Goal: Information Seeking & Learning: Learn about a topic

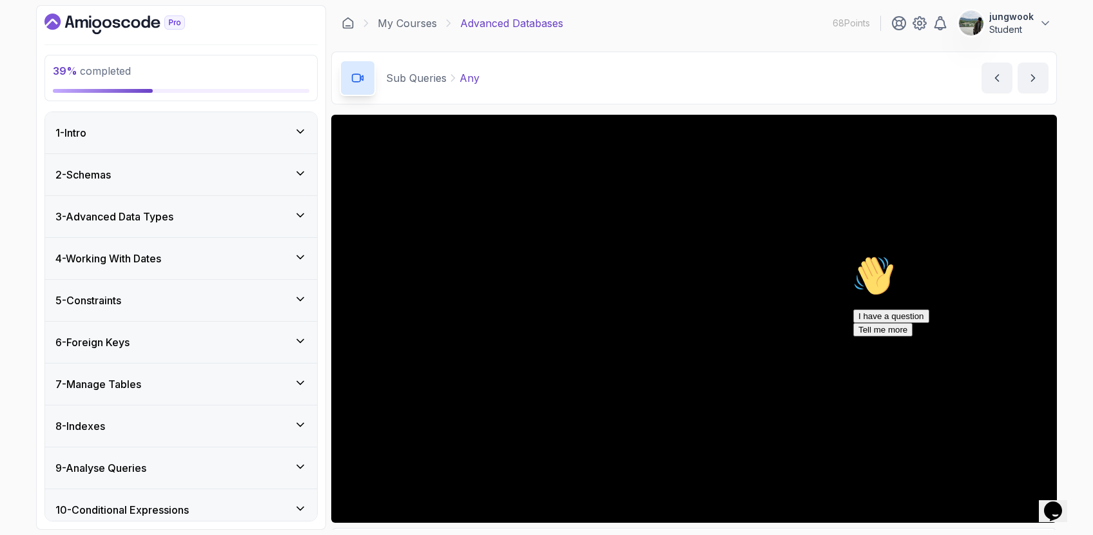
scroll to position [21, 0]
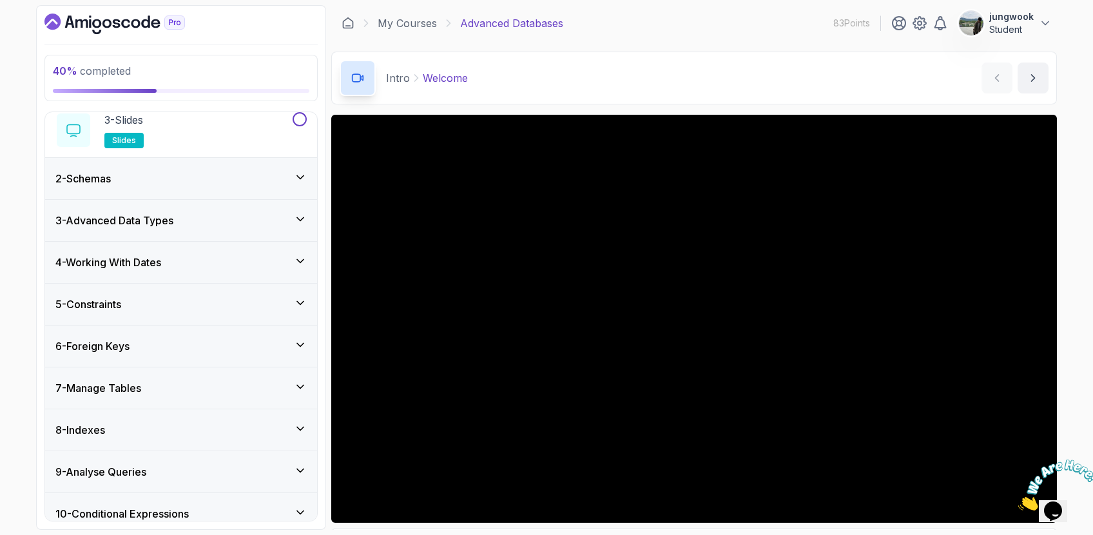
scroll to position [245, 0]
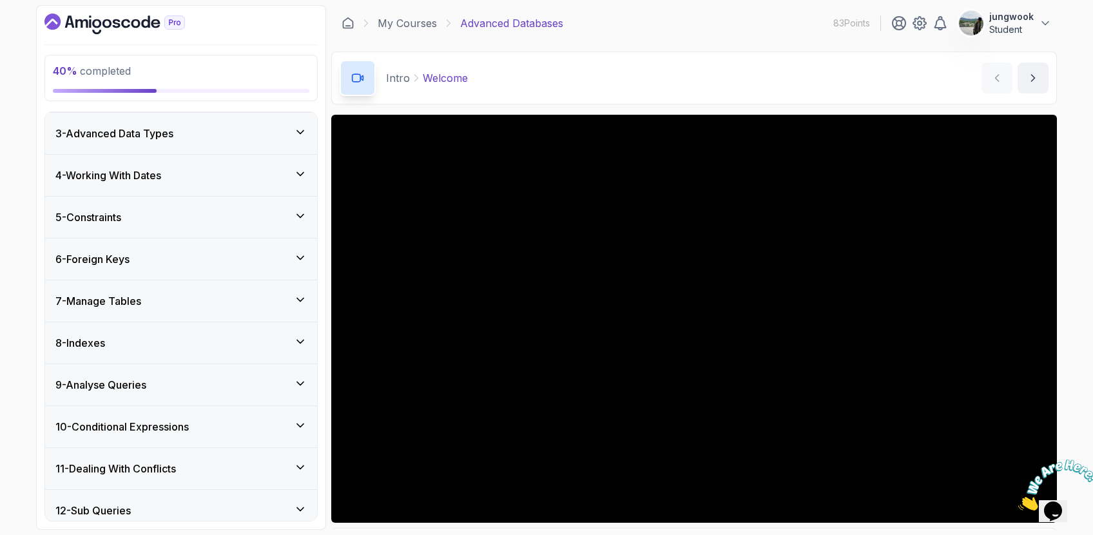
click at [145, 381] on h3 "9 - Analyse Queries" at bounding box center [100, 384] width 91 height 15
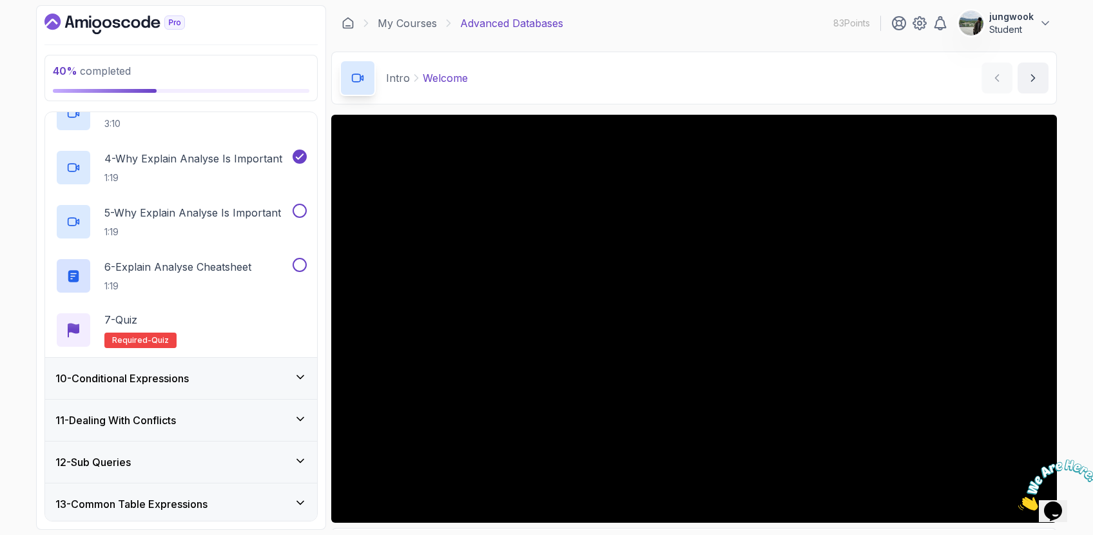
click at [202, 392] on div "10 - Conditional Expressions" at bounding box center [181, 378] width 272 height 41
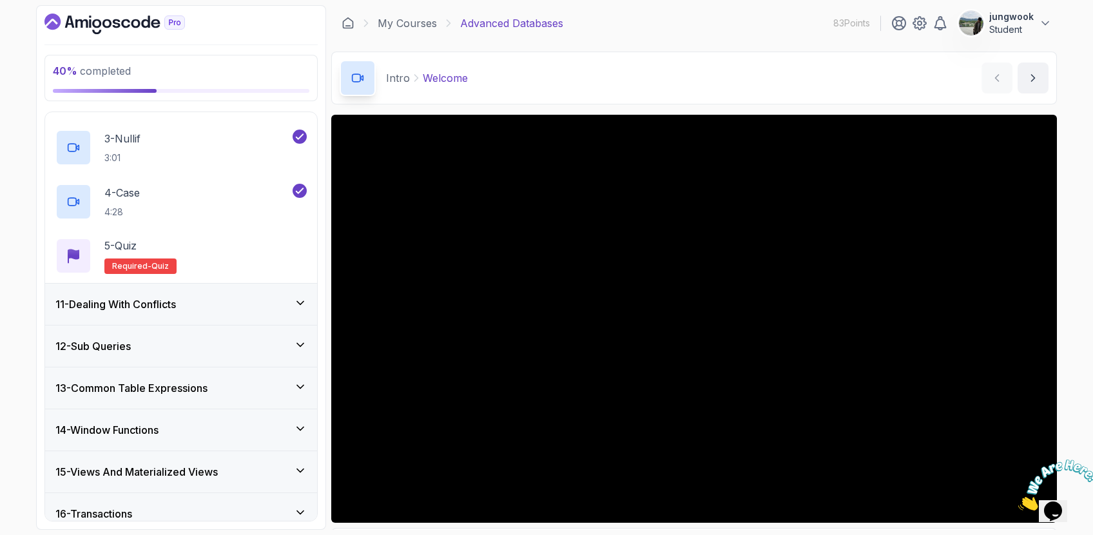
click at [213, 307] on div "11 - Dealing With Conflicts" at bounding box center [180, 303] width 251 height 15
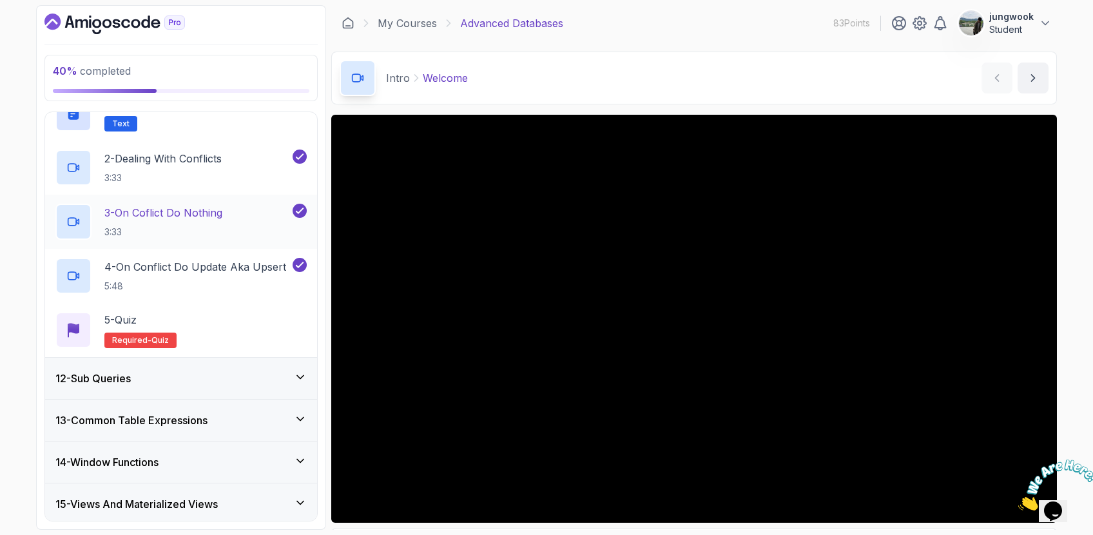
scroll to position [469, 0]
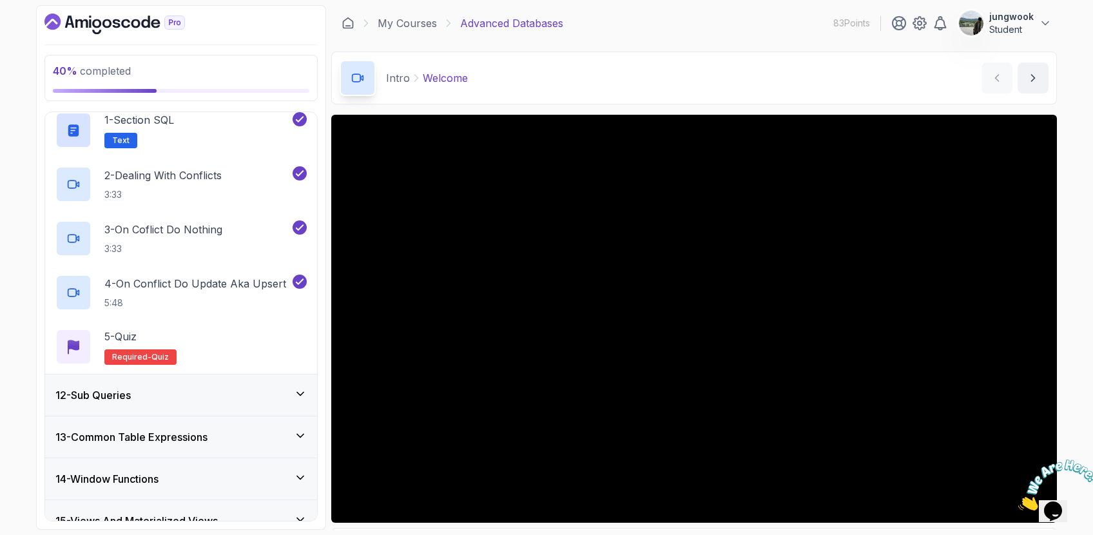
click at [180, 399] on div "12 - Sub Queries" at bounding box center [180, 394] width 251 height 15
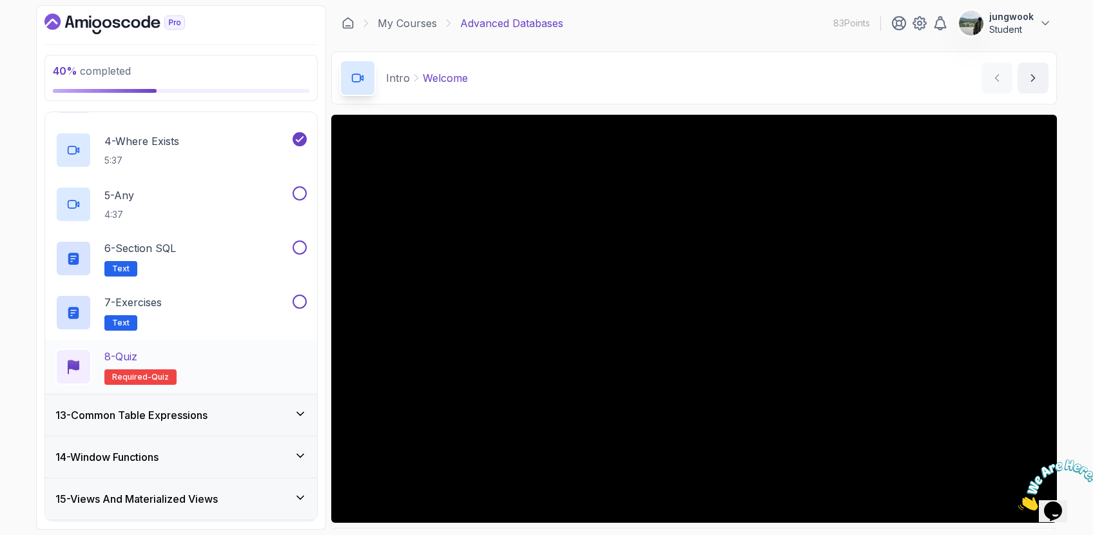
scroll to position [549, 0]
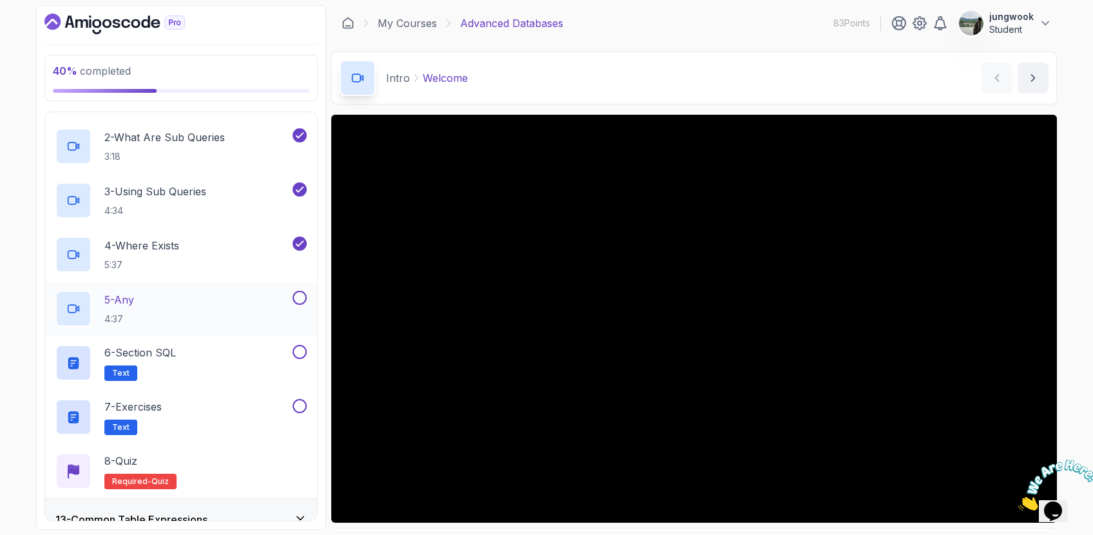
click at [231, 322] on div "5 - Any 4:37" at bounding box center [172, 309] width 235 height 36
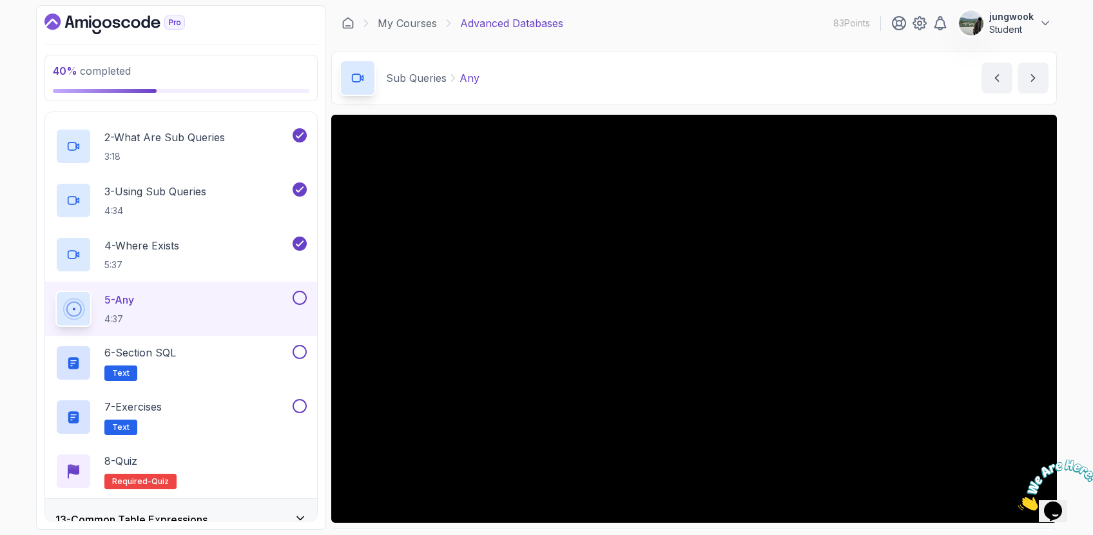
click at [55, 291] on button "5 - Any 4:37" at bounding box center [180, 309] width 251 height 36
click at [1018, 501] on icon "Close" at bounding box center [1018, 506] width 0 height 11
click at [1058, 501] on icon "$i18n('chat', 'chat_widget')" at bounding box center [1053, 510] width 18 height 19
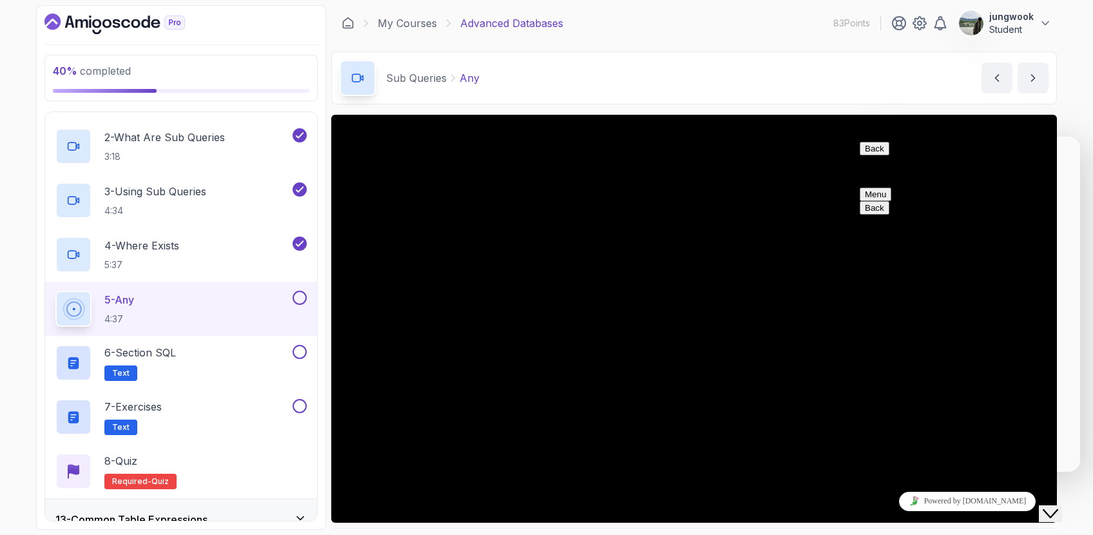
click at [1058, 506] on icon "Close Chat This icon closes the chat window." at bounding box center [1050, 513] width 15 height 15
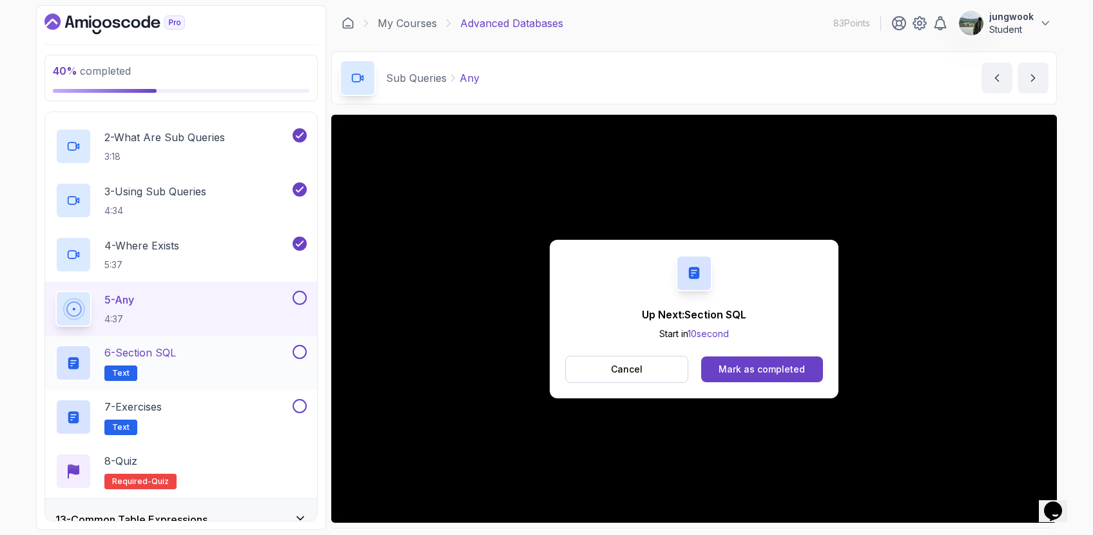
click at [186, 365] on div "6 - Section SQL Text" at bounding box center [172, 363] width 235 height 36
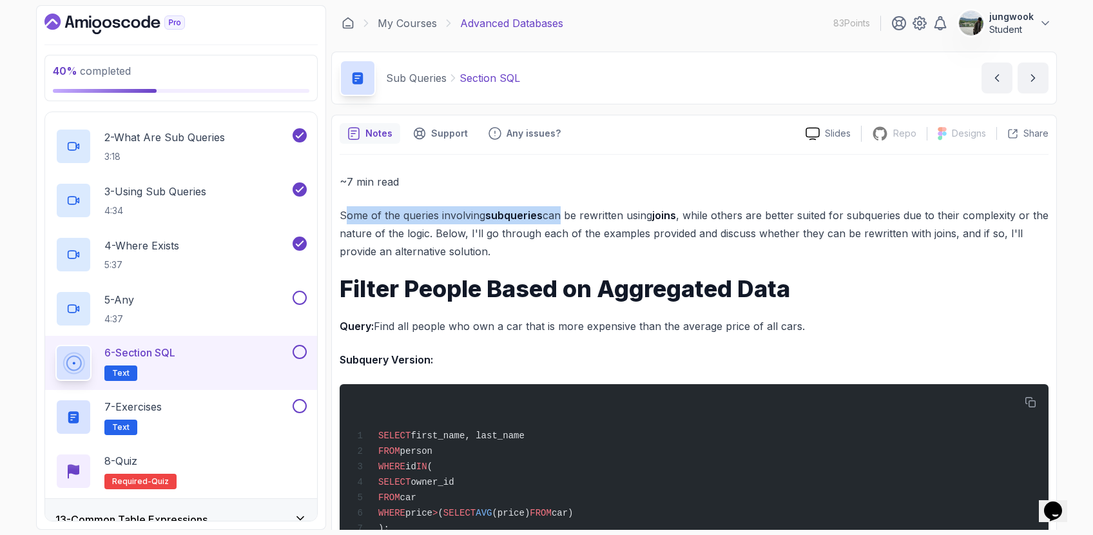
drag, startPoint x: 347, startPoint y: 215, endPoint x: 562, endPoint y: 209, distance: 215.3
click at [557, 209] on p "Some of the queries involving subqueries can be rewritten using joins , while o…" at bounding box center [694, 233] width 709 height 54
click at [562, 209] on p "Some of the queries involving subqueries can be rewritten using joins , while o…" at bounding box center [694, 233] width 709 height 54
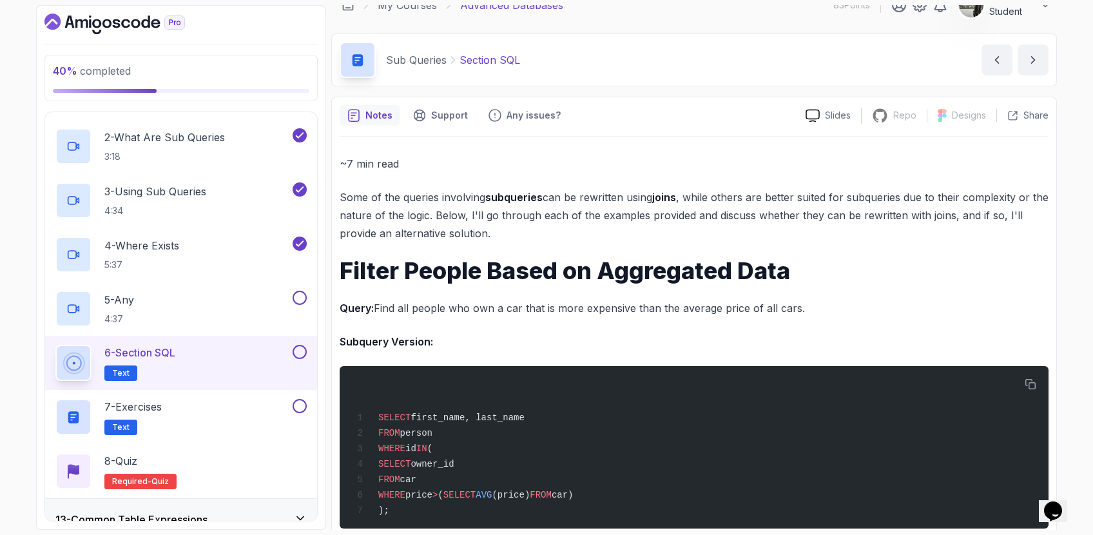
scroll to position [21, 0]
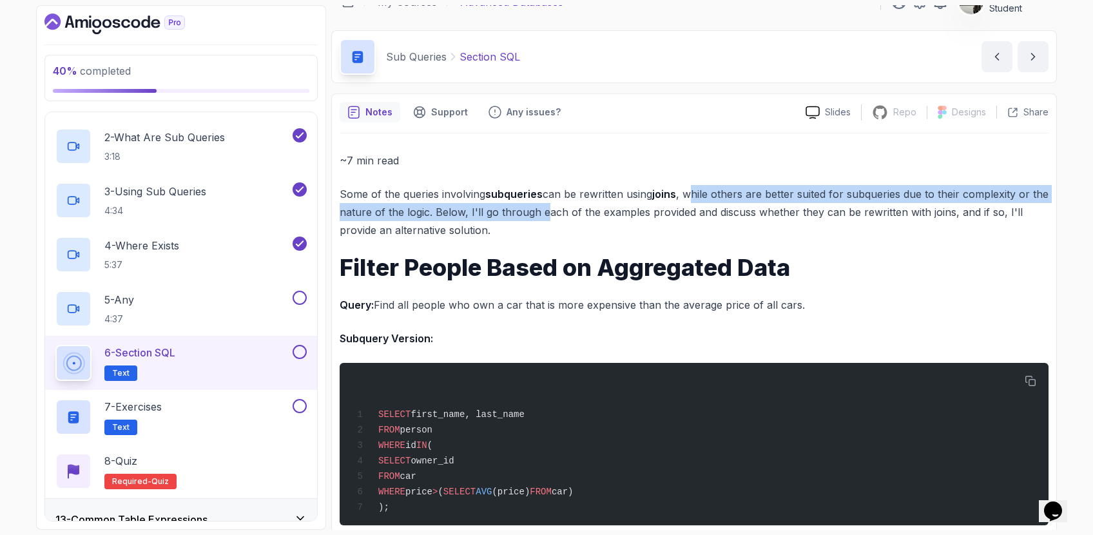
drag, startPoint x: 692, startPoint y: 192, endPoint x: 564, endPoint y: 220, distance: 130.7
click at [564, 220] on p "Some of the queries involving subqueries can be rewritten using joins , while o…" at bounding box center [694, 212] width 709 height 54
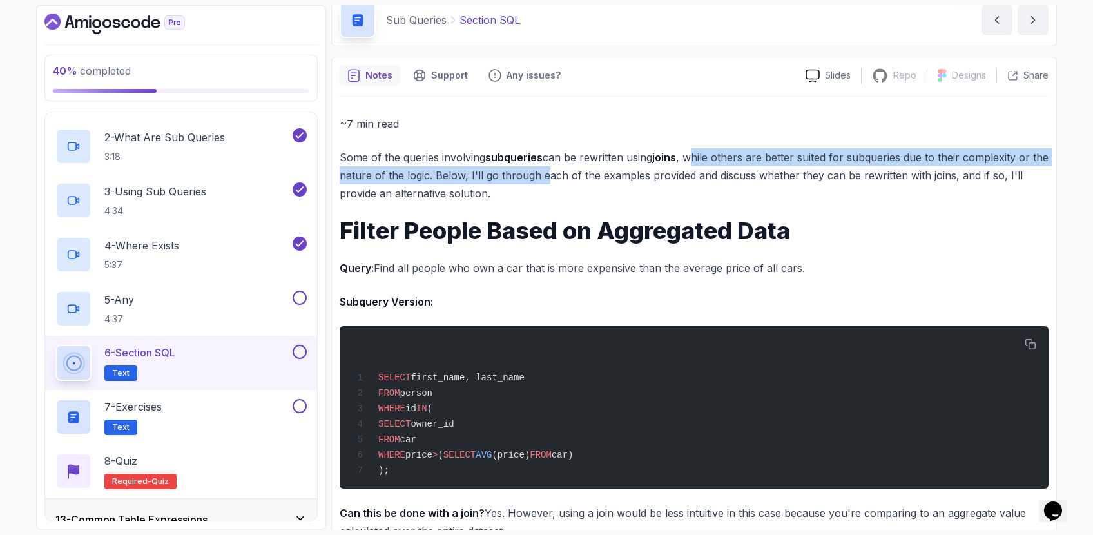
scroll to position [78, 0]
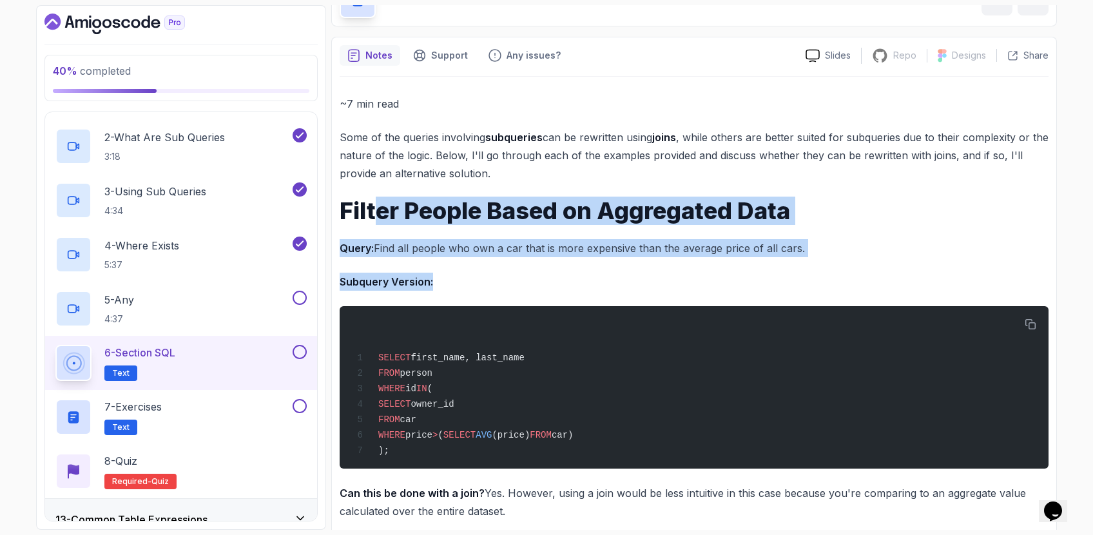
drag, startPoint x: 374, startPoint y: 211, endPoint x: 697, endPoint y: 285, distance: 331.8
click at [697, 285] on p "Subquery Version:" at bounding box center [694, 282] width 709 height 18
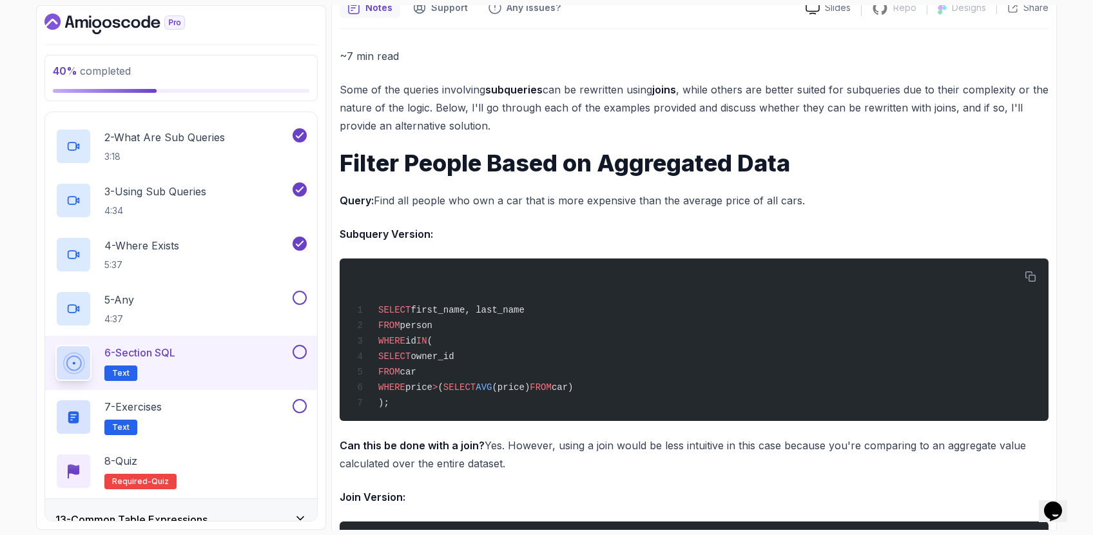
scroll to position [127, 0]
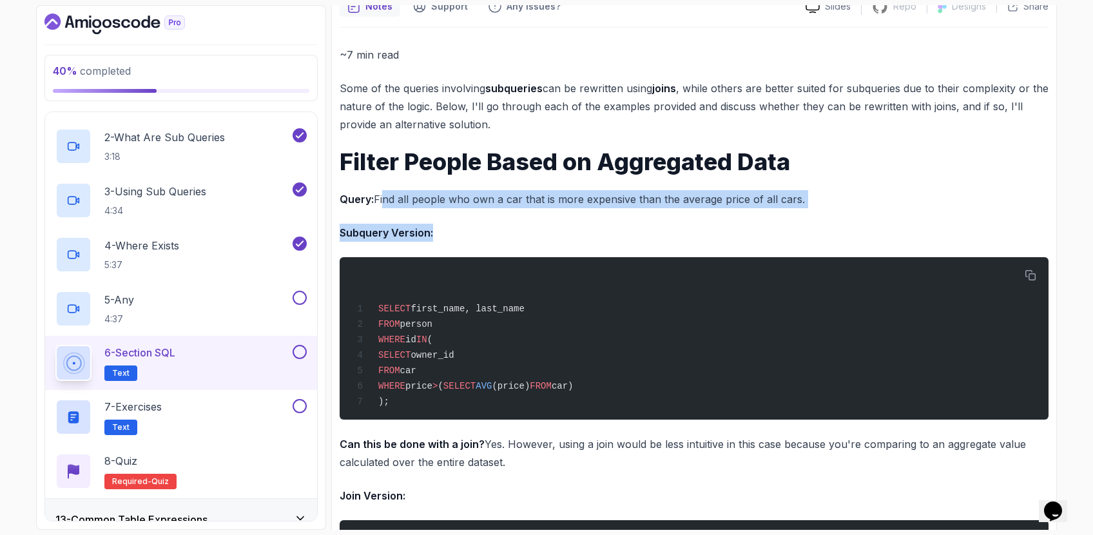
drag, startPoint x: 381, startPoint y: 203, endPoint x: 793, endPoint y: 227, distance: 411.8
click at [793, 227] on p "Subquery Version:" at bounding box center [694, 233] width 709 height 18
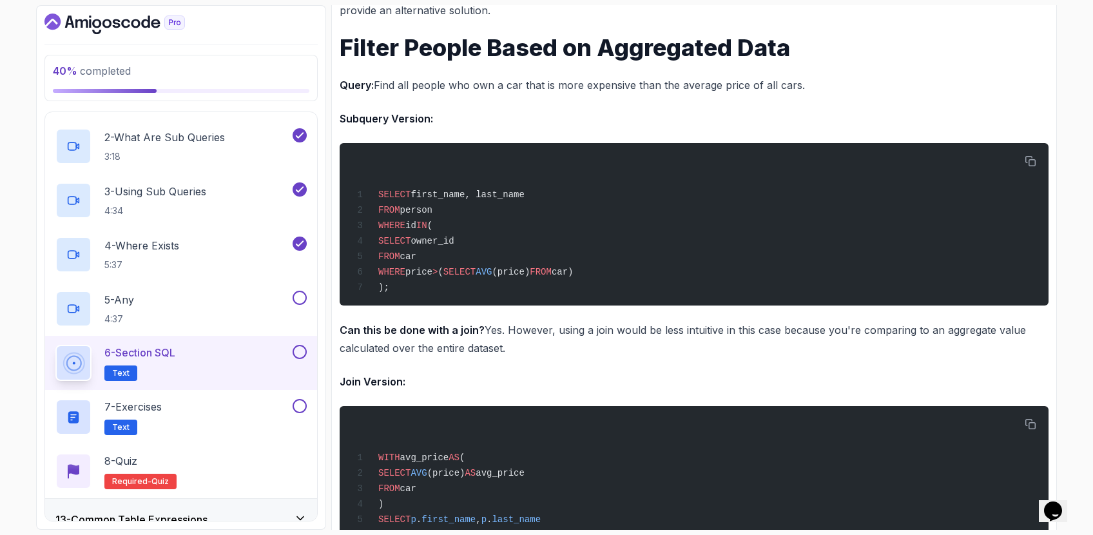
scroll to position [242, 0]
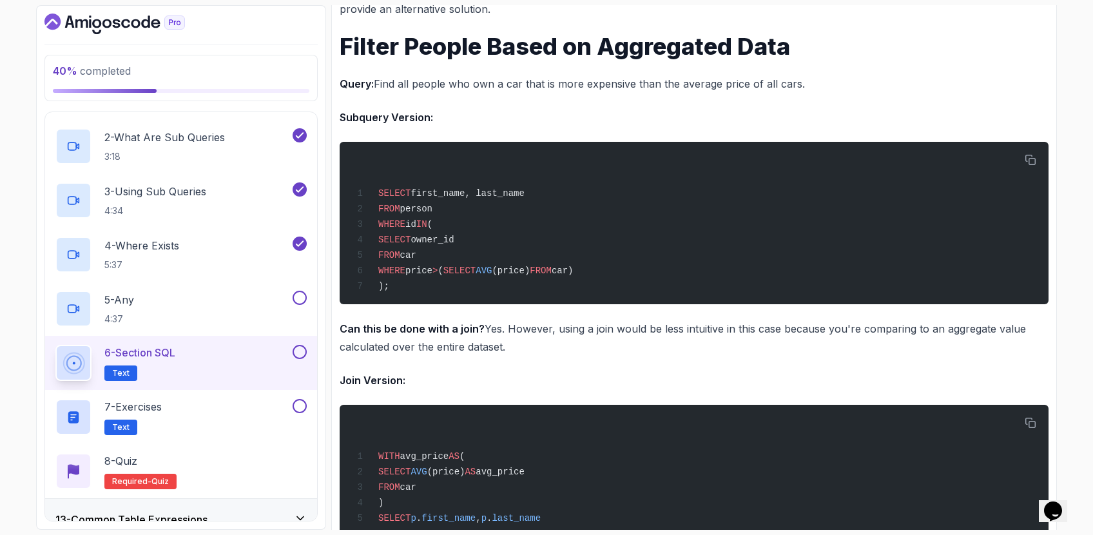
drag, startPoint x: 758, startPoint y: 321, endPoint x: 753, endPoint y: 350, distance: 29.4
click at [753, 350] on p "Can this be done with a join? Yes. However, using a join would be less intuitiv…" at bounding box center [694, 338] width 709 height 36
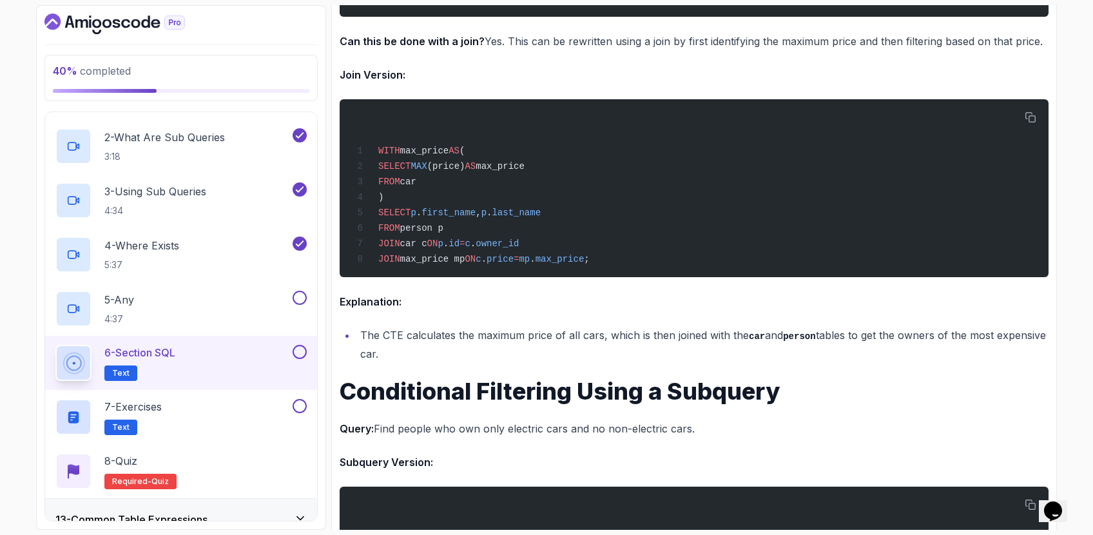
scroll to position [1518, 0]
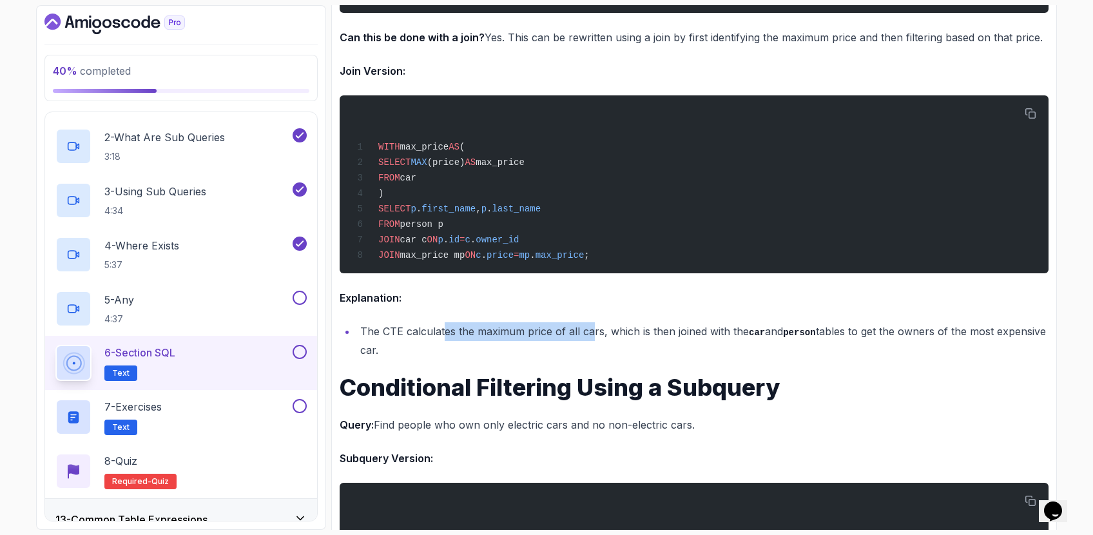
drag, startPoint x: 568, startPoint y: 363, endPoint x: 443, endPoint y: 334, distance: 128.9
click at [443, 334] on li "The CTE calculates the maximum price of all cars, which is then joined with the…" at bounding box center [702, 340] width 692 height 37
drag, startPoint x: 399, startPoint y: 334, endPoint x: 382, endPoint y: 333, distance: 17.4
click at [382, 333] on li "The CTE calculates the maximum price of all cars, which is then joined with the…" at bounding box center [702, 340] width 692 height 37
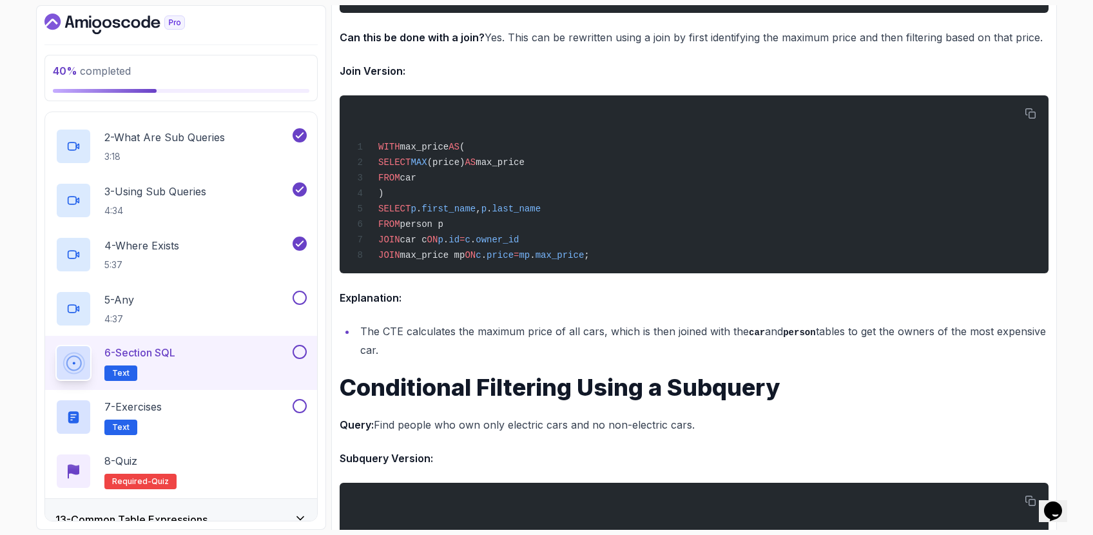
click at [405, 338] on li "The CTE calculates the maximum price of all cars, which is then joined with the…" at bounding box center [702, 340] width 692 height 37
drag, startPoint x: 406, startPoint y: 336, endPoint x: 515, endPoint y: 325, distance: 110.1
click at [515, 325] on li "The CTE calculates the maximum price of all cars, which is then joined with the…" at bounding box center [702, 340] width 692 height 37
drag, startPoint x: 604, startPoint y: 332, endPoint x: 702, endPoint y: 331, distance: 97.9
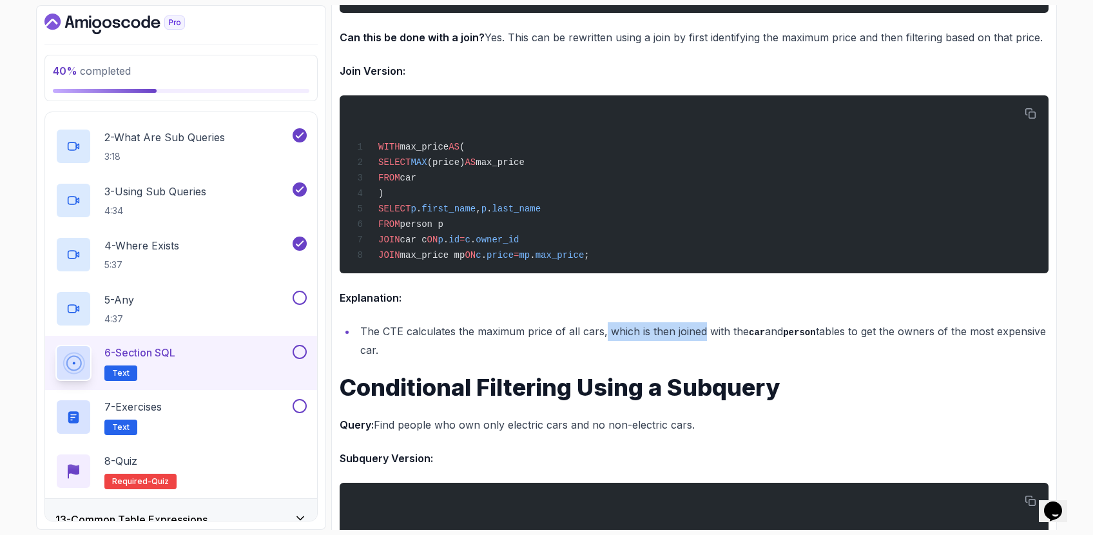
click at [702, 331] on li "The CTE calculates the maximum price of all cars, which is then joined with the…" at bounding box center [702, 340] width 692 height 37
drag, startPoint x: 603, startPoint y: 335, endPoint x: 858, endPoint y: 335, distance: 254.5
click at [858, 335] on li "The CTE calculates the maximum price of all cars, which is then joined with the…" at bounding box center [702, 340] width 692 height 37
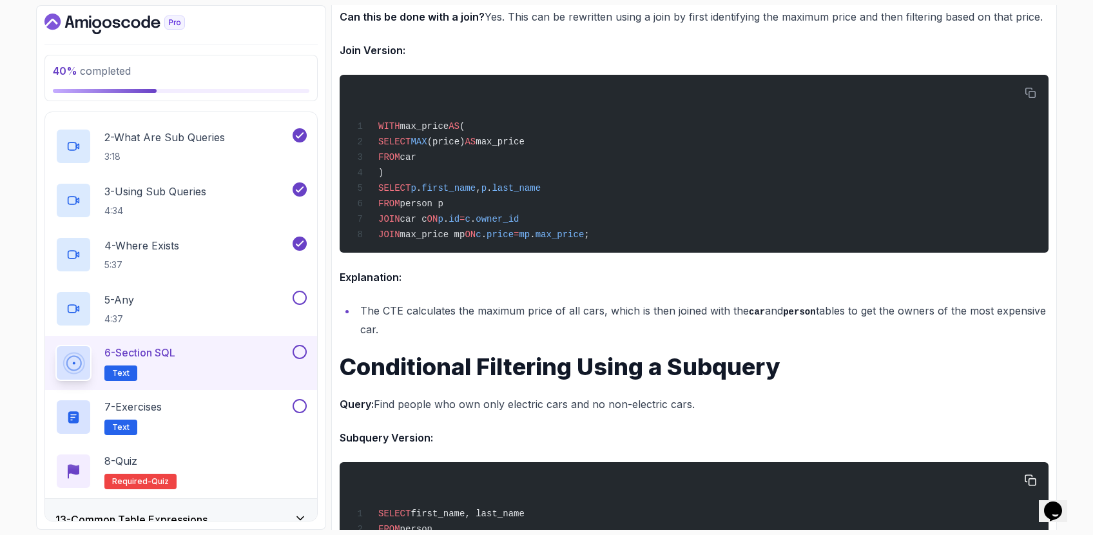
scroll to position [1524, 0]
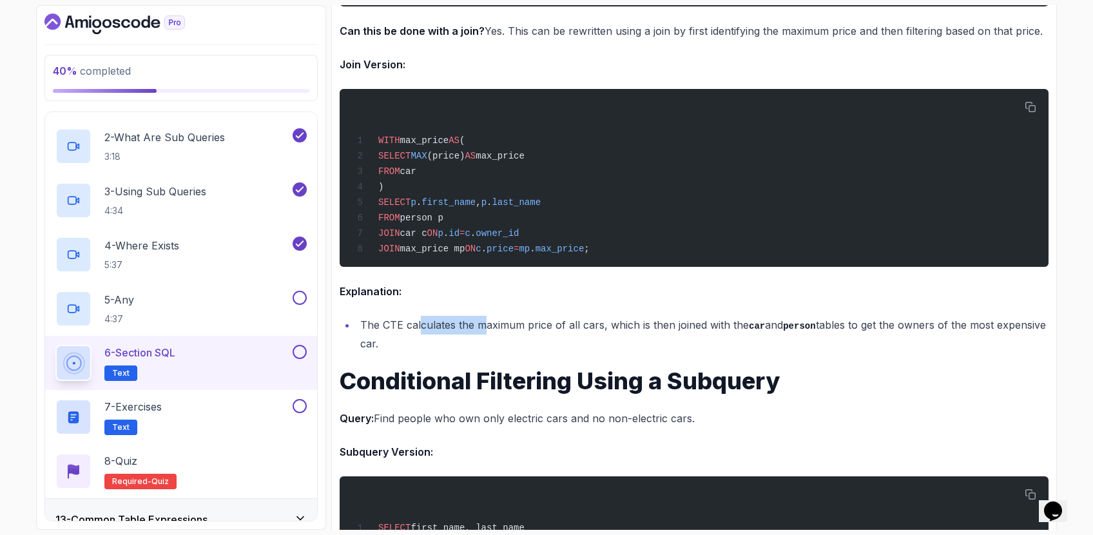
drag, startPoint x: 418, startPoint y: 325, endPoint x: 484, endPoint y: 328, distance: 65.8
click at [484, 328] on li "The CTE calculates the maximum price of all cars, which is then joined with the…" at bounding box center [702, 334] width 692 height 37
drag, startPoint x: 484, startPoint y: 328, endPoint x: 431, endPoint y: 349, distance: 57.0
click at [431, 349] on li "The CTE calculates the maximum price of all cars, which is then joined with the…" at bounding box center [702, 334] width 692 height 37
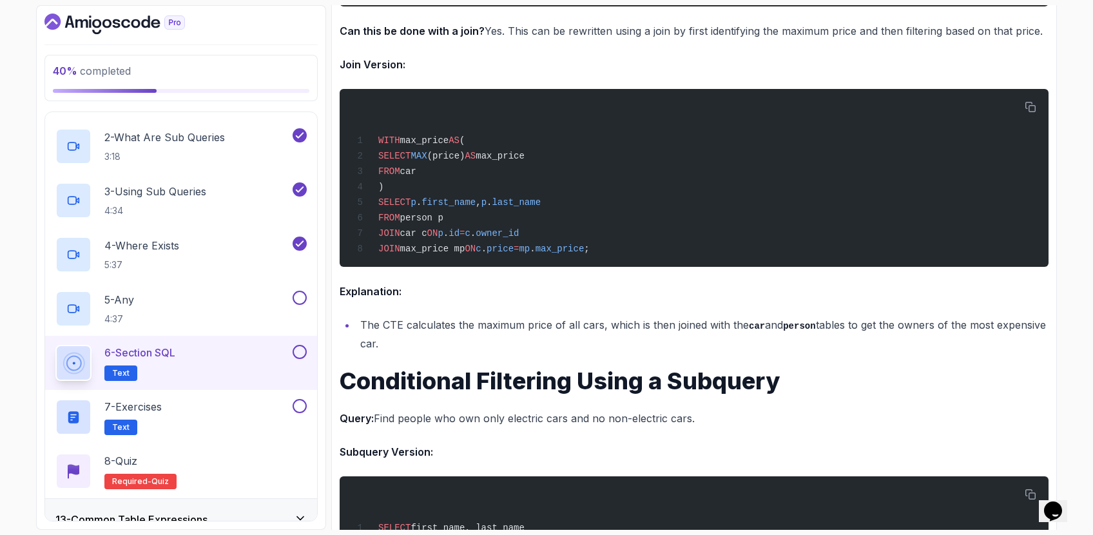
click at [431, 349] on li "The CTE calculates the maximum price of all cars, which is then joined with the…" at bounding box center [702, 334] width 692 height 37
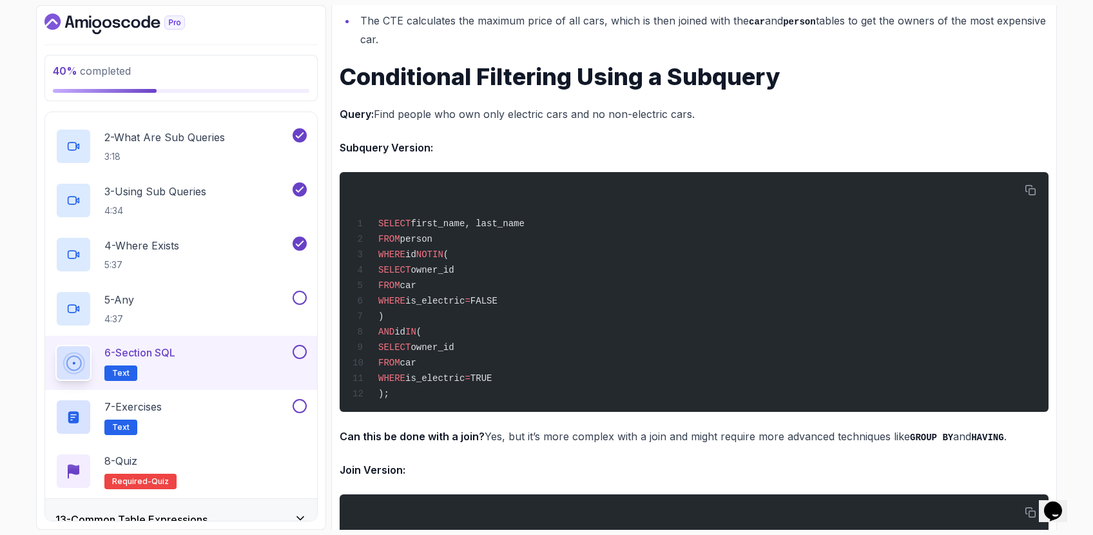
scroll to position [1793, 0]
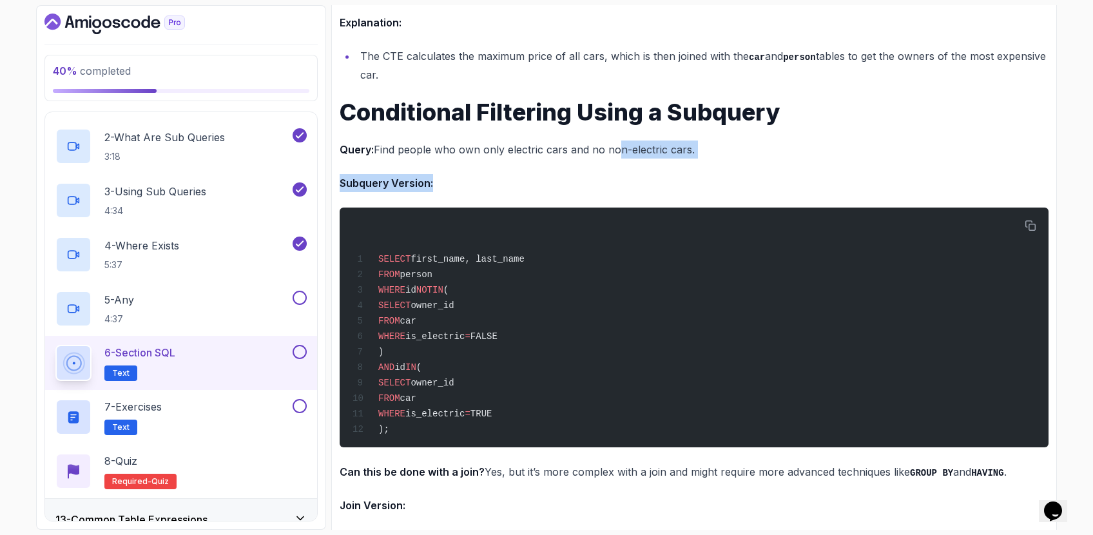
drag, startPoint x: 605, startPoint y: 182, endPoint x: 610, endPoint y: 146, distance: 37.0
click at [610, 146] on p "Query: Find people who own only electric cars and no non-electric cars." at bounding box center [694, 149] width 709 height 18
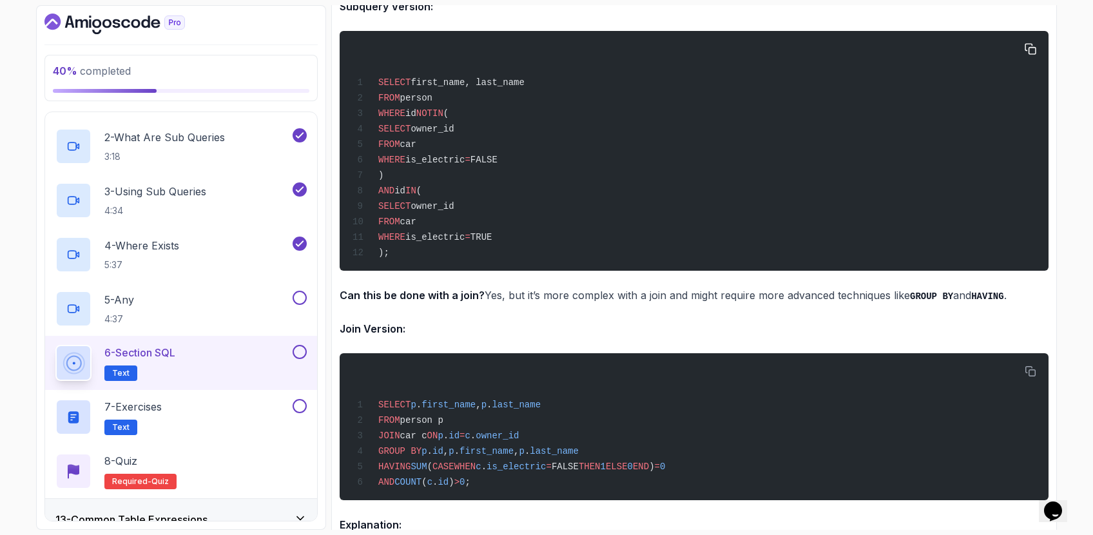
scroll to position [1943, 0]
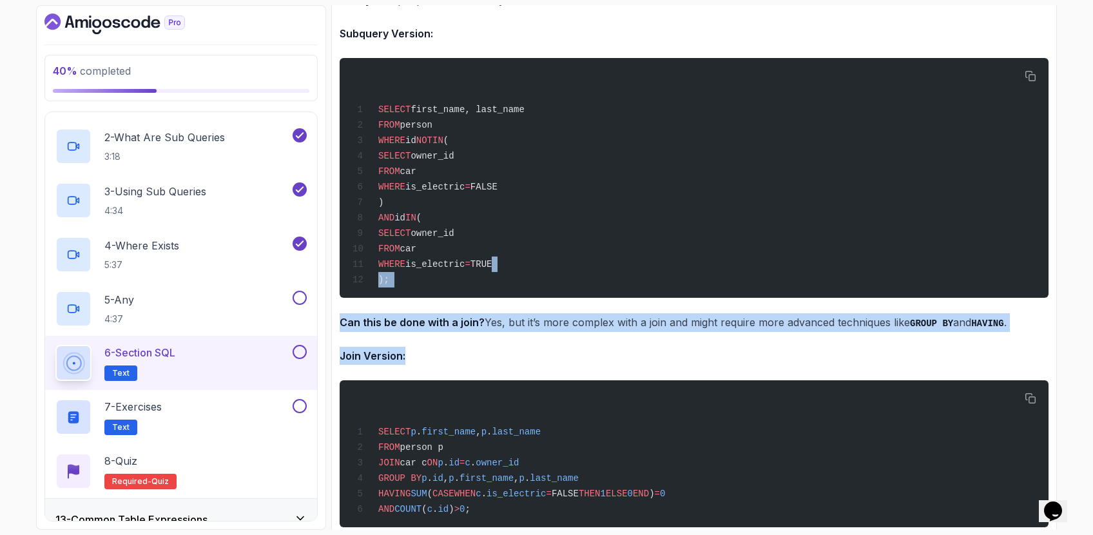
drag, startPoint x: 564, startPoint y: 269, endPoint x: 512, endPoint y: 349, distance: 96.0
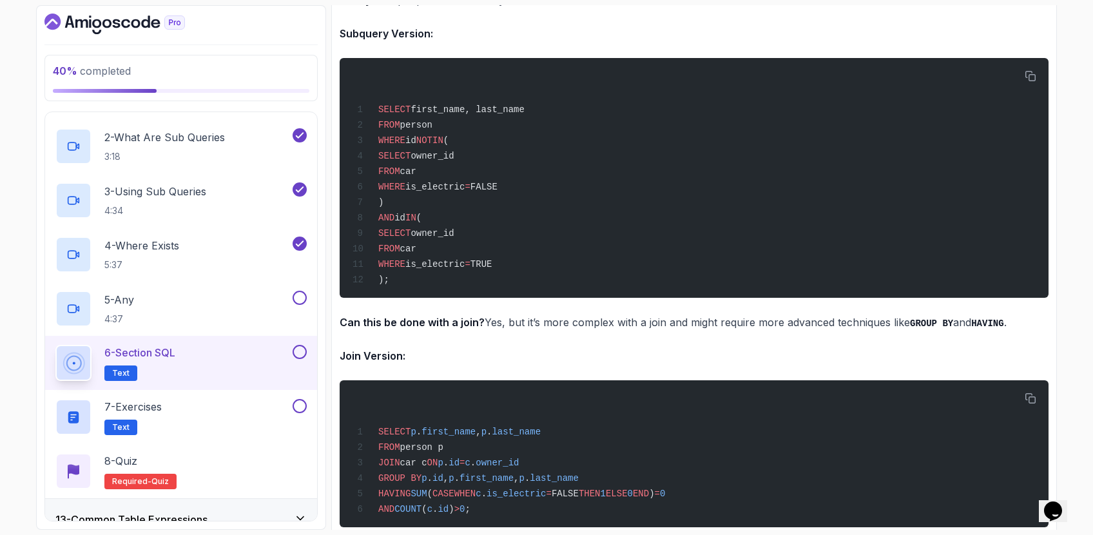
click at [512, 347] on p "Join Version:" at bounding box center [694, 356] width 709 height 18
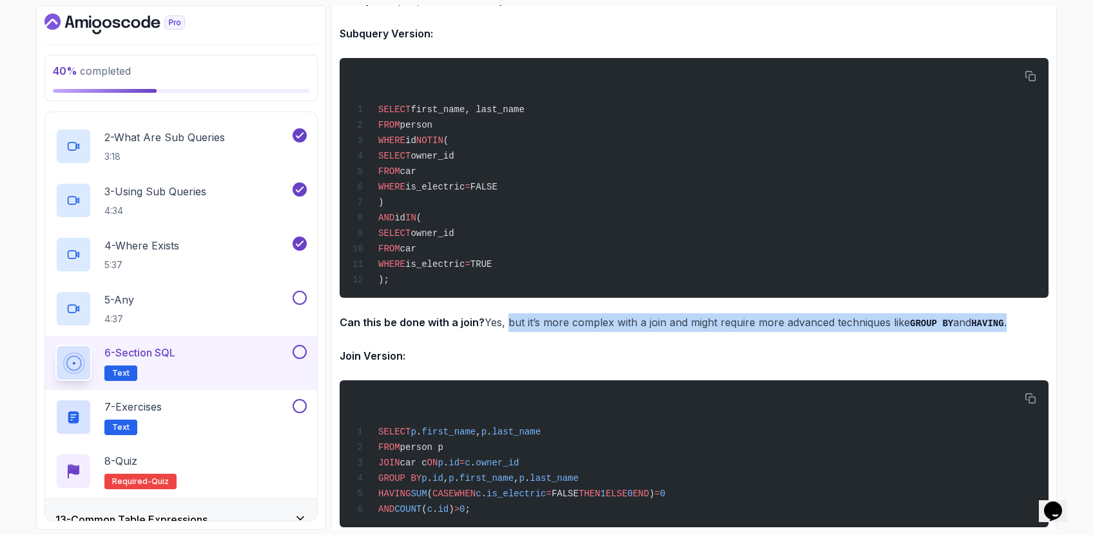
drag, startPoint x: 504, startPoint y: 320, endPoint x: 1021, endPoint y: 320, distance: 516.8
click at [1021, 320] on p "Can this be done with a join? Yes, but it’s more complex with a join and might …" at bounding box center [694, 322] width 709 height 19
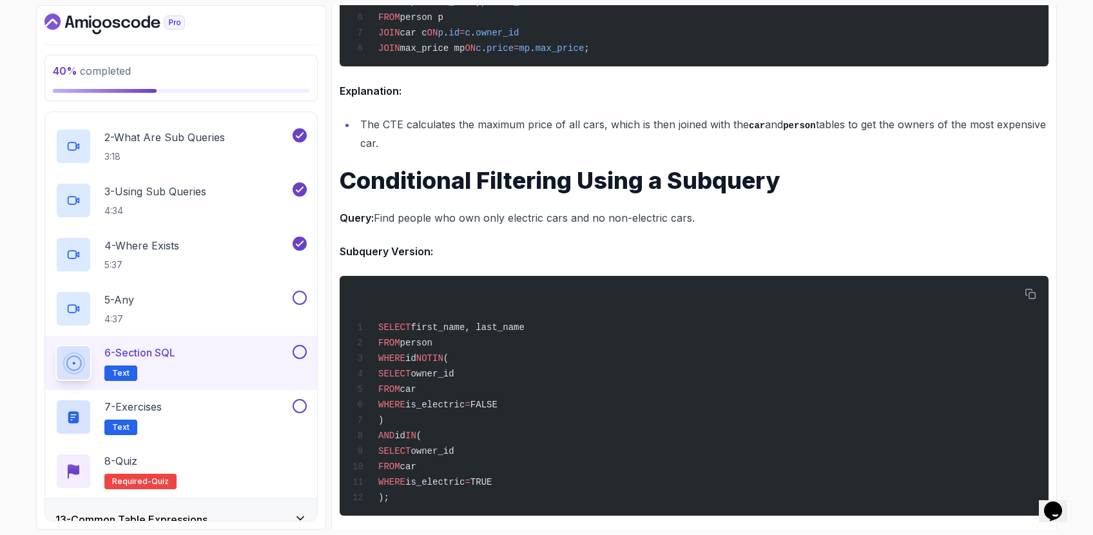
scroll to position [1741, 0]
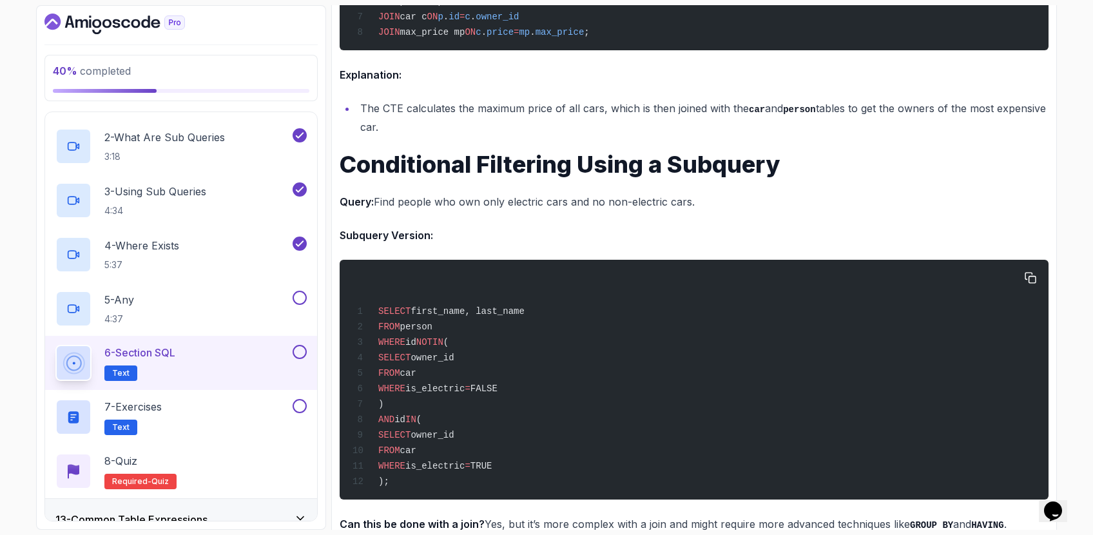
click at [646, 273] on div "SELECT first_name, last_name FROM person WHERE id NOT IN ( SELECT owner_id FROM…" at bounding box center [694, 379] width 688 height 224
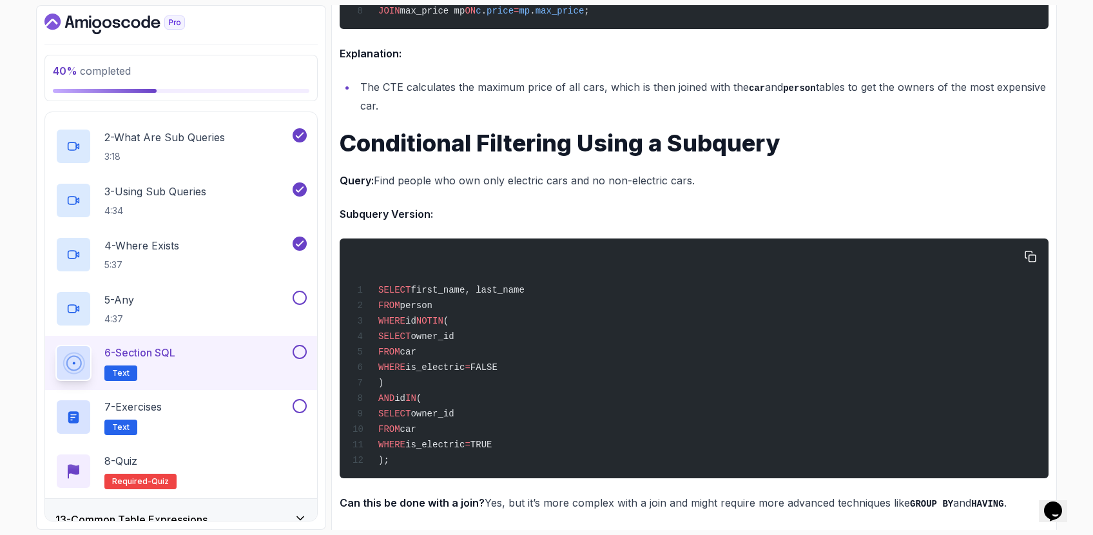
scroll to position [1764, 0]
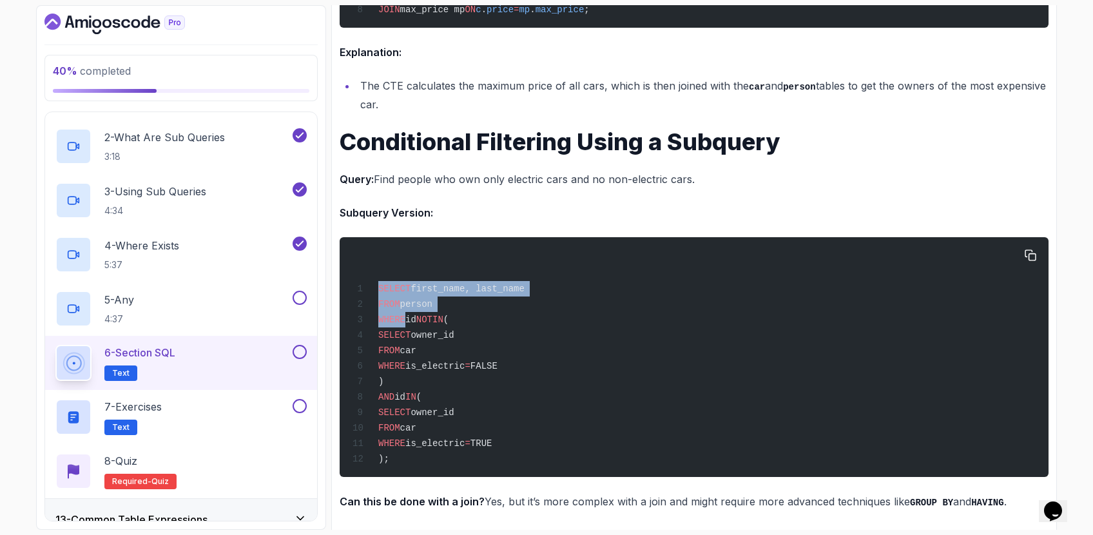
drag, startPoint x: 387, startPoint y: 270, endPoint x: 403, endPoint y: 320, distance: 52.4
click at [403, 319] on div "SELECT first_name, last_name FROM person WHERE id NOT IN ( SELECT owner_id FROM…" at bounding box center [694, 357] width 688 height 224
click at [403, 320] on span "WHERE" at bounding box center [391, 319] width 27 height 10
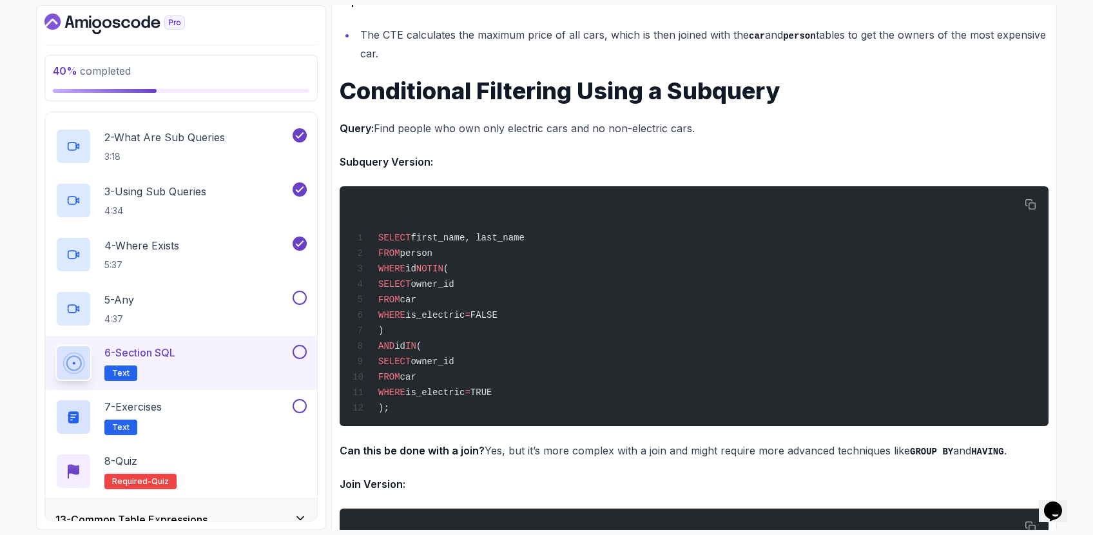
scroll to position [1447, 0]
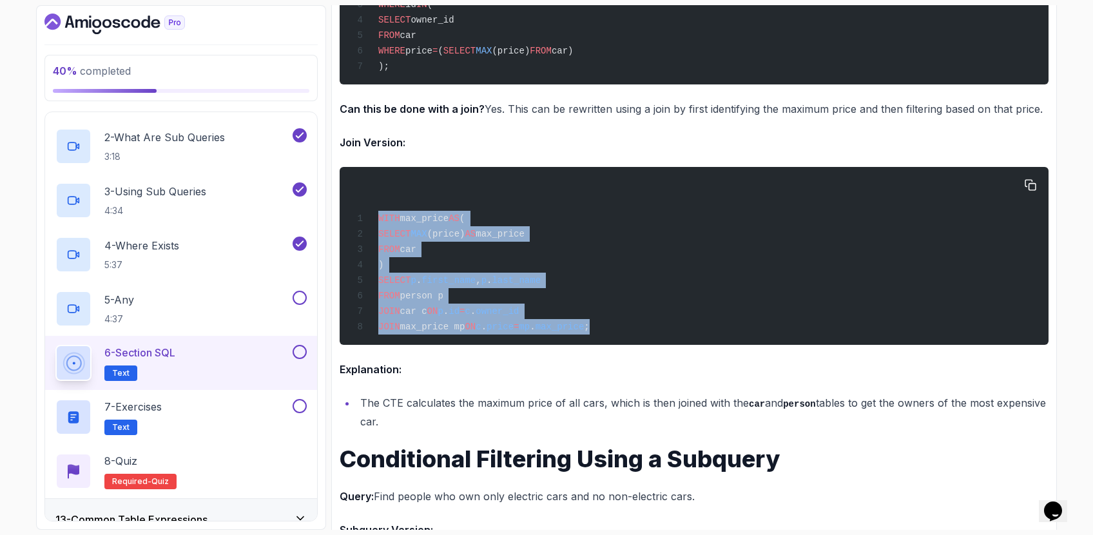
drag, startPoint x: 596, startPoint y: 304, endPoint x: 340, endPoint y: 179, distance: 285.3
click at [340, 179] on pre "WITH max_price AS ( SELECT MAX (price) AS max_price FROM car ) SELECT p . first…" at bounding box center [694, 256] width 709 height 178
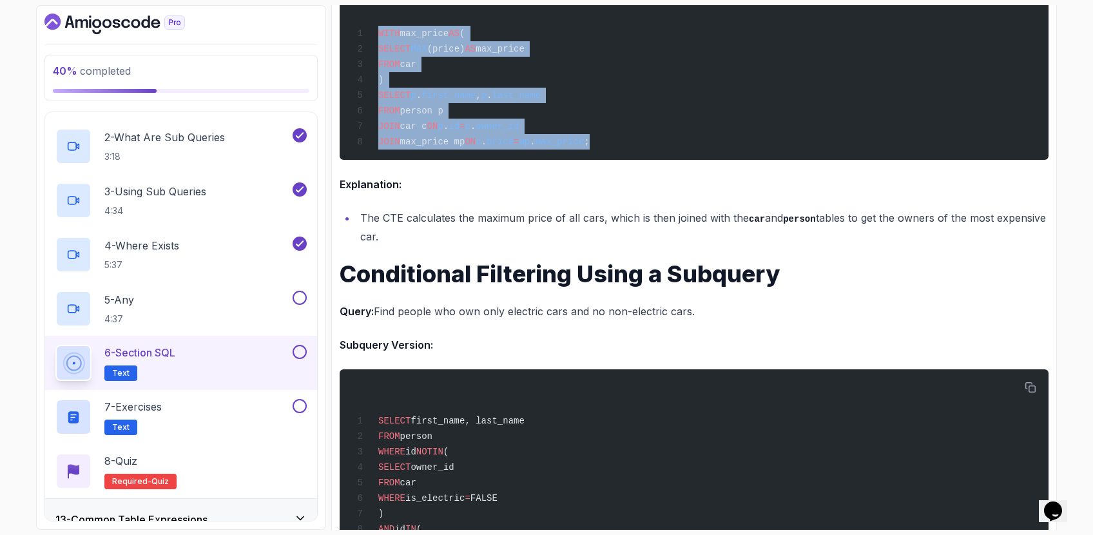
scroll to position [1578, 0]
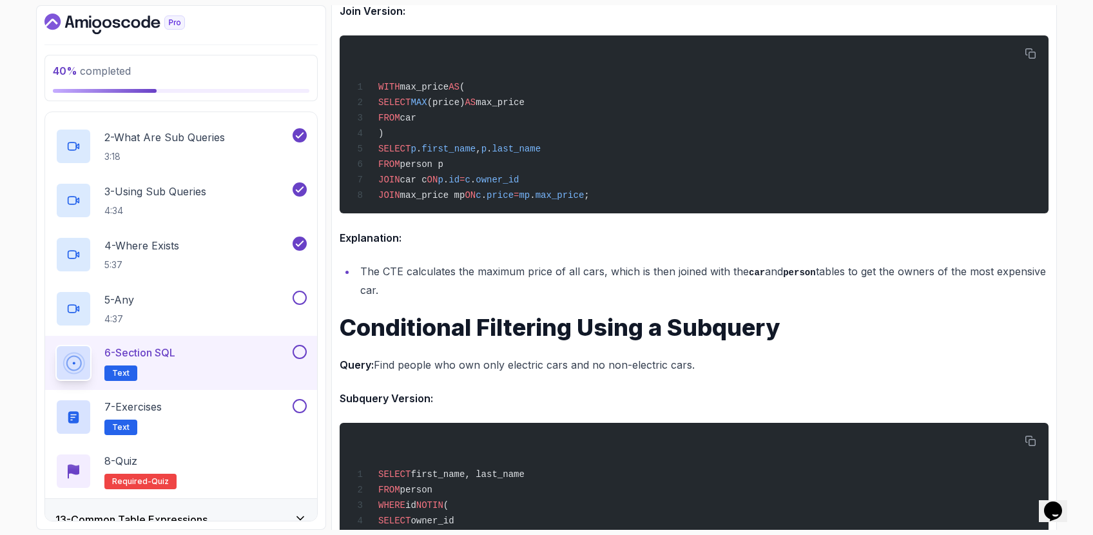
click at [590, 328] on h1 "Conditional Filtering Using a Subquery" at bounding box center [694, 327] width 709 height 26
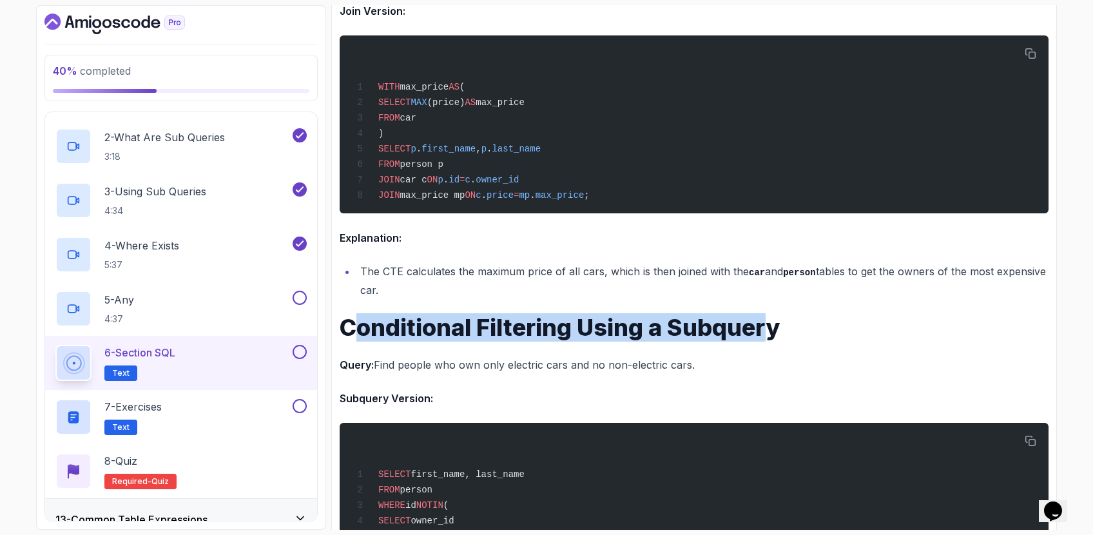
drag, startPoint x: 358, startPoint y: 330, endPoint x: 765, endPoint y: 321, distance: 408.0
click at [765, 321] on h1 "Conditional Filtering Using a Subquery" at bounding box center [694, 327] width 709 height 26
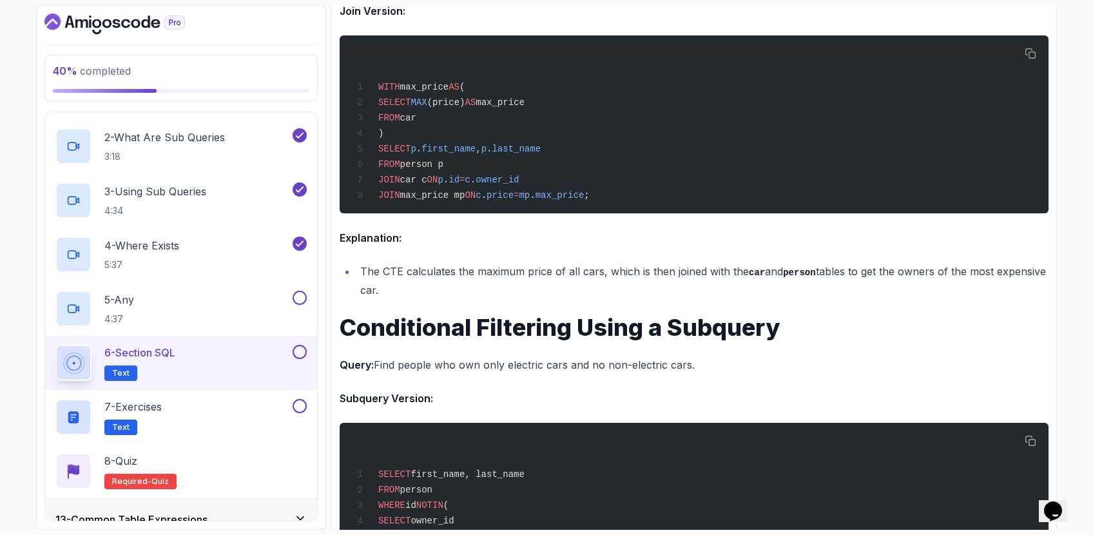
drag, startPoint x: 785, startPoint y: 329, endPoint x: 522, endPoint y: 351, distance: 263.8
drag, startPoint x: 369, startPoint y: 362, endPoint x: 700, endPoint y: 363, distance: 330.5
click at [700, 363] on p "Query: Find people who own only electric cars and no non-electric cars." at bounding box center [694, 365] width 709 height 18
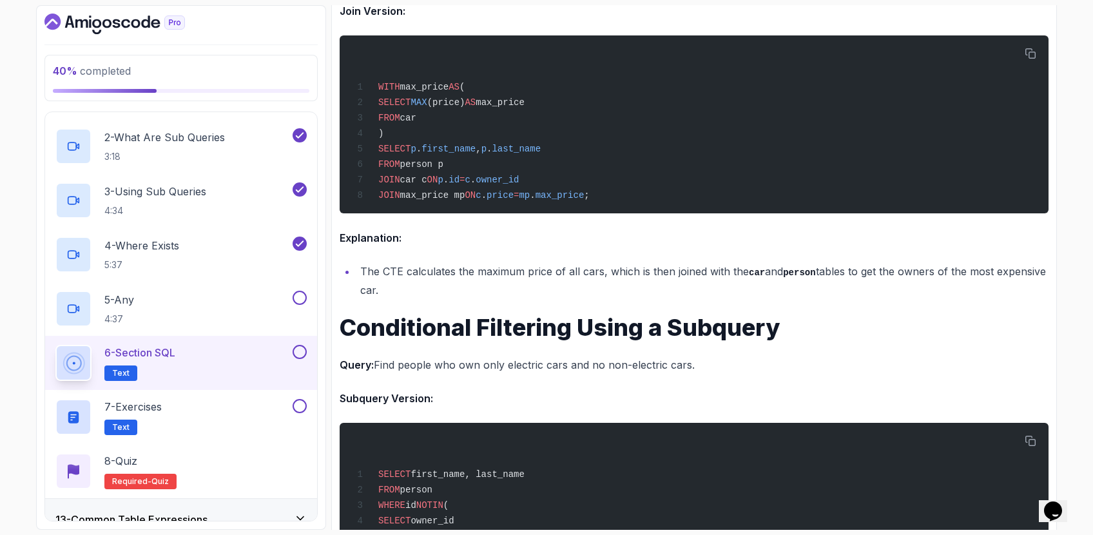
click at [700, 363] on p "Query: Find people who own only electric cars and no non-electric cars." at bounding box center [694, 365] width 709 height 18
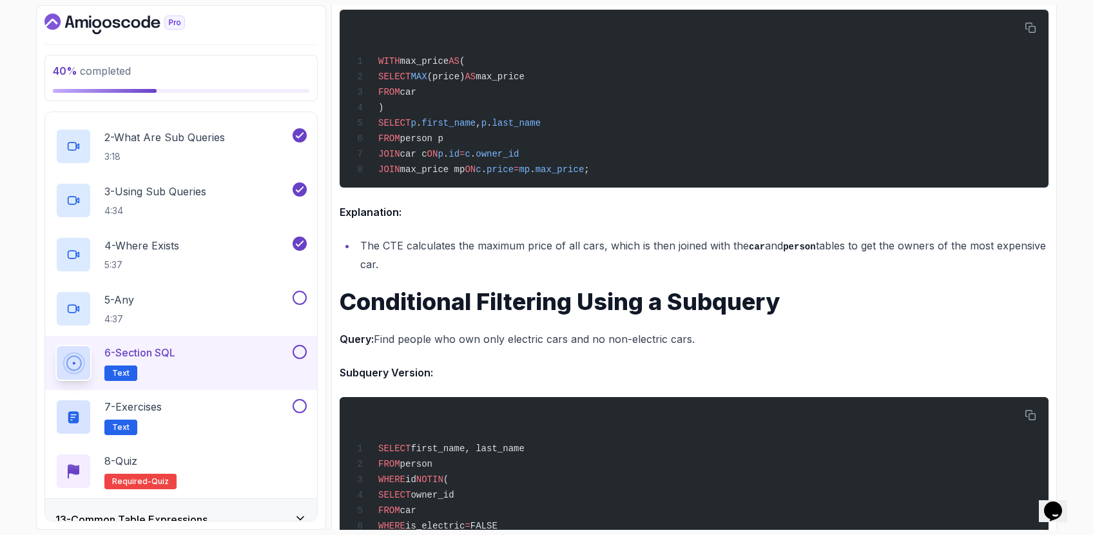
scroll to position [1811, 0]
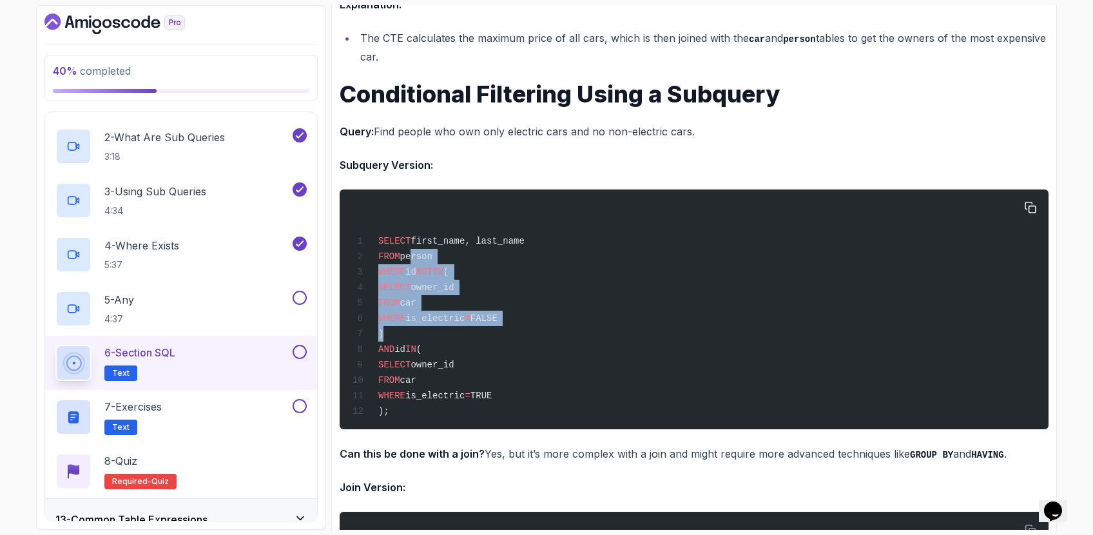
drag, startPoint x: 412, startPoint y: 250, endPoint x: 416, endPoint y: 330, distance: 80.0
click at [415, 330] on div "SELECT first_name, last_name FROM person WHERE id NOT IN ( SELECT owner_id FROM…" at bounding box center [694, 309] width 688 height 224
click at [416, 330] on div "SELECT first_name, last_name FROM person WHERE id NOT IN ( SELECT owner_id FROM…" at bounding box center [694, 309] width 688 height 224
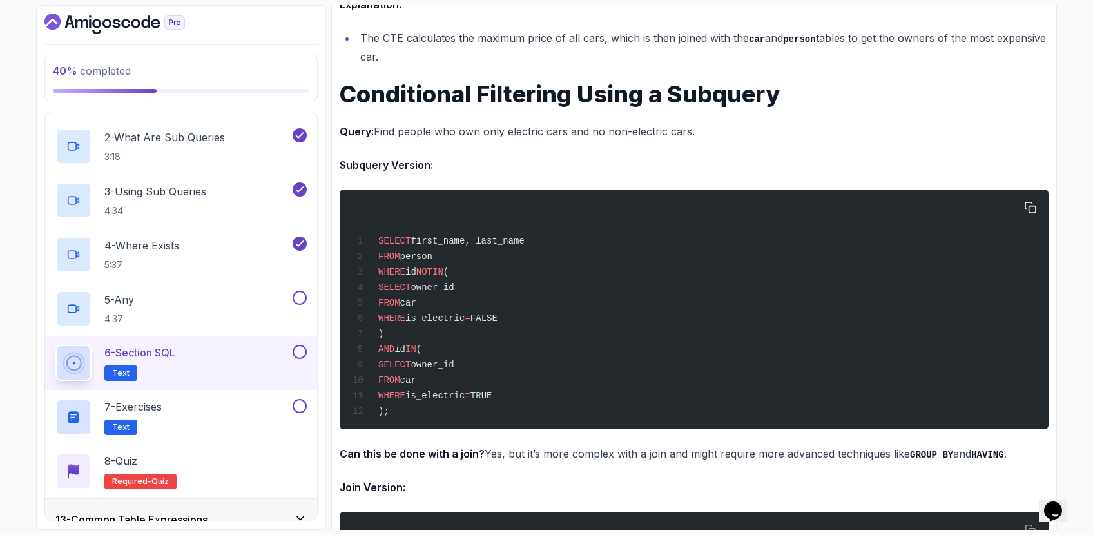
click at [463, 383] on div "SELECT first_name, last_name FROM person WHERE id NOT IN ( SELECT owner_id FROM…" at bounding box center [694, 309] width 688 height 224
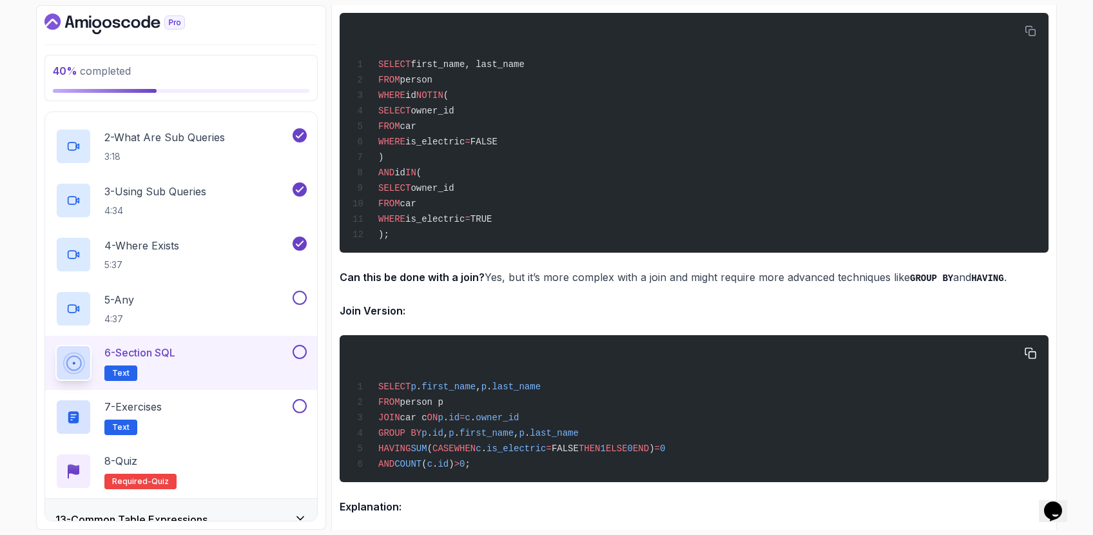
scroll to position [2066, 0]
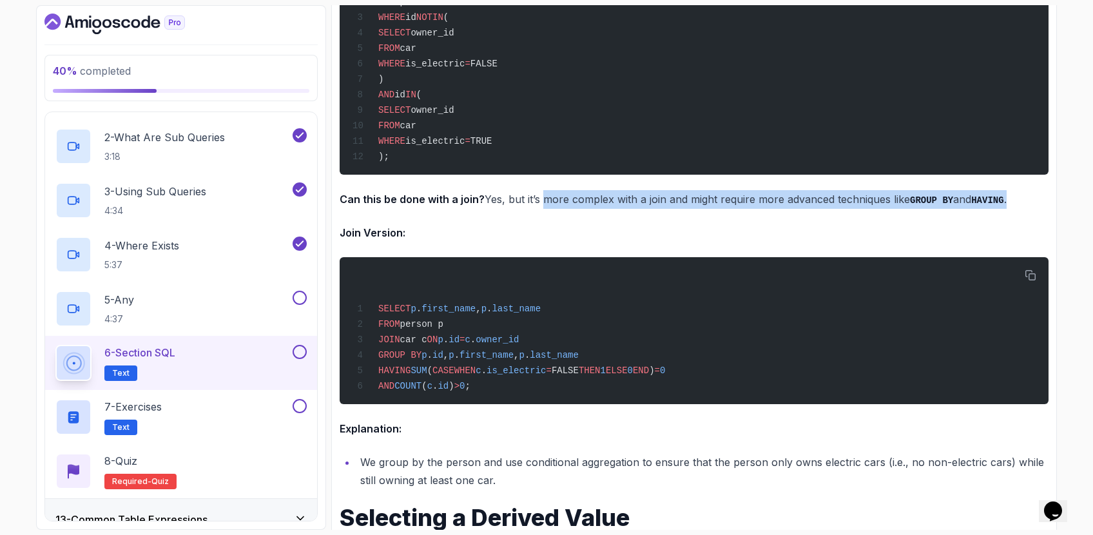
drag, startPoint x: 539, startPoint y: 202, endPoint x: 920, endPoint y: 212, distance: 380.9
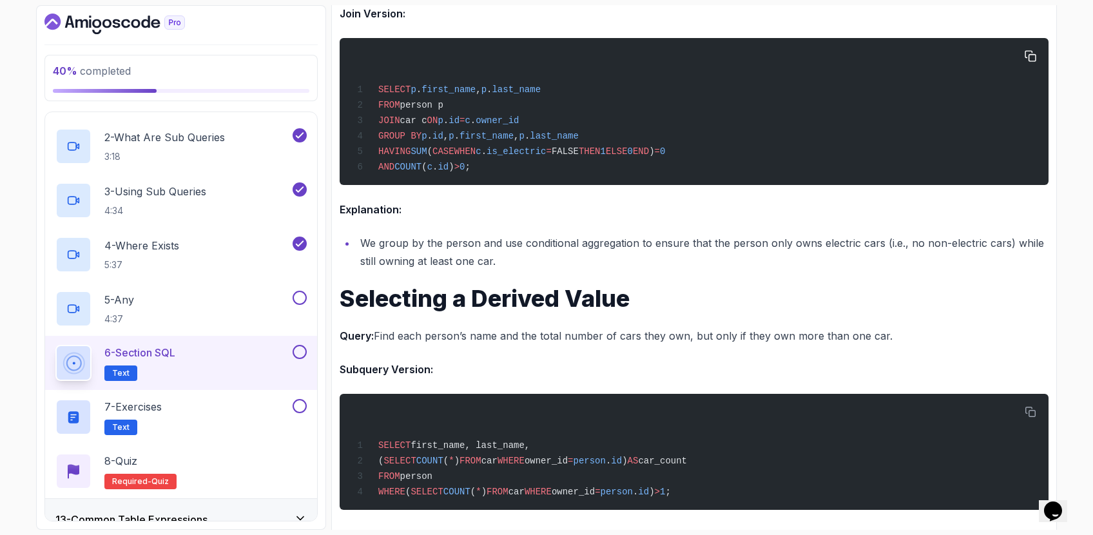
scroll to position [2285, 0]
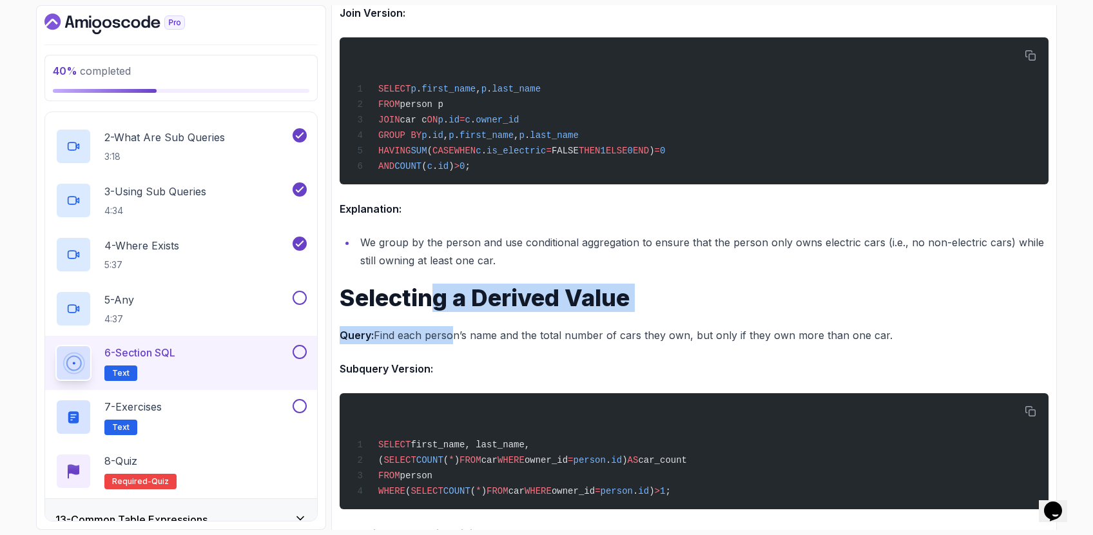
drag, startPoint x: 429, startPoint y: 288, endPoint x: 447, endPoint y: 341, distance: 55.6
click at [448, 341] on p "Query: Find each person’s name and the total number of cars they own, but only …" at bounding box center [694, 335] width 709 height 18
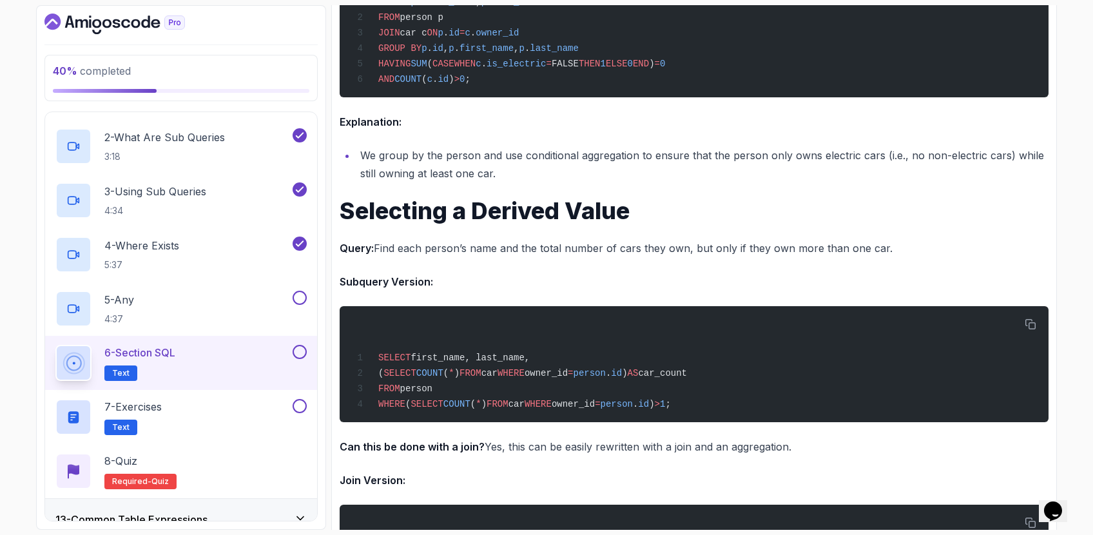
scroll to position [2492, 0]
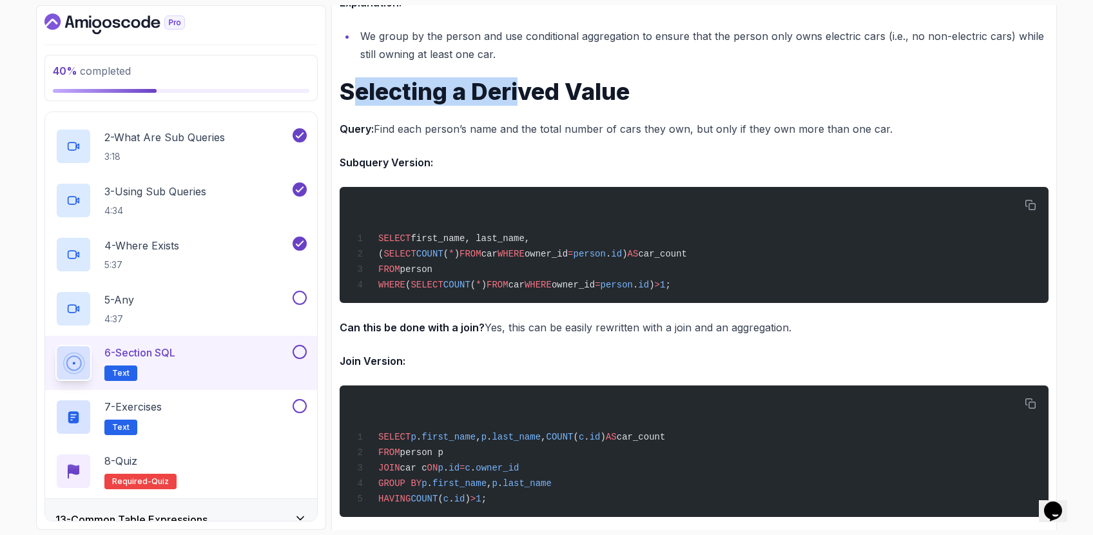
drag, startPoint x: 351, startPoint y: 88, endPoint x: 522, endPoint y: 93, distance: 171.5
click at [522, 93] on h1 "Selecting a Derived Value" at bounding box center [694, 92] width 709 height 26
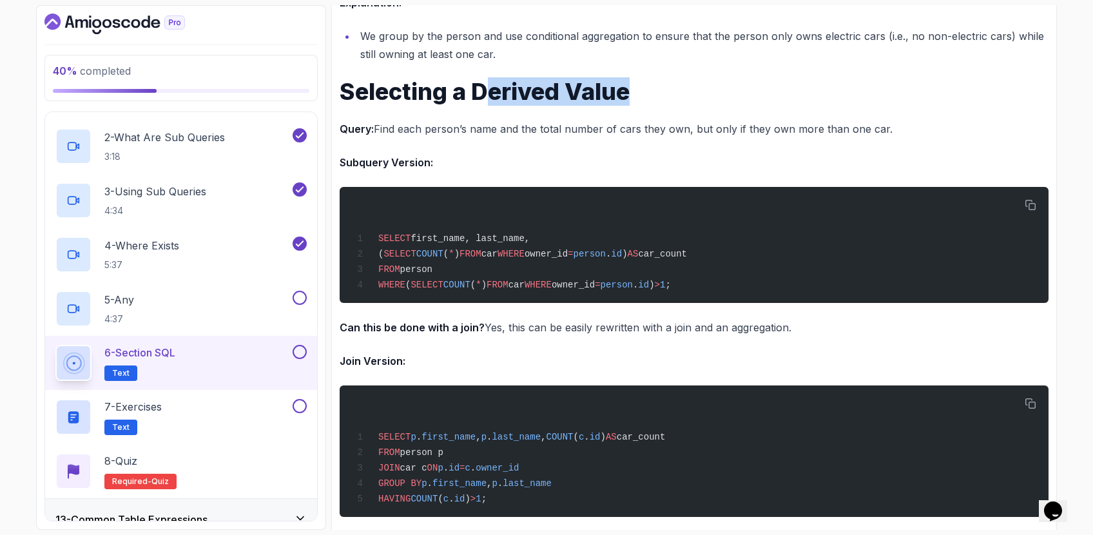
drag, startPoint x: 625, startPoint y: 81, endPoint x: 492, endPoint y: 78, distance: 132.8
click at [492, 79] on h1 "Selecting a Derived Value" at bounding box center [694, 92] width 709 height 26
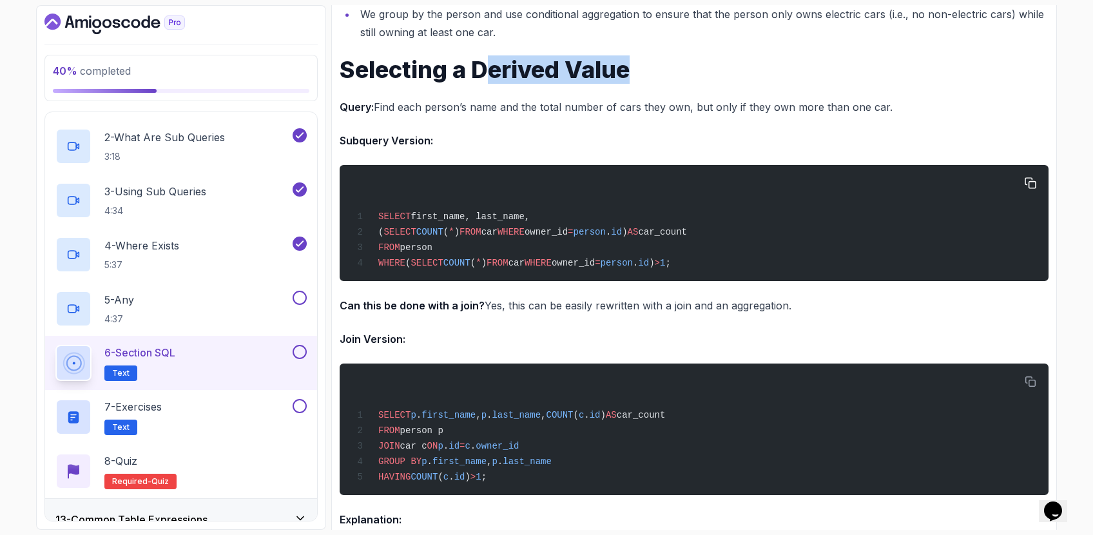
scroll to position [2518, 0]
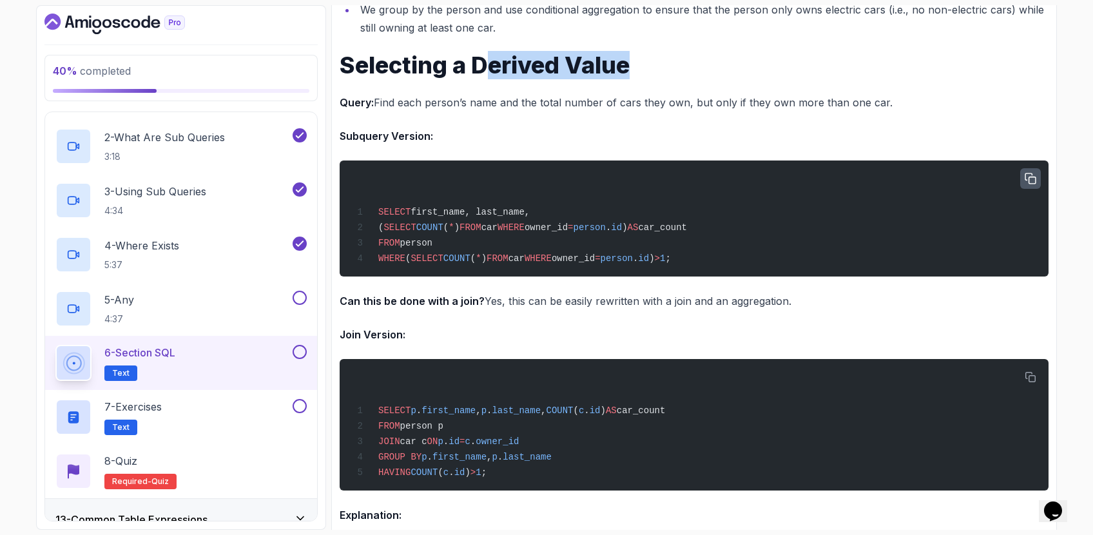
click at [1032, 173] on icon "button" at bounding box center [1030, 179] width 12 height 12
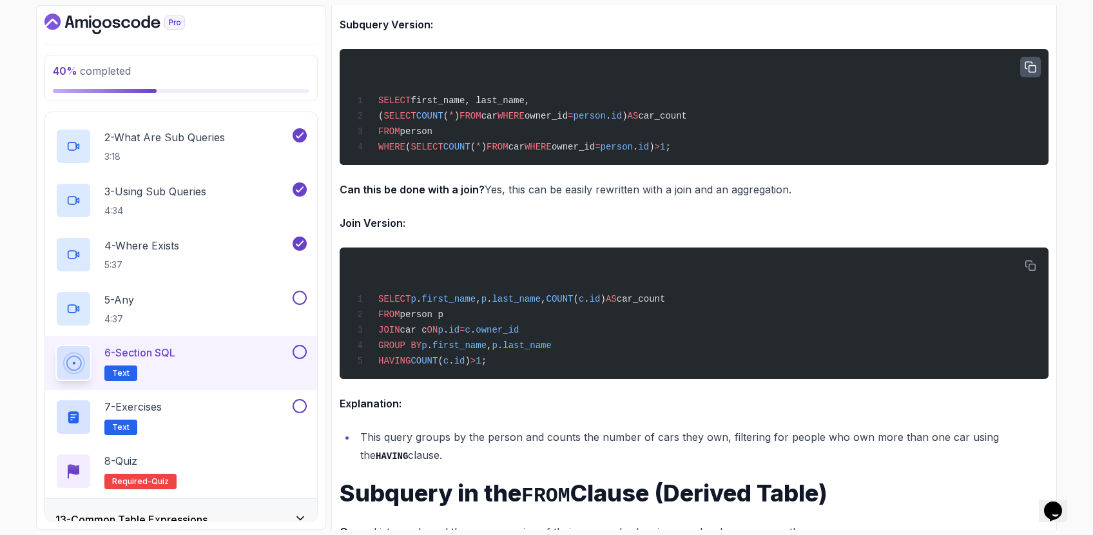
scroll to position [2628, 0]
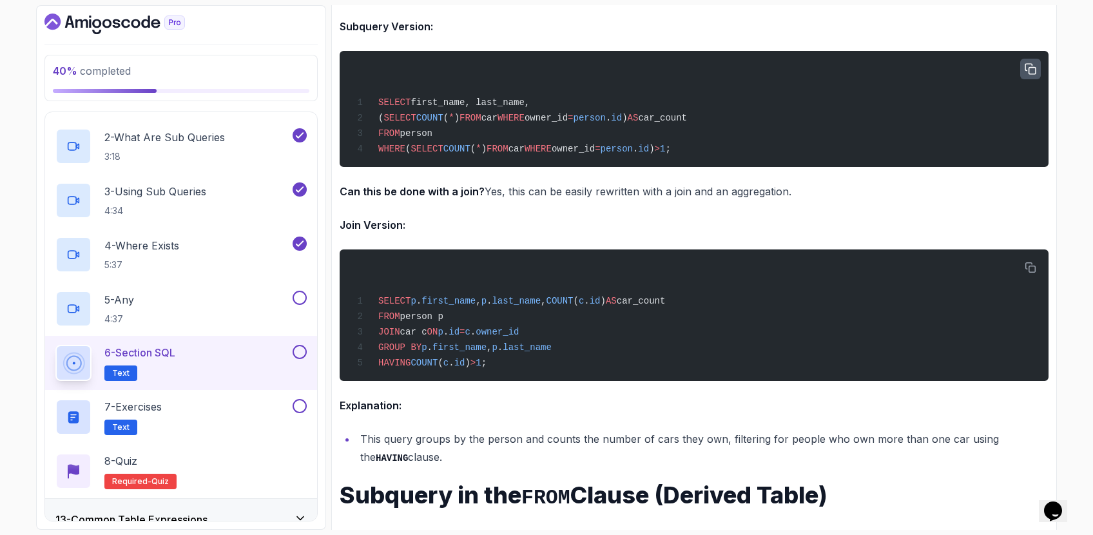
click at [867, 459] on li "This query groups by the person and counts the number of cars they own, filteri…" at bounding box center [702, 448] width 692 height 37
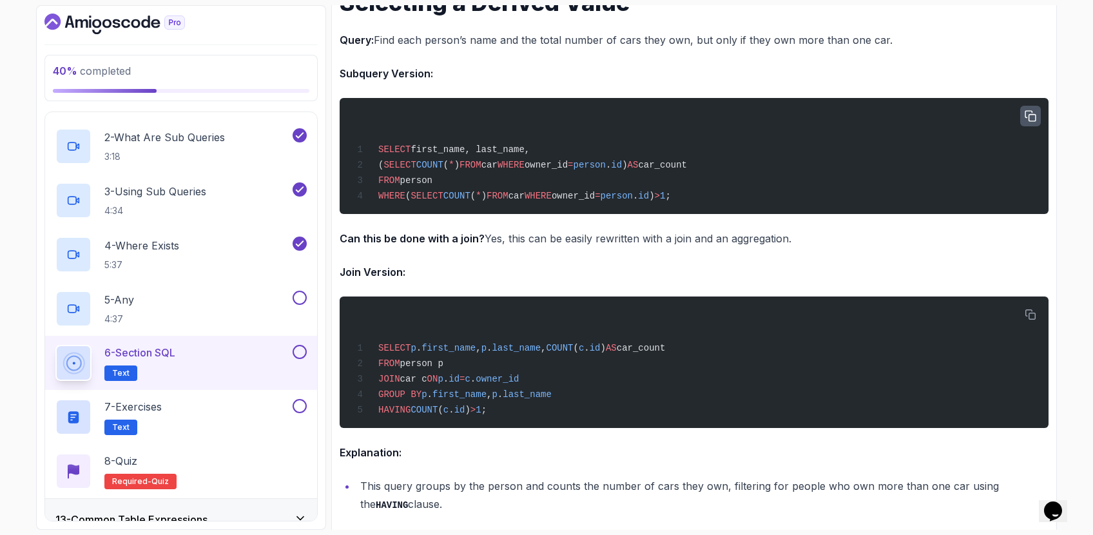
scroll to position [2579, 0]
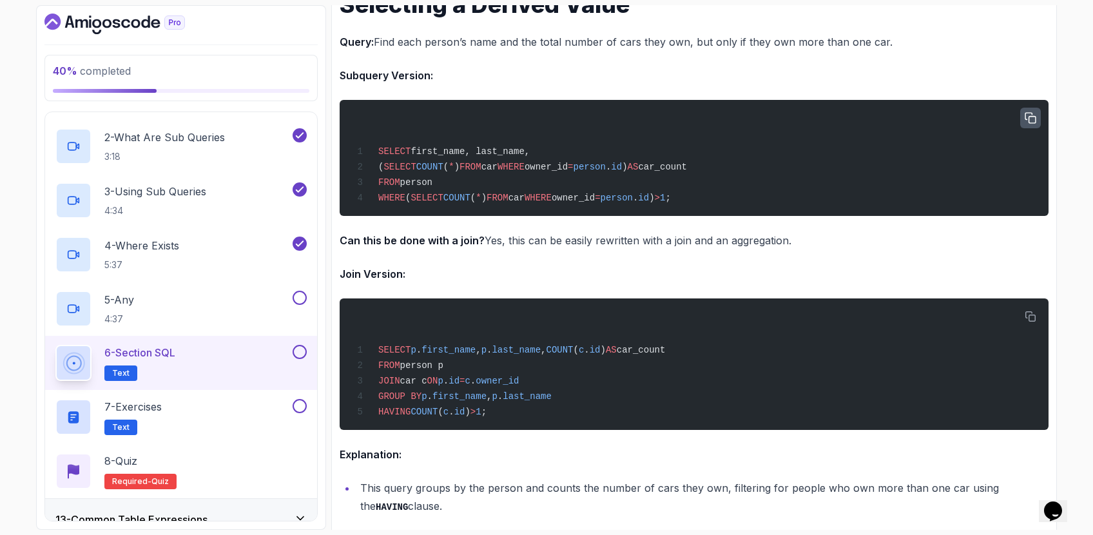
click at [452, 268] on p "Join Version:" at bounding box center [694, 274] width 709 height 18
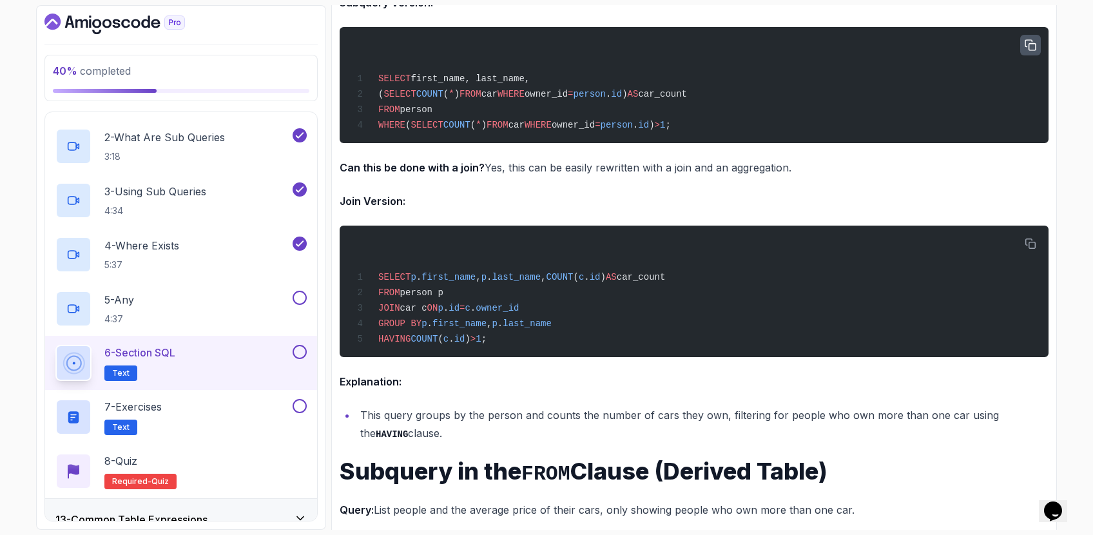
scroll to position [2678, 0]
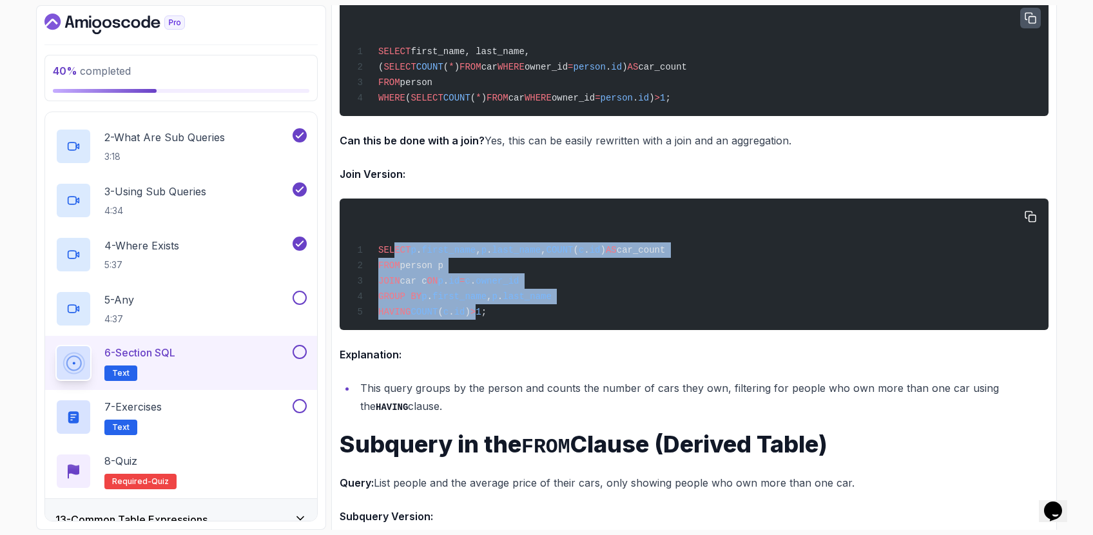
drag, startPoint x: 394, startPoint y: 247, endPoint x: 485, endPoint y: 306, distance: 107.9
click at [485, 306] on code "SELECT p . first_name , p . last_name , COUNT ( c . id ) AS car_count FROM pers…" at bounding box center [508, 281] width 312 height 72
click at [476, 307] on span ">" at bounding box center [472, 312] width 5 height 10
drag, startPoint x: 566, startPoint y: 308, endPoint x: 368, endPoint y: 249, distance: 206.3
click at [368, 249] on div "SELECT p . first_name , p . last_name , COUNT ( c . id ) AS car_count FROM pers…" at bounding box center [694, 264] width 688 height 116
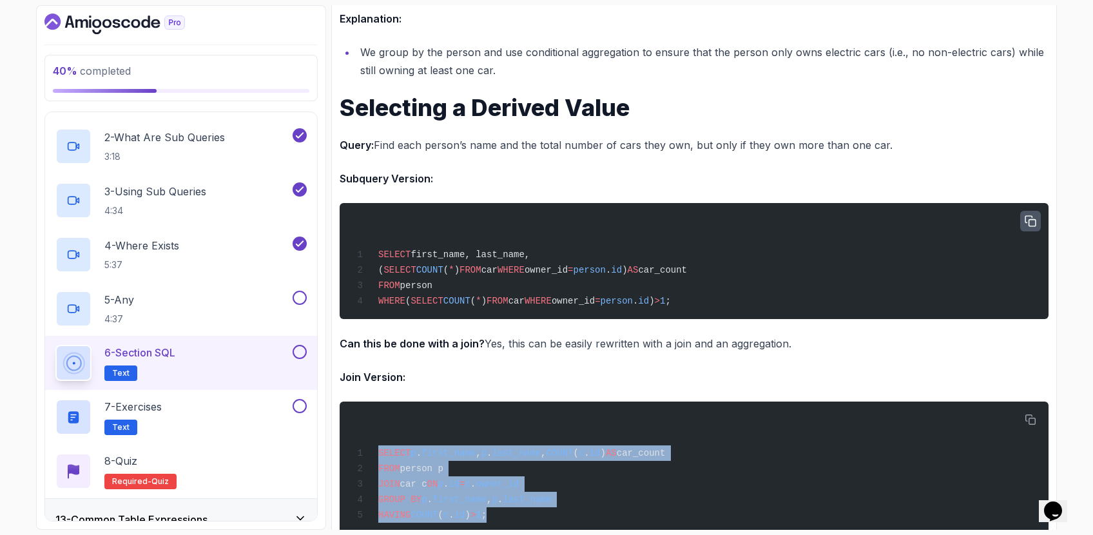
scroll to position [2477, 0]
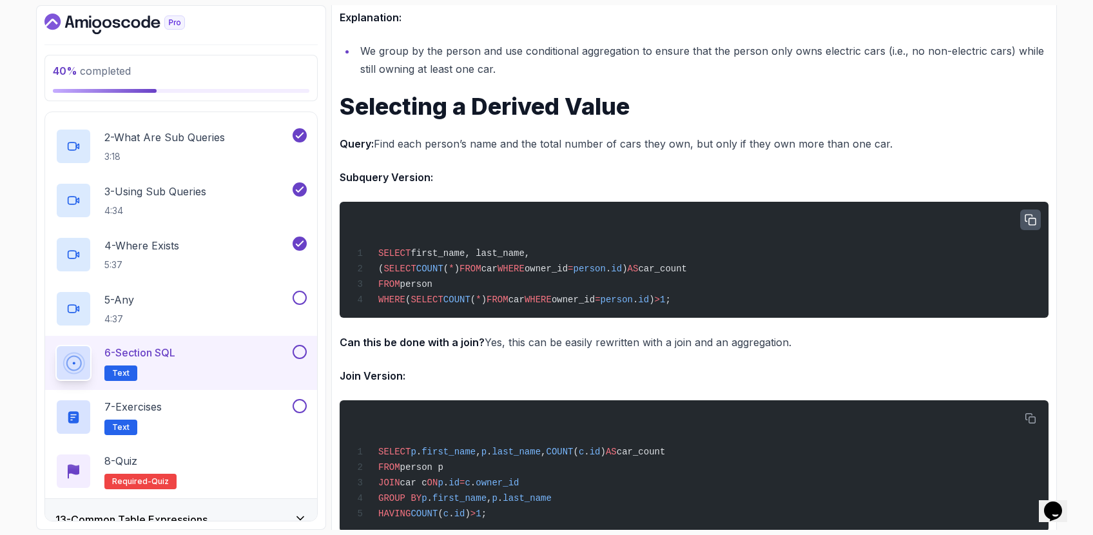
click at [515, 240] on div "SELECT first_name, last_name, ( SELECT COUNT ( * ) FROM car WHERE owner_id = pe…" at bounding box center [694, 259] width 688 height 101
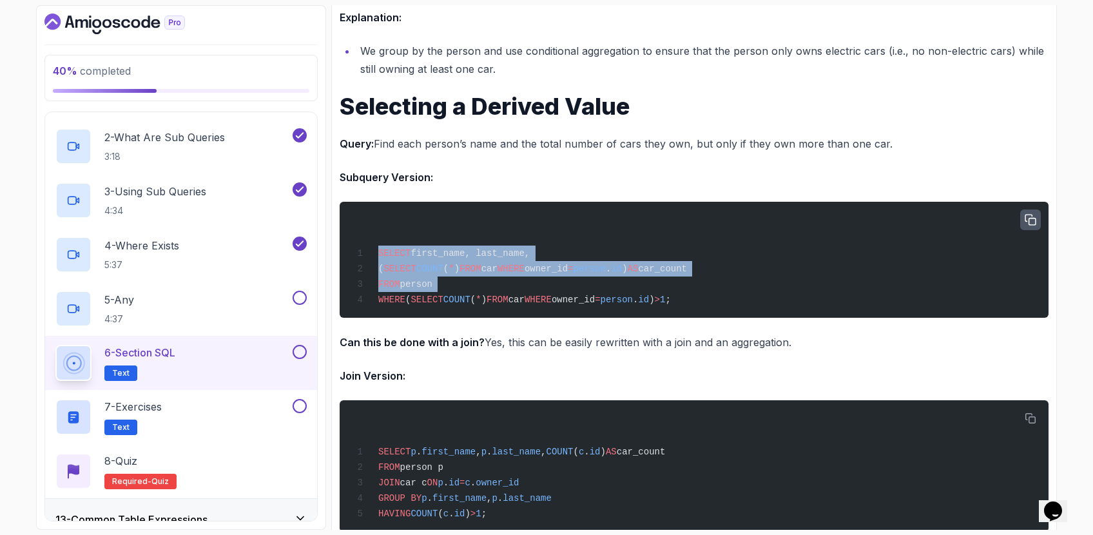
drag, startPoint x: 515, startPoint y: 240, endPoint x: 495, endPoint y: 282, distance: 46.7
click at [495, 282] on div "SELECT first_name, last_name, ( SELECT COUNT ( * ) FROM car WHERE owner_id = pe…" at bounding box center [694, 259] width 688 height 101
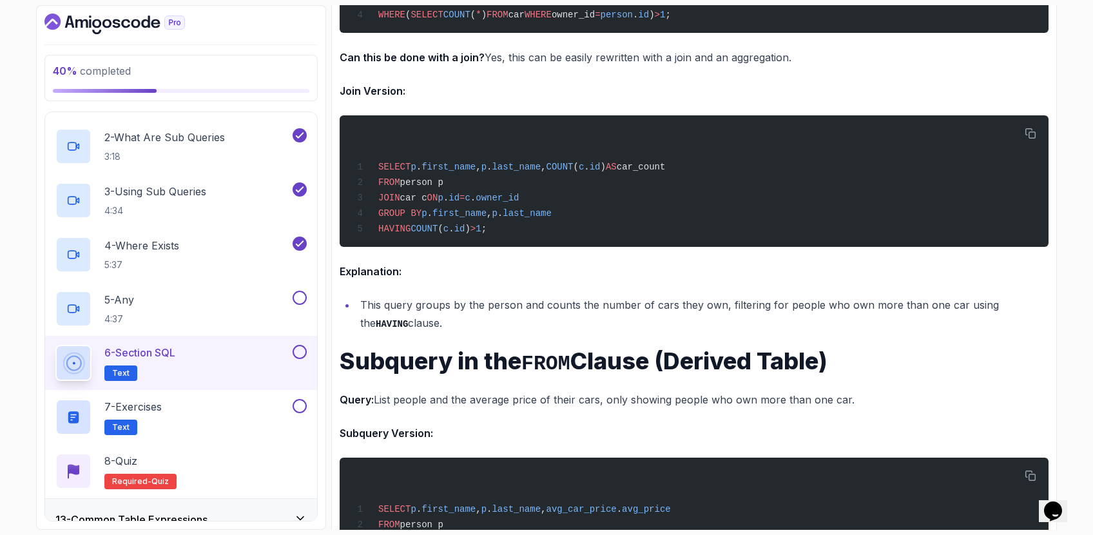
scroll to position [2763, 0]
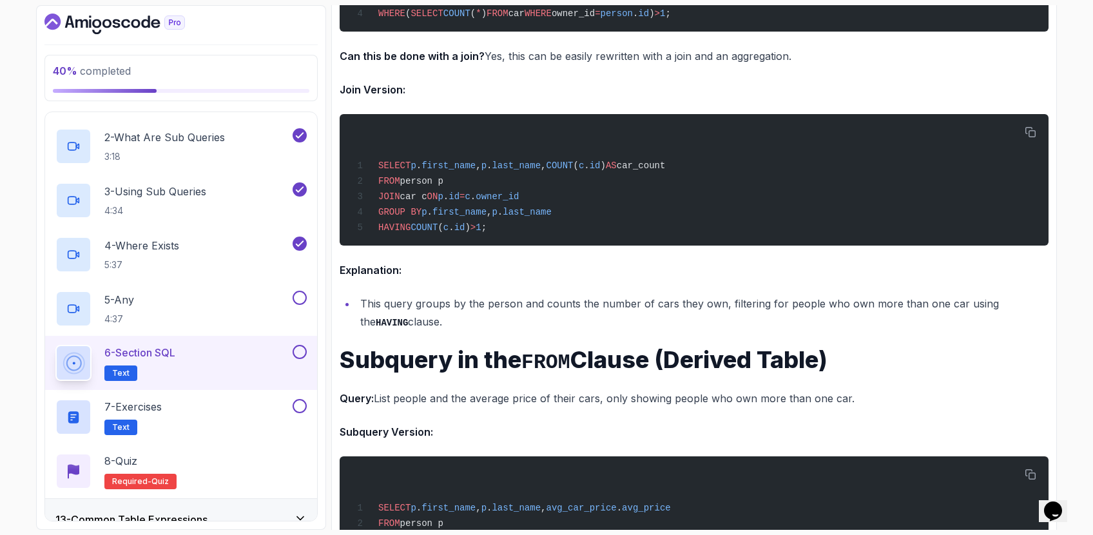
drag, startPoint x: 488, startPoint y: 280, endPoint x: 520, endPoint y: 323, distance: 53.4
click at [520, 323] on div "~7 min read Some of the queries involving subqueries can be rewritten using joi…" at bounding box center [694, 112] width 709 height 5405
click at [520, 323] on li "This query groups by the person and counts the number of cars they own, filteri…" at bounding box center [702, 312] width 692 height 37
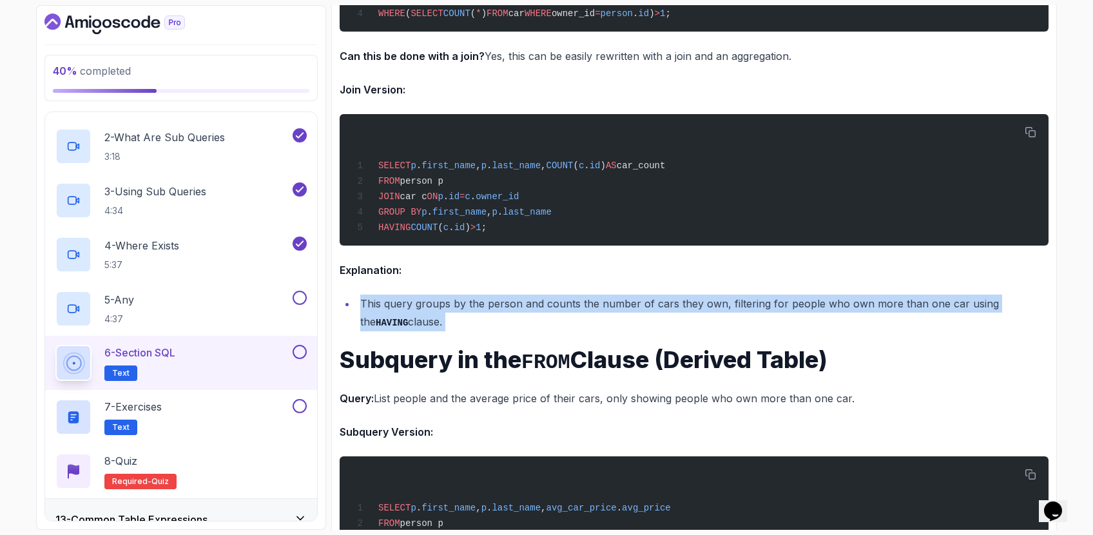
drag, startPoint x: 520, startPoint y: 322, endPoint x: 519, endPoint y: 293, distance: 29.0
click at [519, 294] on li "This query groups by the person and counts the number of cars they own, filteri…" at bounding box center [702, 312] width 692 height 37
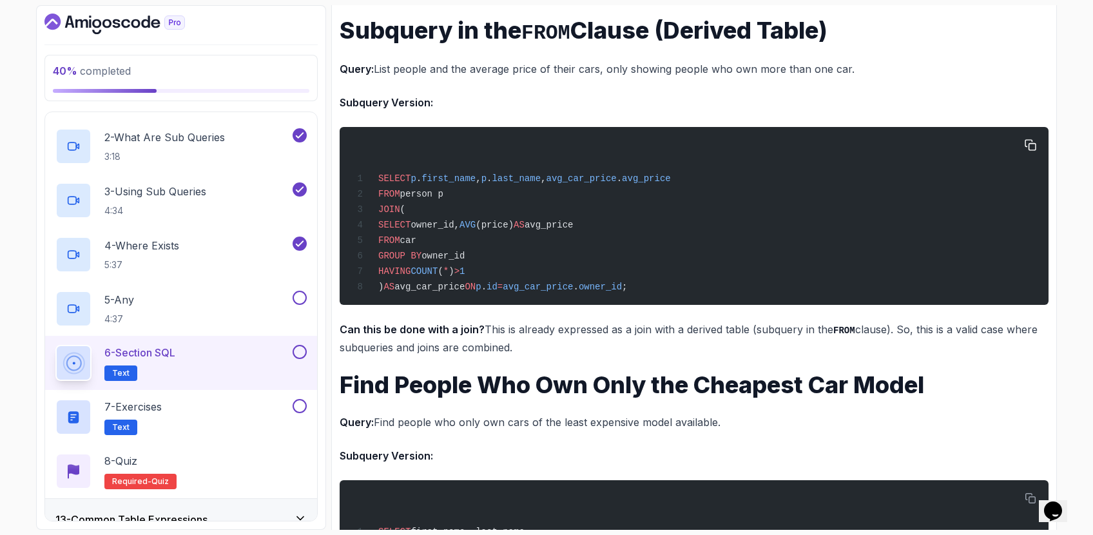
scroll to position [3090, 0]
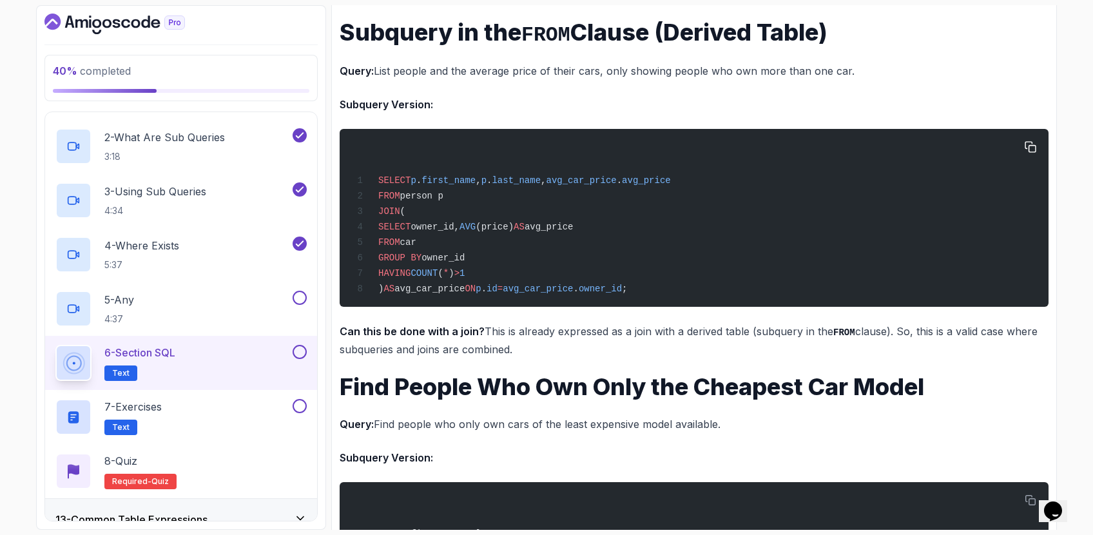
drag, startPoint x: 410, startPoint y: 14, endPoint x: 445, endPoint y: 237, distance: 226.2
click at [445, 237] on div "SELECT p . first_name , p . last_name , avg_car_price . avg_price FROM person p…" at bounding box center [694, 218] width 688 height 162
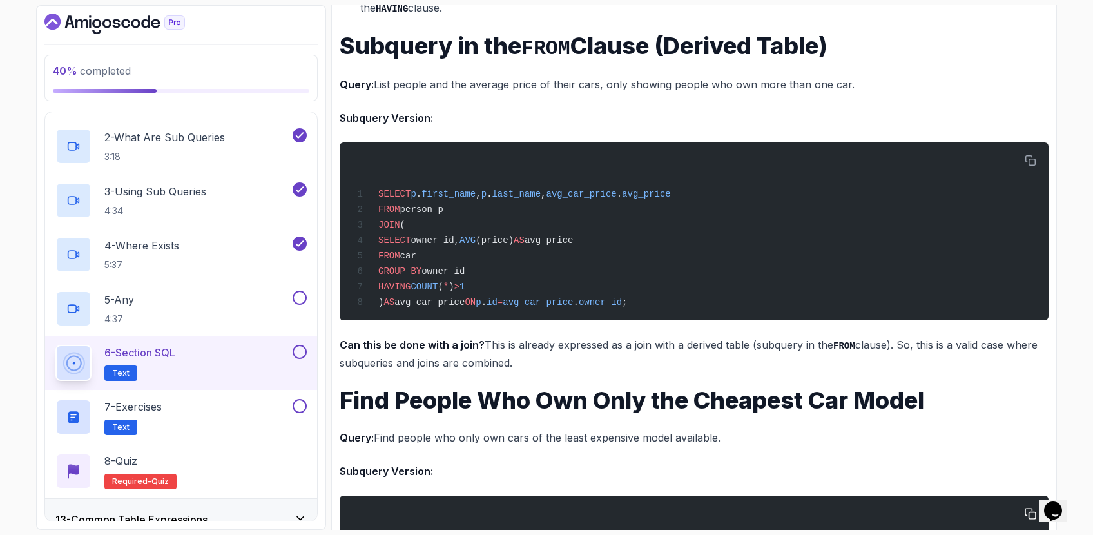
scroll to position [3081, 0]
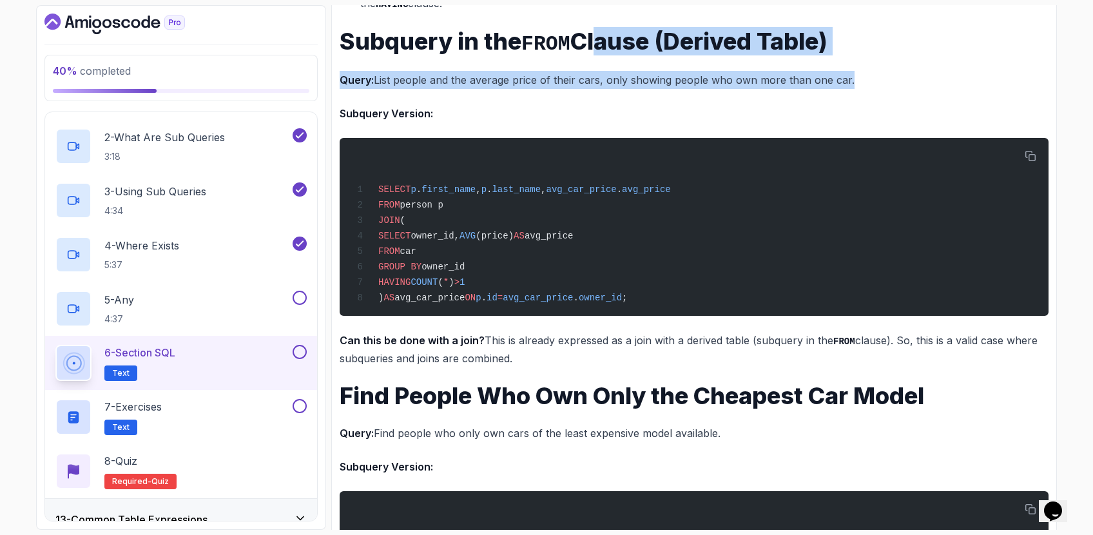
drag, startPoint x: 597, startPoint y: 43, endPoint x: 586, endPoint y: 100, distance: 58.3
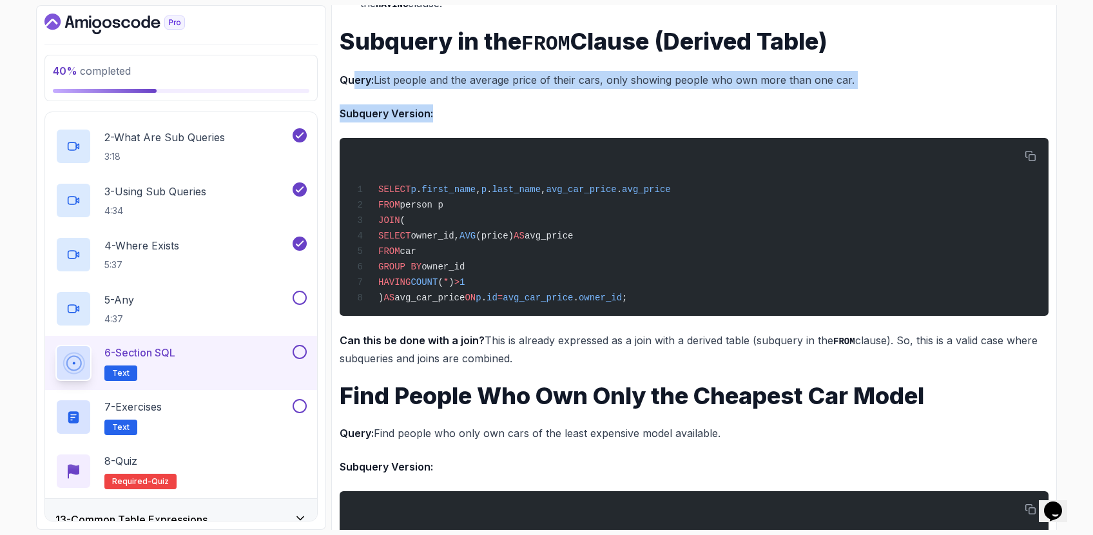
drag, startPoint x: 353, startPoint y: 79, endPoint x: 599, endPoint y: 115, distance: 248.7
click at [599, 115] on p "Subquery Version:" at bounding box center [694, 113] width 709 height 18
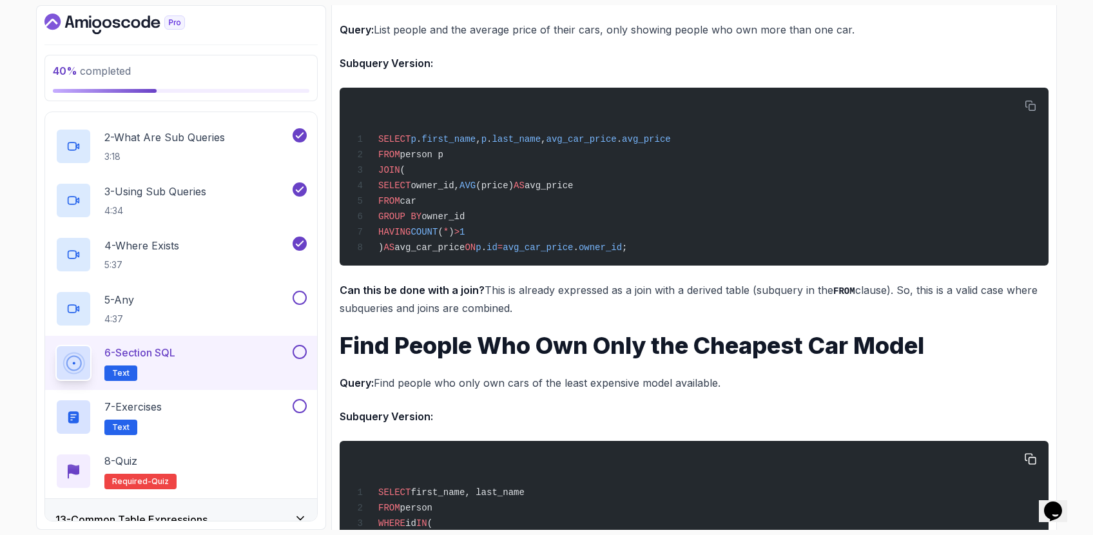
scroll to position [3163, 0]
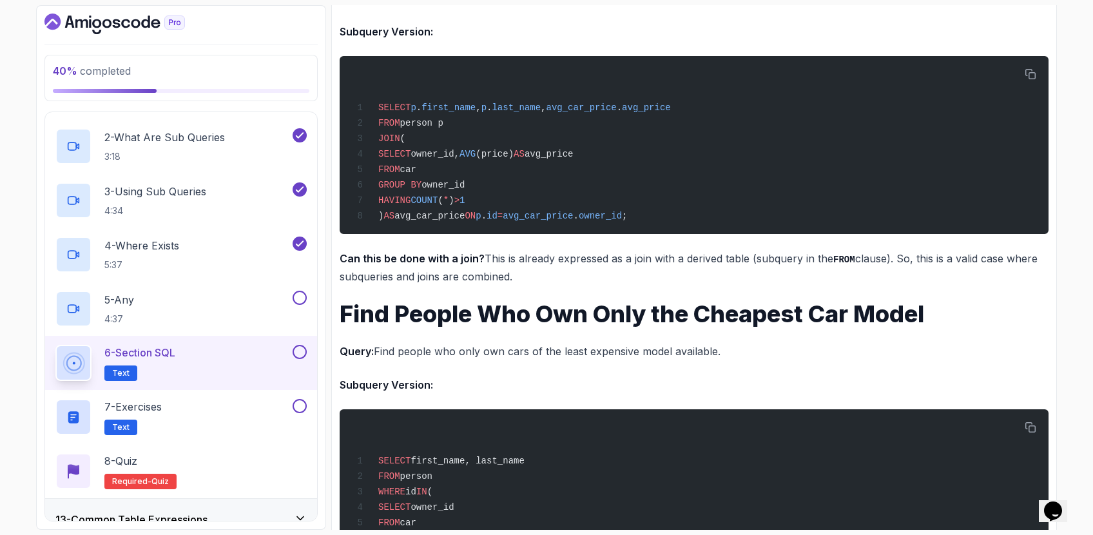
drag, startPoint x: 503, startPoint y: 255, endPoint x: 566, endPoint y: 274, distance: 65.9
click at [566, 274] on p "Can this be done with a join? This is already expressed as a join with a derive…" at bounding box center [694, 267] width 709 height 37
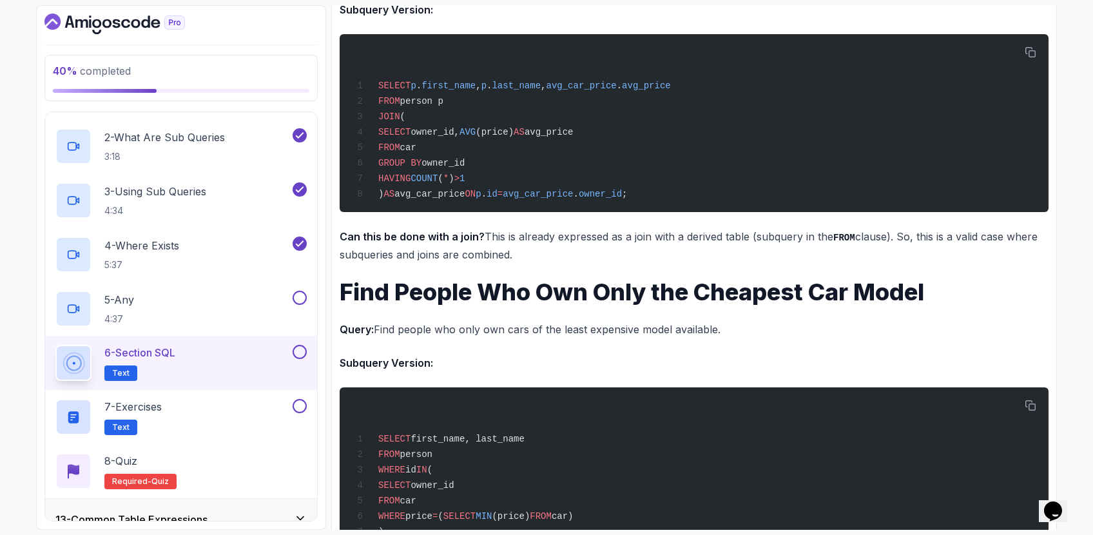
scroll to position [3314, 0]
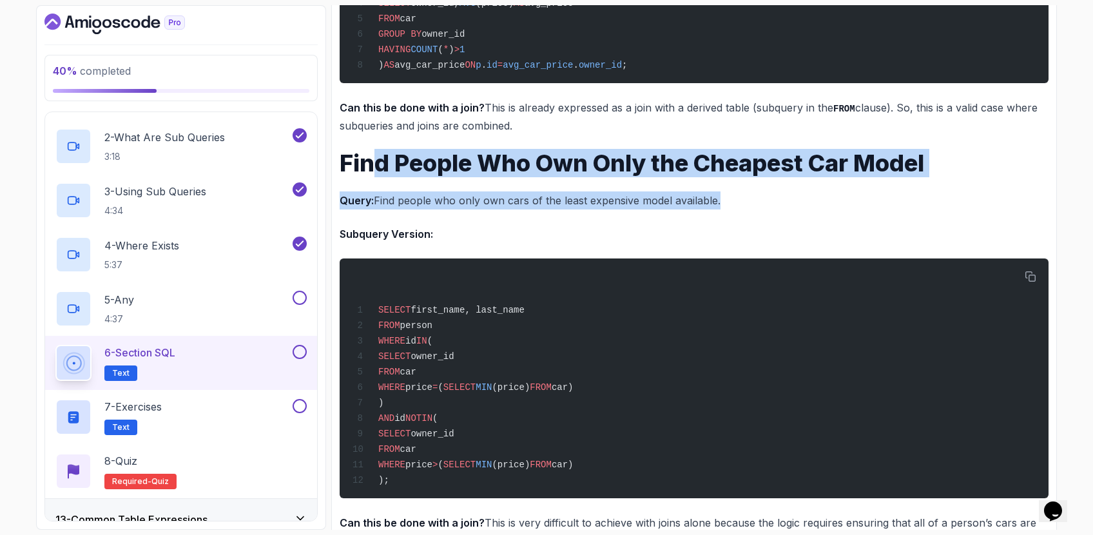
drag, startPoint x: 368, startPoint y: 158, endPoint x: 721, endPoint y: 210, distance: 356.9
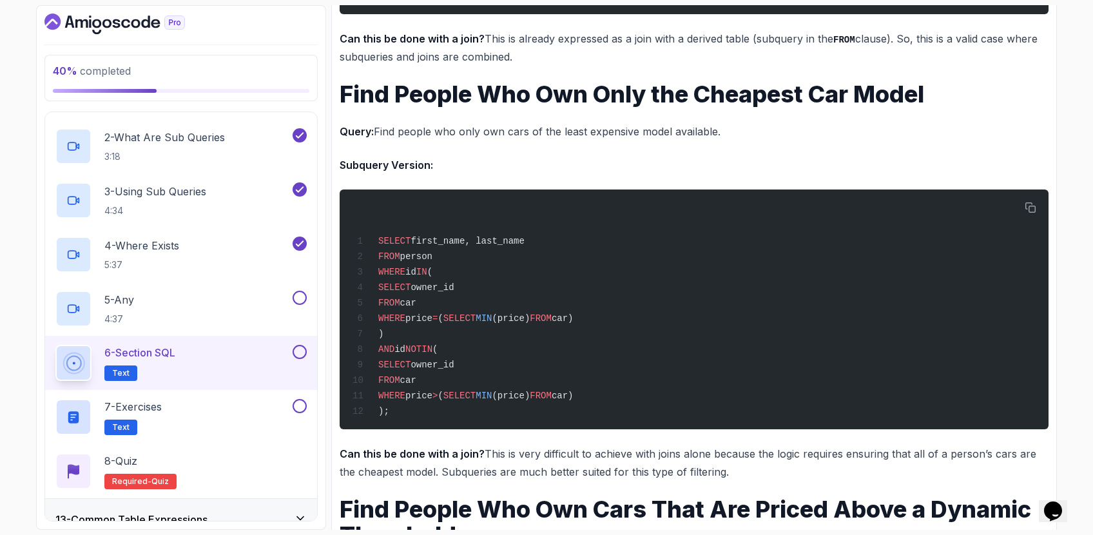
scroll to position [3400, 0]
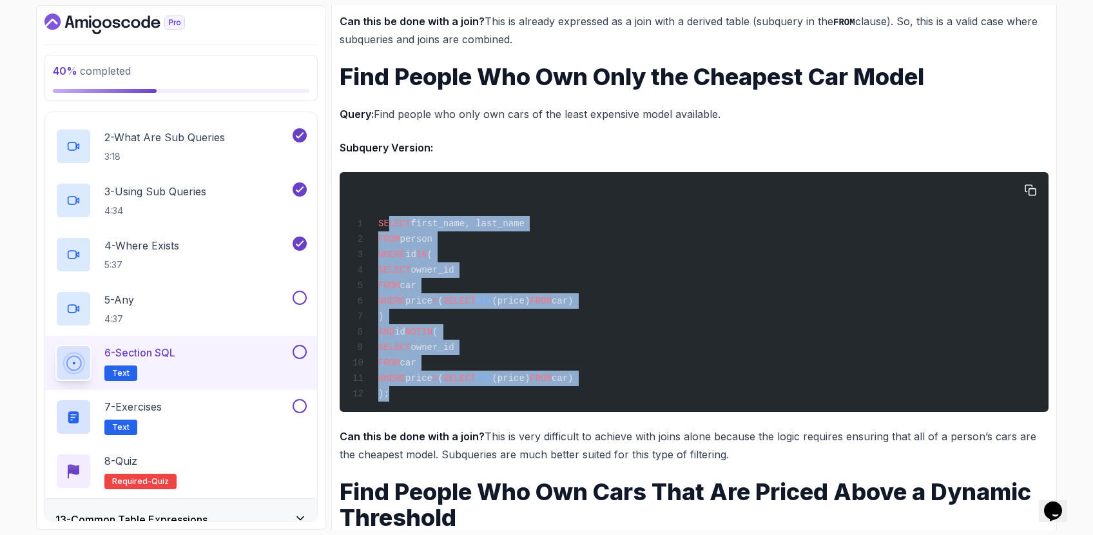
drag, startPoint x: 494, startPoint y: 399, endPoint x: 388, endPoint y: 224, distance: 205.0
click at [388, 224] on div "SELECT first_name, last_name FROM person WHERE id IN ( SELECT owner_id FROM car…" at bounding box center [694, 292] width 688 height 224
drag, startPoint x: 367, startPoint y: 215, endPoint x: 479, endPoint y: 400, distance: 216.8
click at [479, 400] on div "SELECT first_name, last_name FROM person WHERE id IN ( SELECT owner_id FROM car…" at bounding box center [694, 292] width 688 height 224
copy code "SELECT first_name, last_name FROM person WHERE id IN ( SELECT owner_id FROM car…"
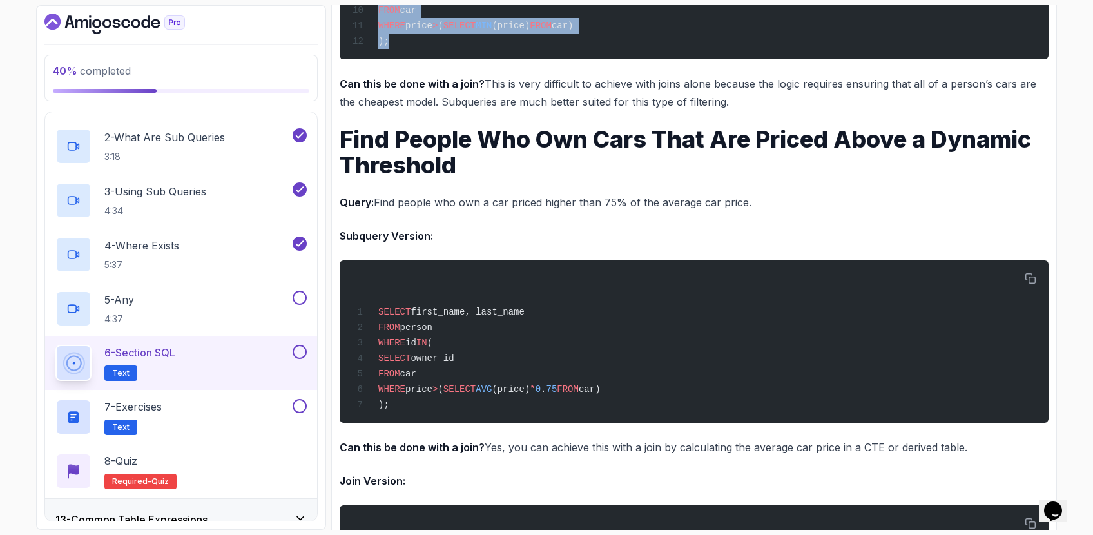
scroll to position [3739, 0]
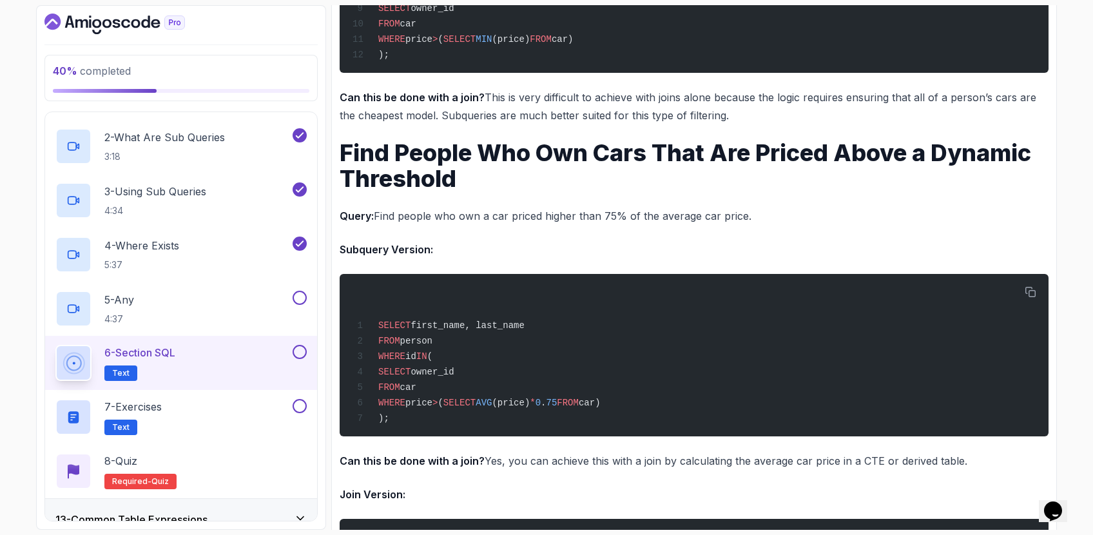
click at [470, 119] on p "Can this be done with a join? This is very difficult to achieve with joins alon…" at bounding box center [694, 106] width 709 height 36
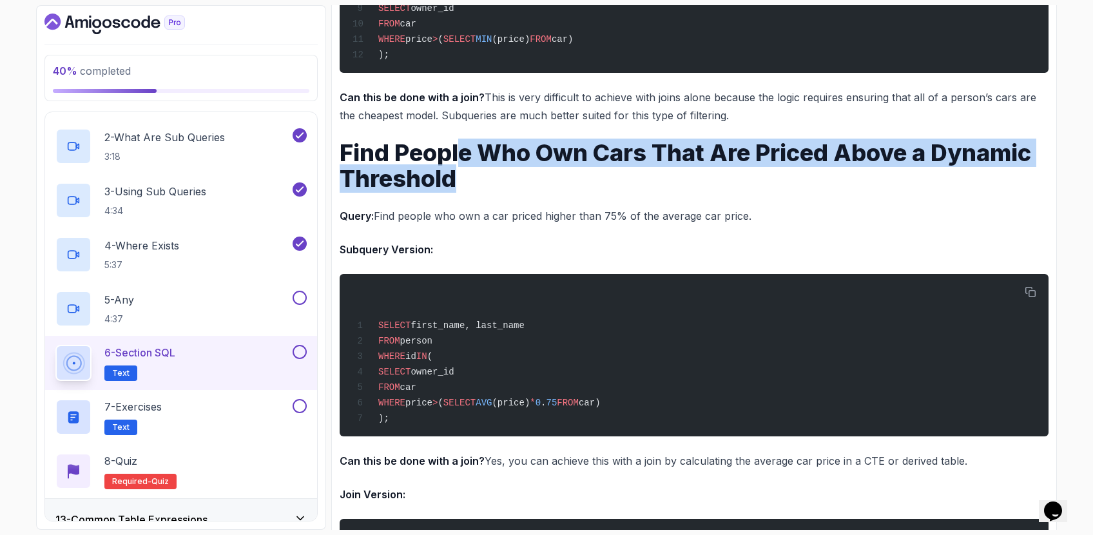
drag, startPoint x: 461, startPoint y: 139, endPoint x: 782, endPoint y: 190, distance: 325.6
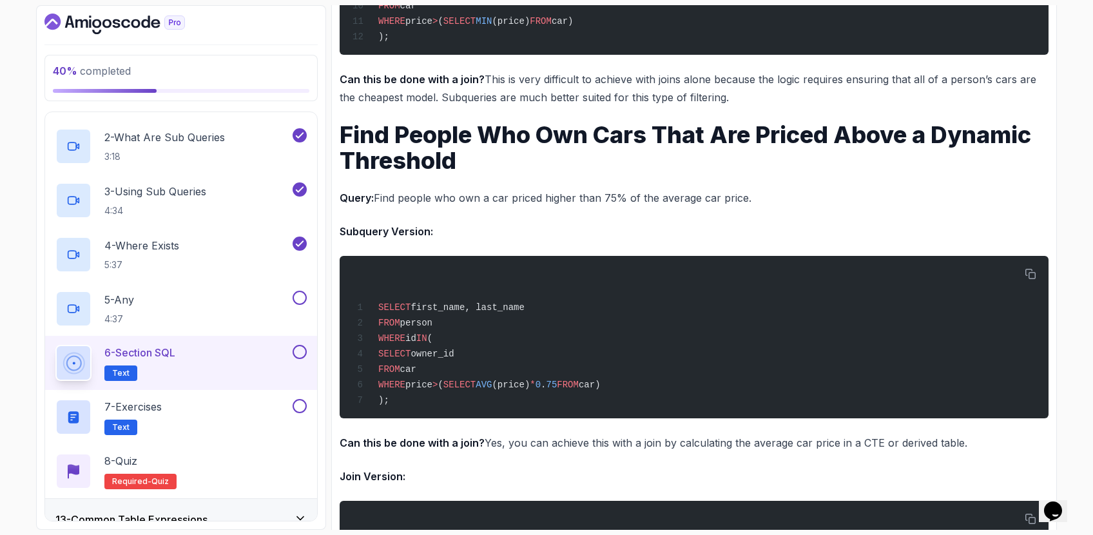
scroll to position [3868, 0]
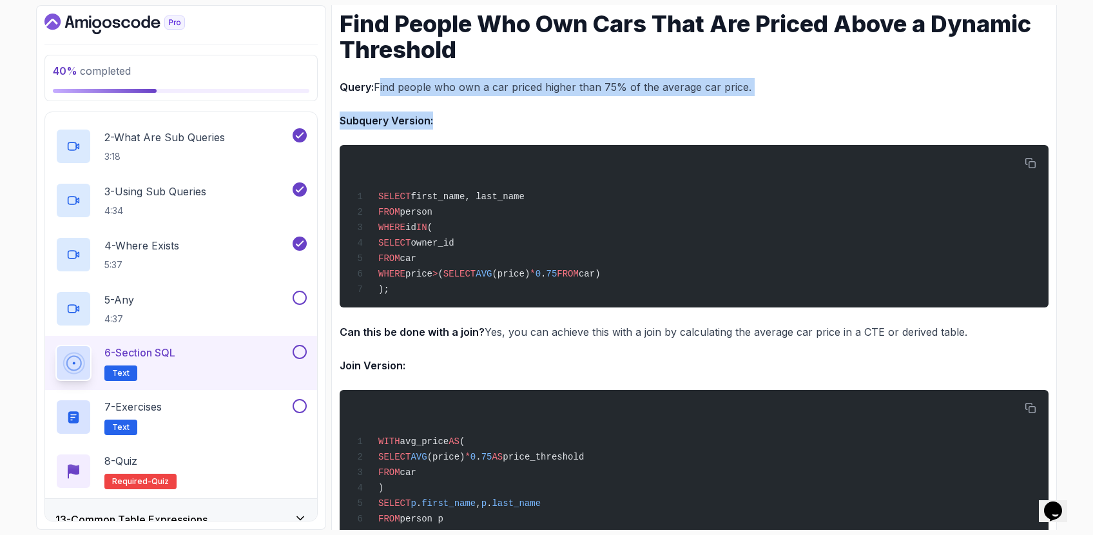
drag, startPoint x: 378, startPoint y: 79, endPoint x: 534, endPoint y: 119, distance: 160.3
click at [534, 119] on p "Subquery Version:" at bounding box center [694, 120] width 709 height 18
drag, startPoint x: 534, startPoint y: 119, endPoint x: 533, endPoint y: 91, distance: 27.7
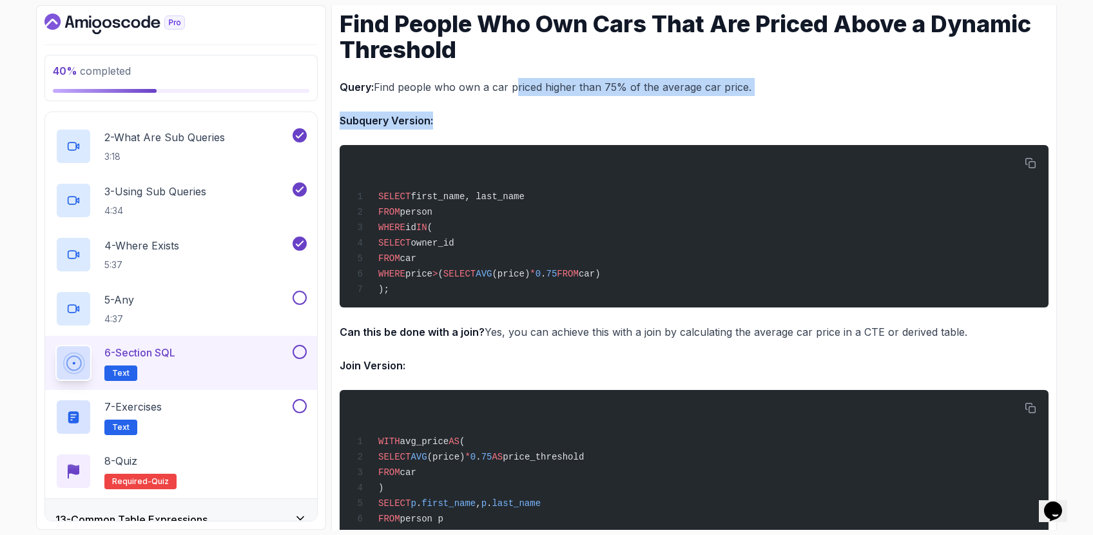
click at [533, 91] on p "Query: Find people who own a car priced higher than 75% of the average car pric…" at bounding box center [694, 87] width 709 height 18
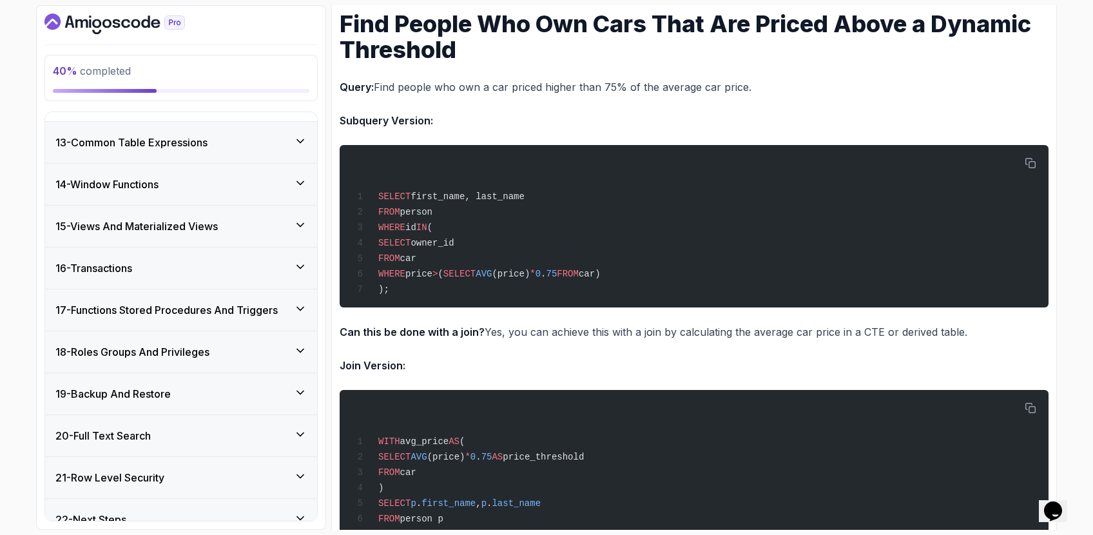
scroll to position [945, 0]
click at [212, 188] on div "14 - Window Functions" at bounding box center [180, 184] width 251 height 15
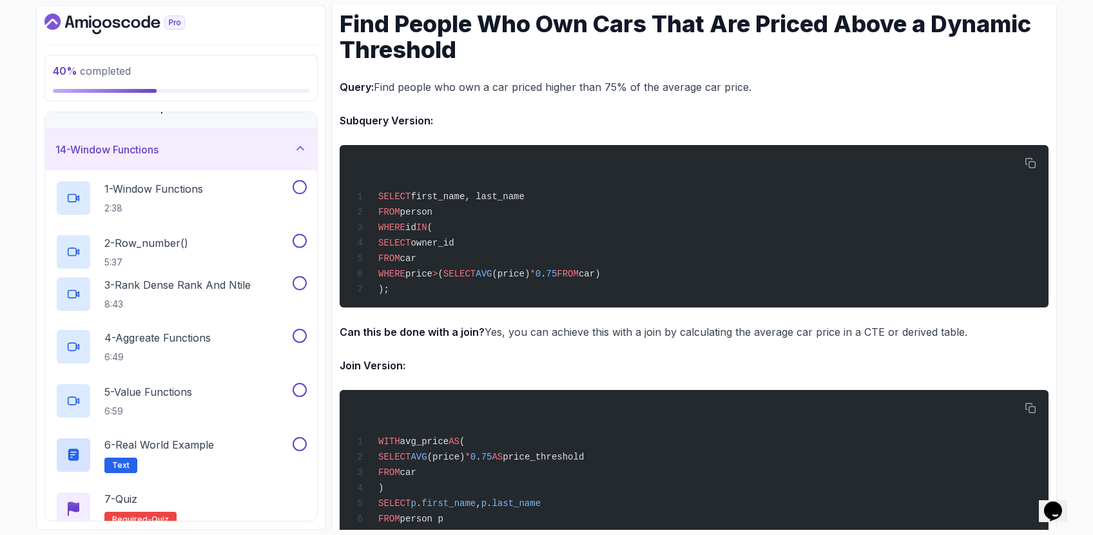
scroll to position [512, 0]
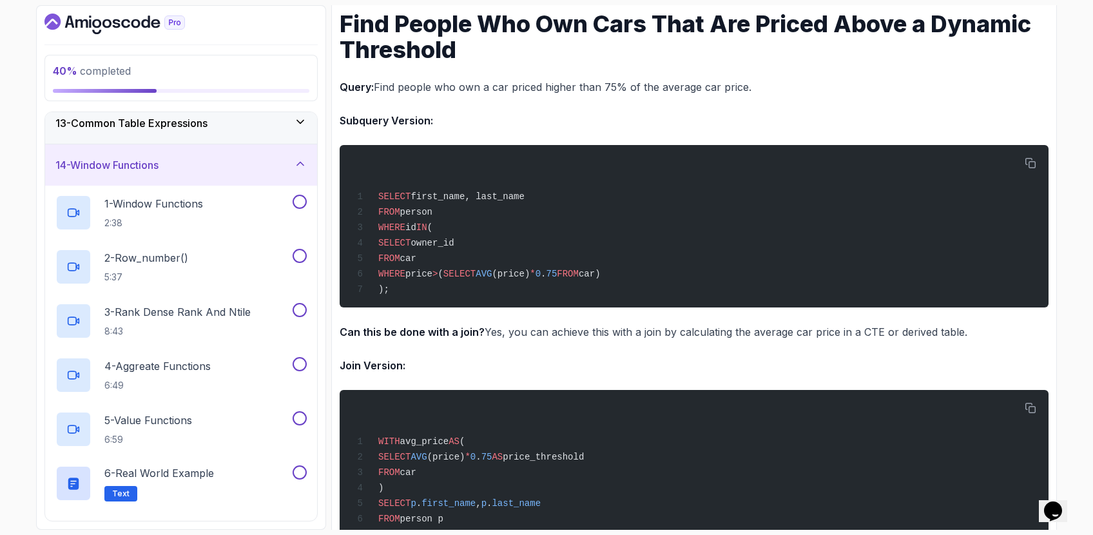
click at [216, 160] on div "14 - Window Functions" at bounding box center [180, 164] width 251 height 15
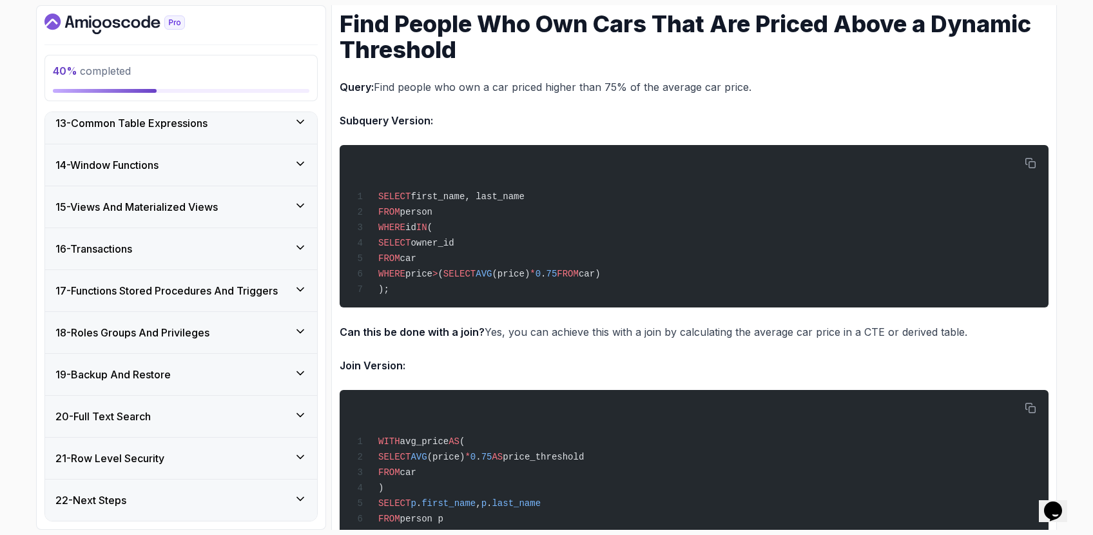
click at [235, 162] on div "14 - Window Functions" at bounding box center [180, 164] width 251 height 15
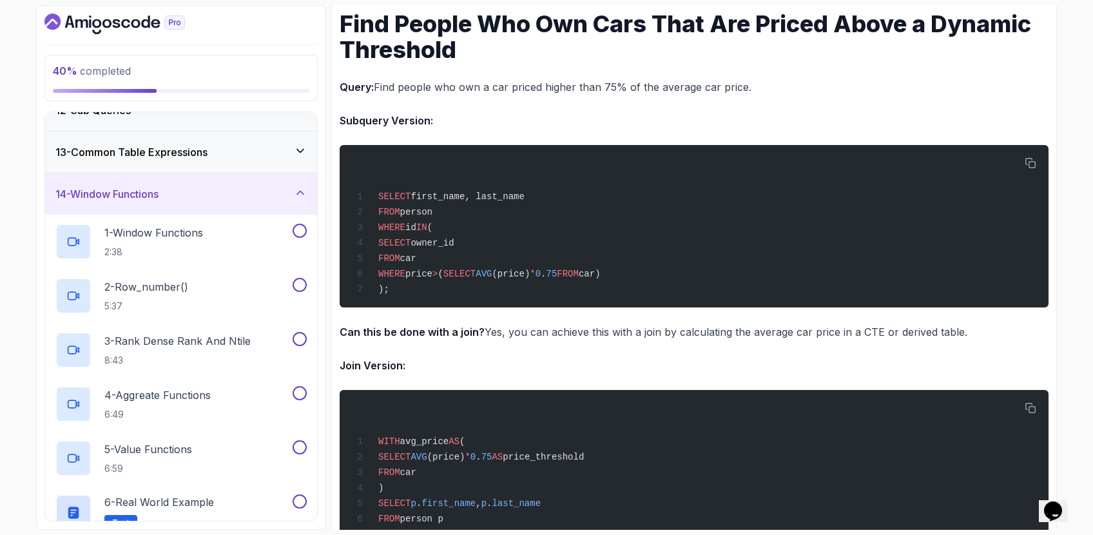
scroll to position [454, 0]
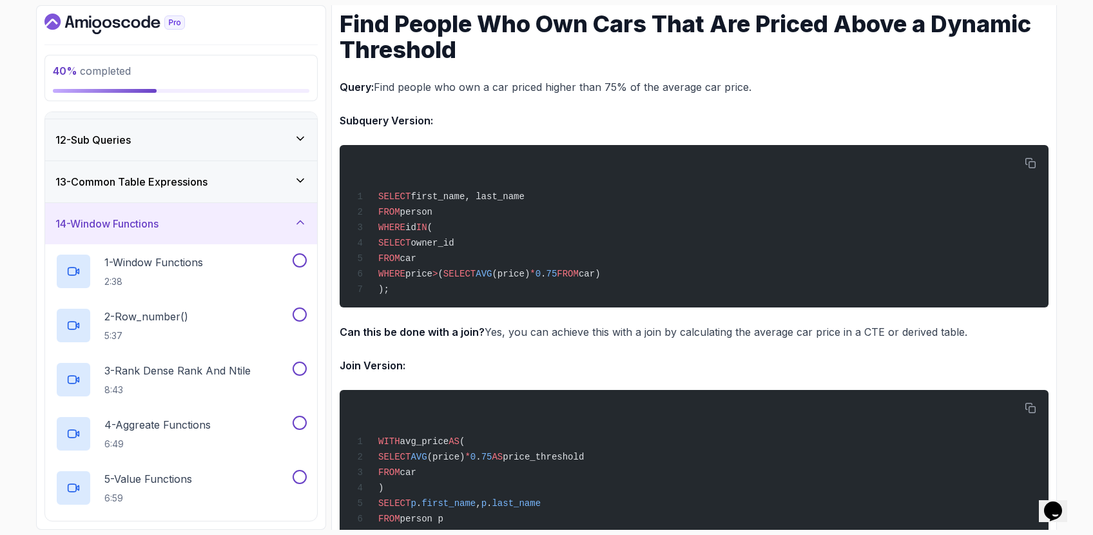
click at [233, 220] on div "14 - Window Functions" at bounding box center [180, 223] width 251 height 15
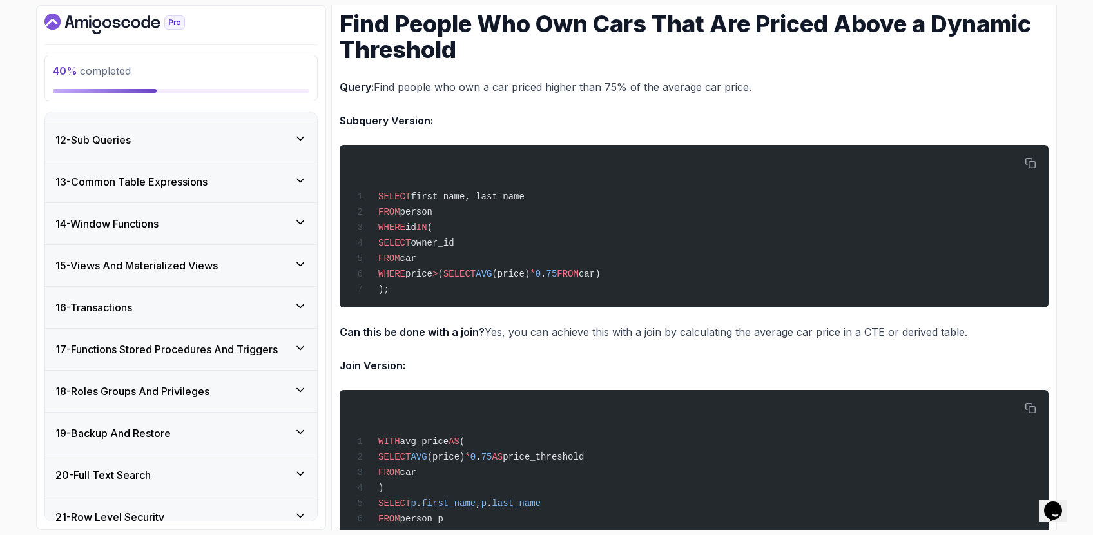
click at [244, 178] on div "13 - Common Table Expressions" at bounding box center [180, 181] width 251 height 15
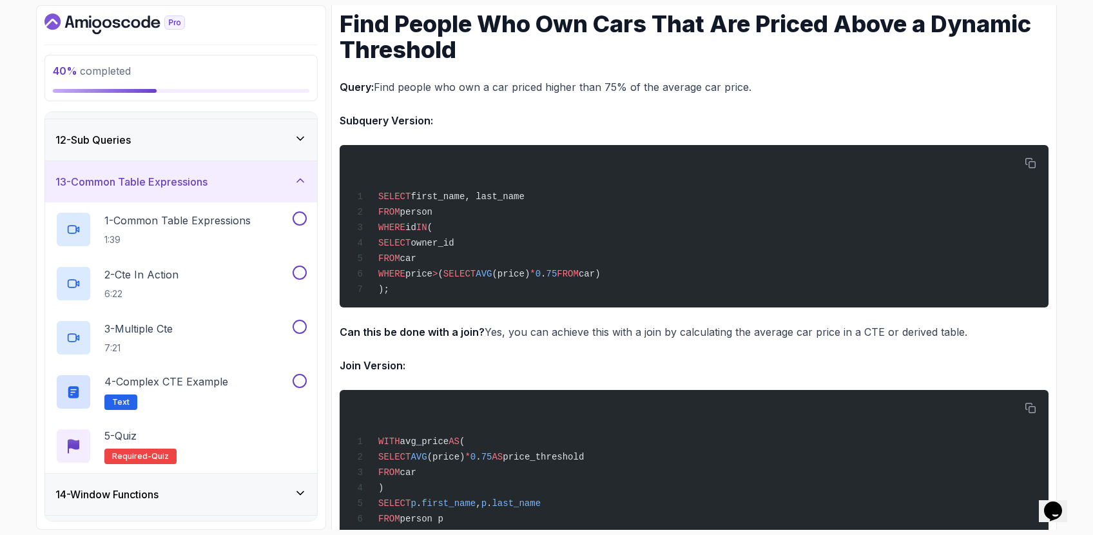
click at [244, 177] on div "13 - Common Table Expressions" at bounding box center [180, 181] width 251 height 15
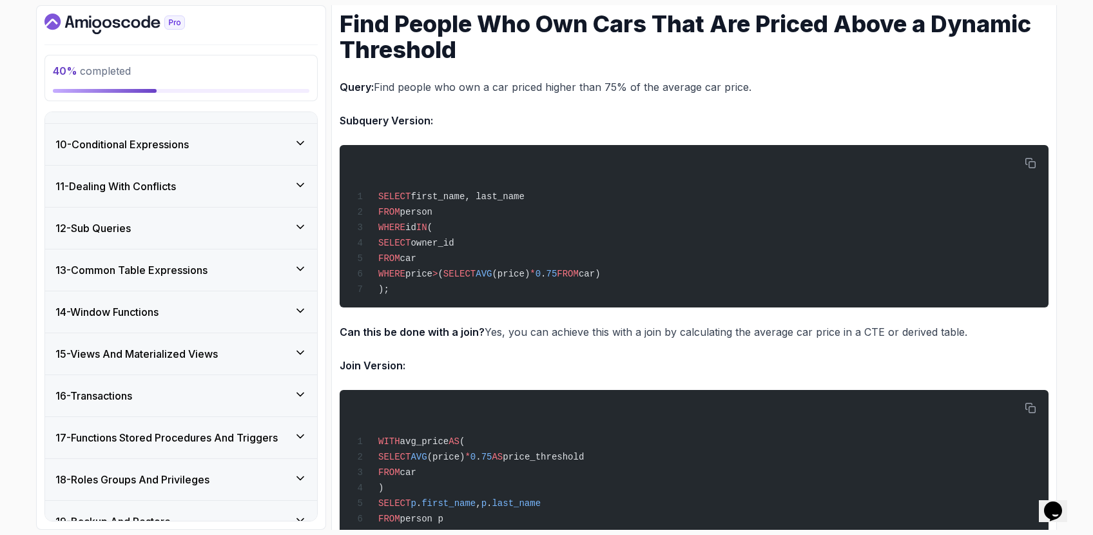
click at [230, 238] on div "12 - Sub Queries" at bounding box center [181, 227] width 272 height 41
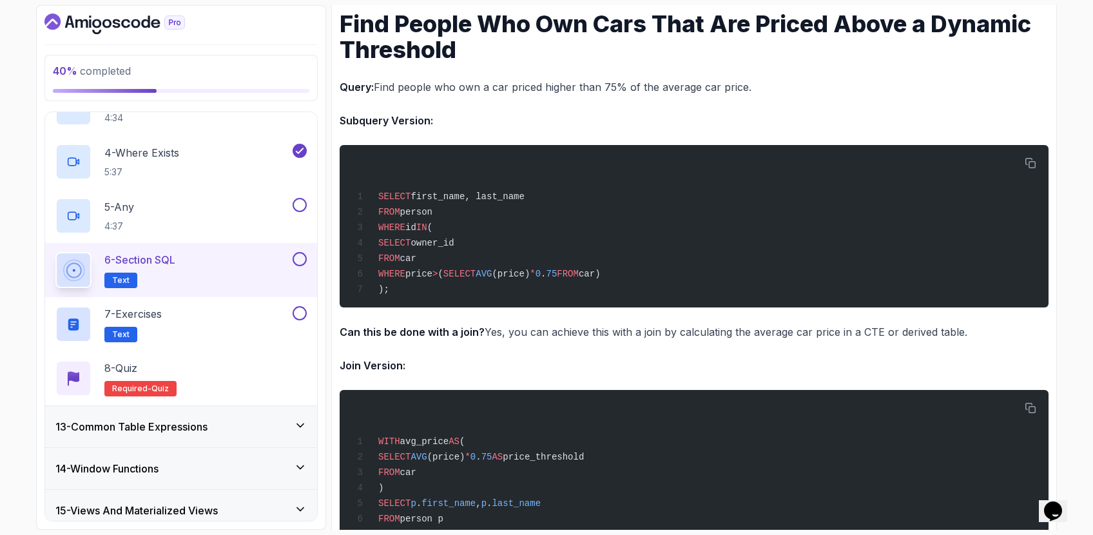
click at [186, 427] on h3 "13 - Common Table Expressions" at bounding box center [131, 426] width 152 height 15
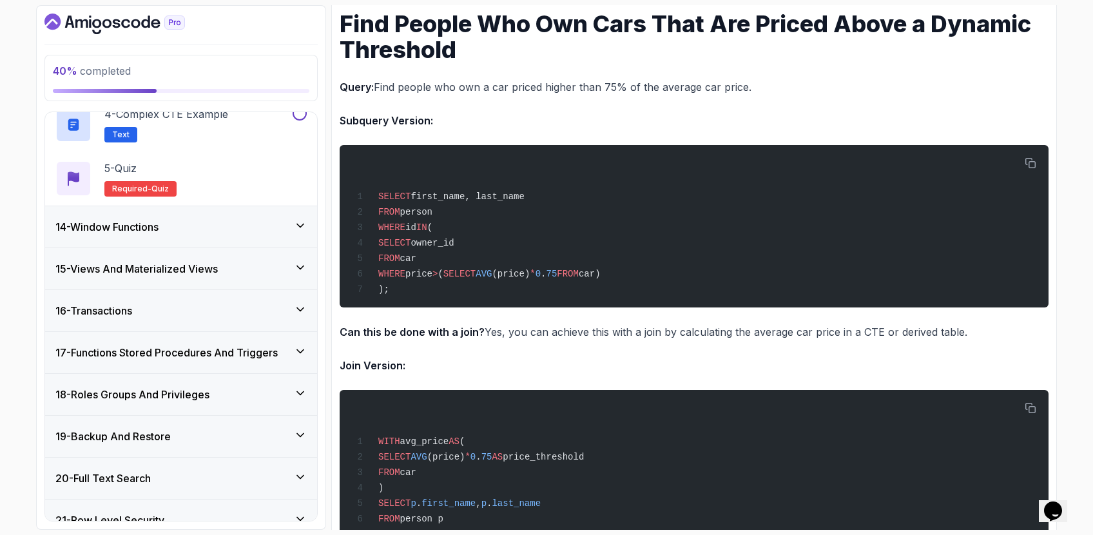
click at [199, 331] on div "16 - Transactions" at bounding box center [181, 310] width 272 height 41
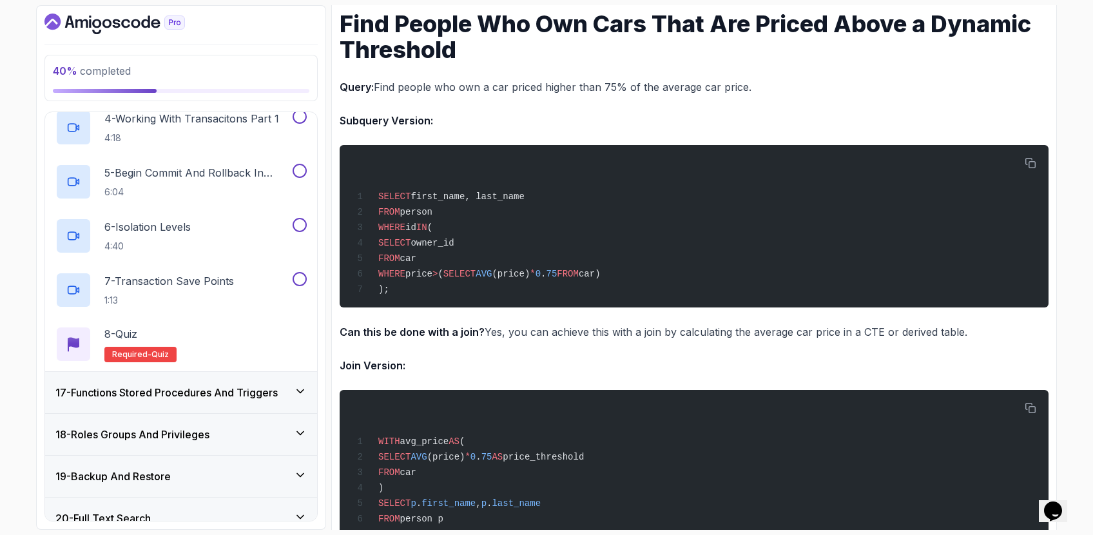
click at [169, 377] on div "17 - Functions Stored Procedures And Triggers" at bounding box center [181, 392] width 272 height 41
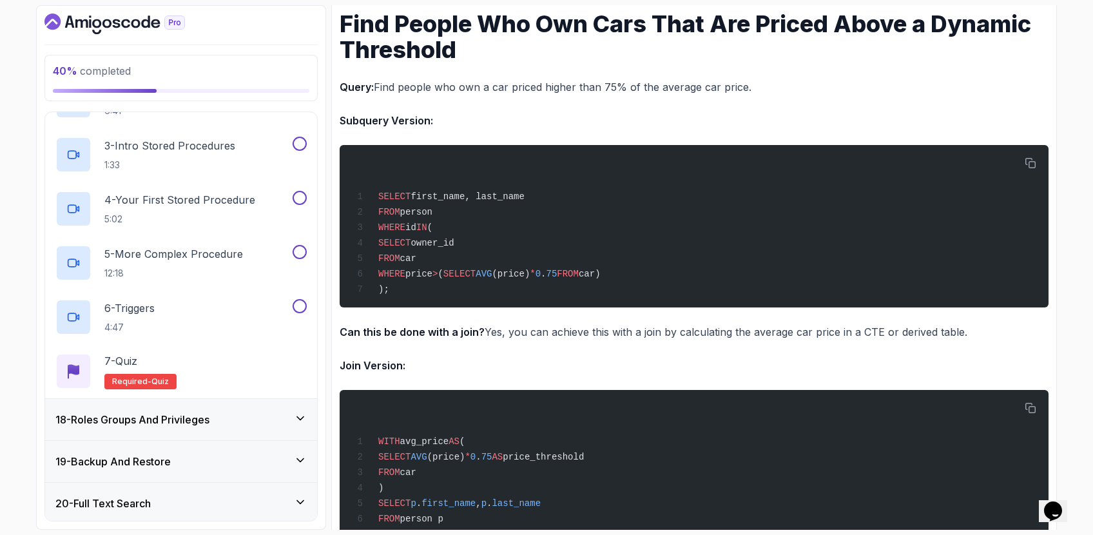
click at [177, 433] on div "18 - Roles Groups And Privileges" at bounding box center [181, 419] width 272 height 41
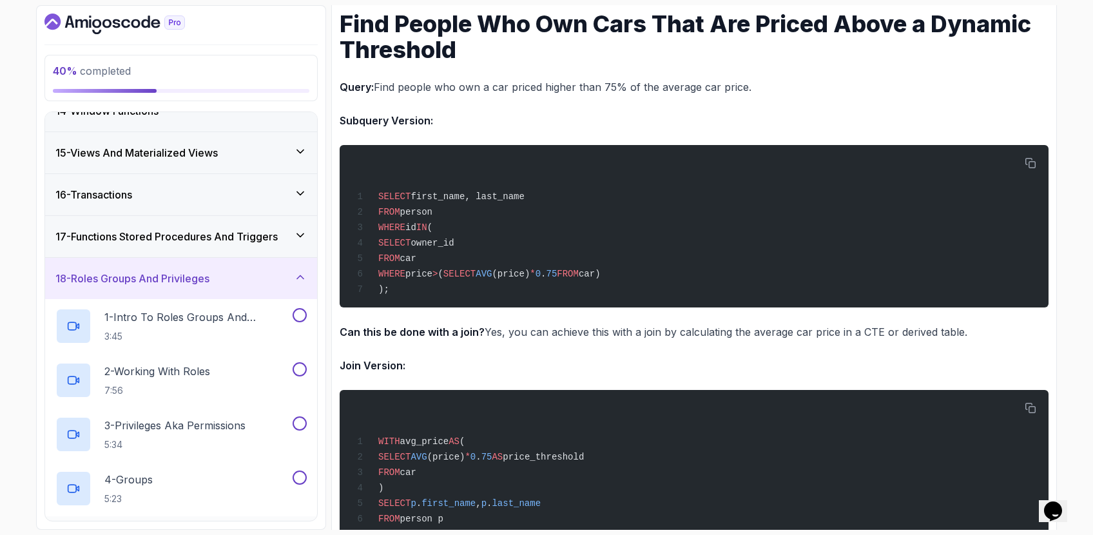
scroll to position [676, 0]
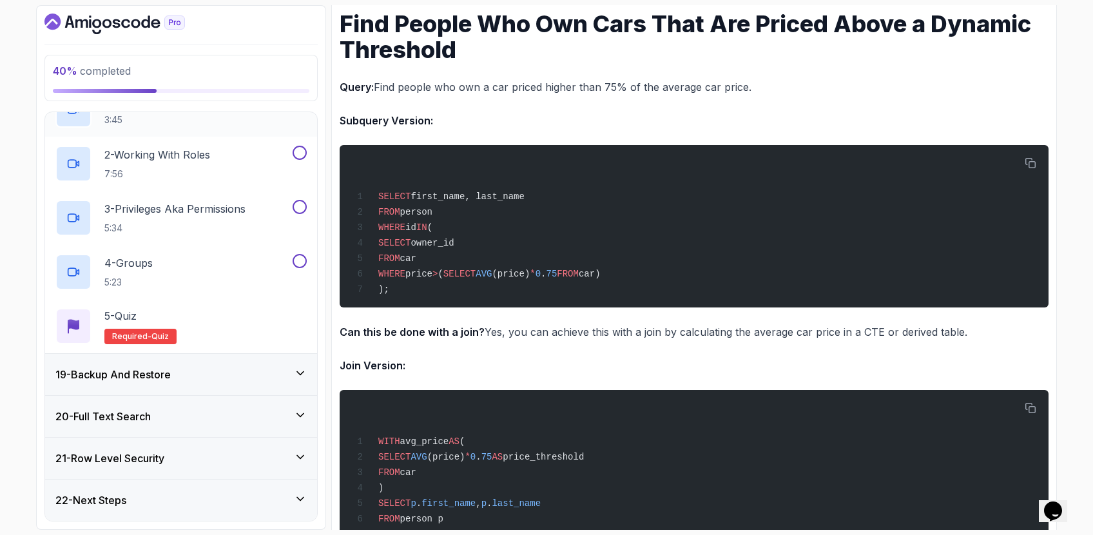
click at [197, 383] on div "19 - Backup And Restore" at bounding box center [181, 374] width 272 height 41
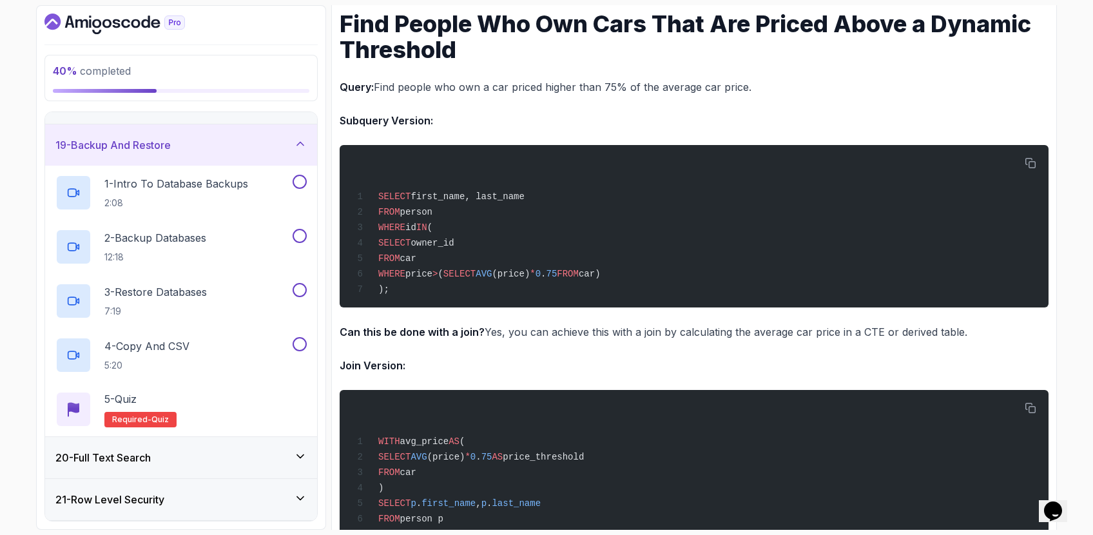
scroll to position [759, 0]
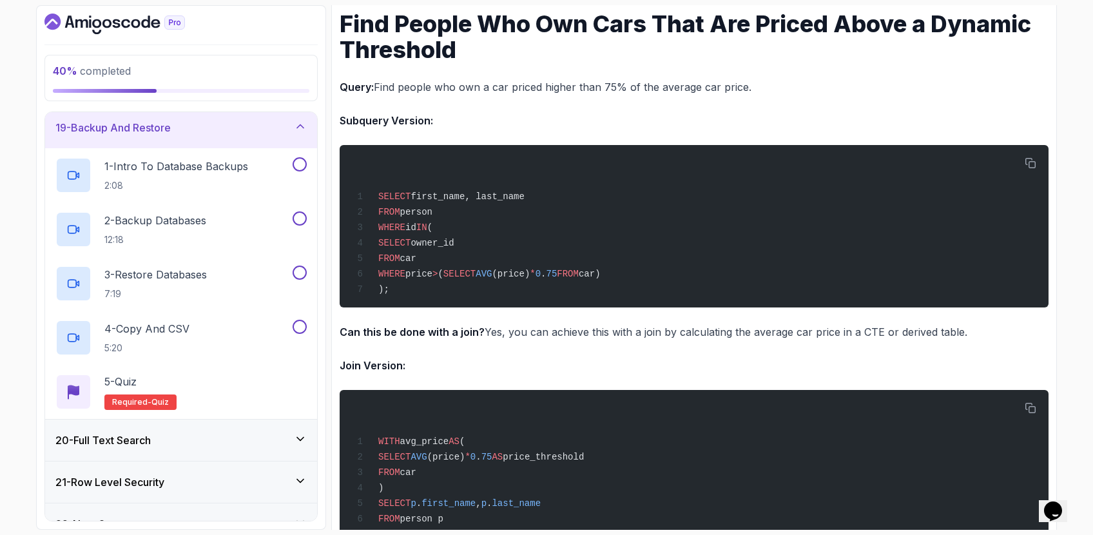
click at [189, 436] on div "20 - Full Text Search" at bounding box center [180, 439] width 251 height 15
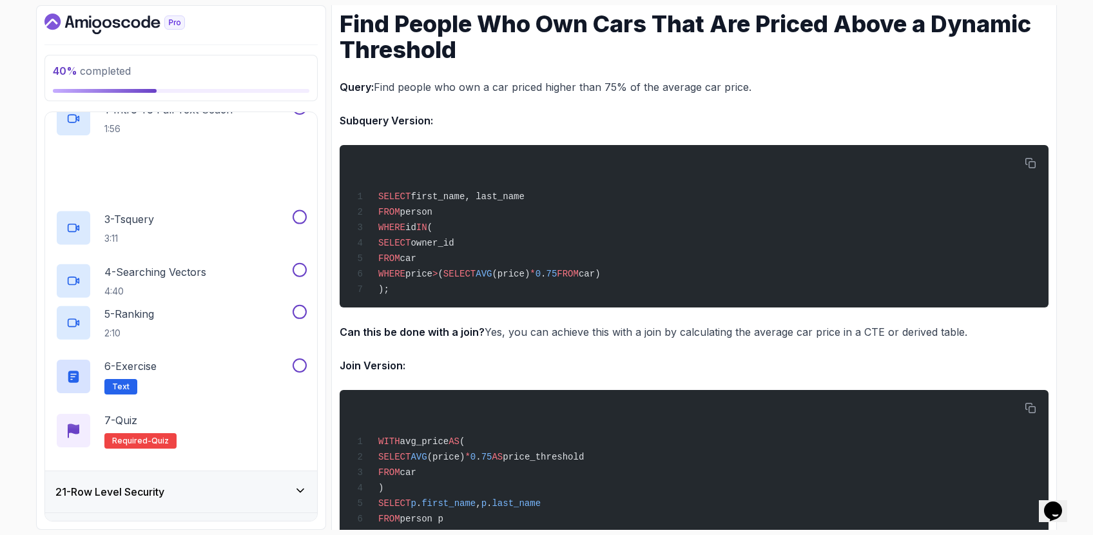
scroll to position [891, 0]
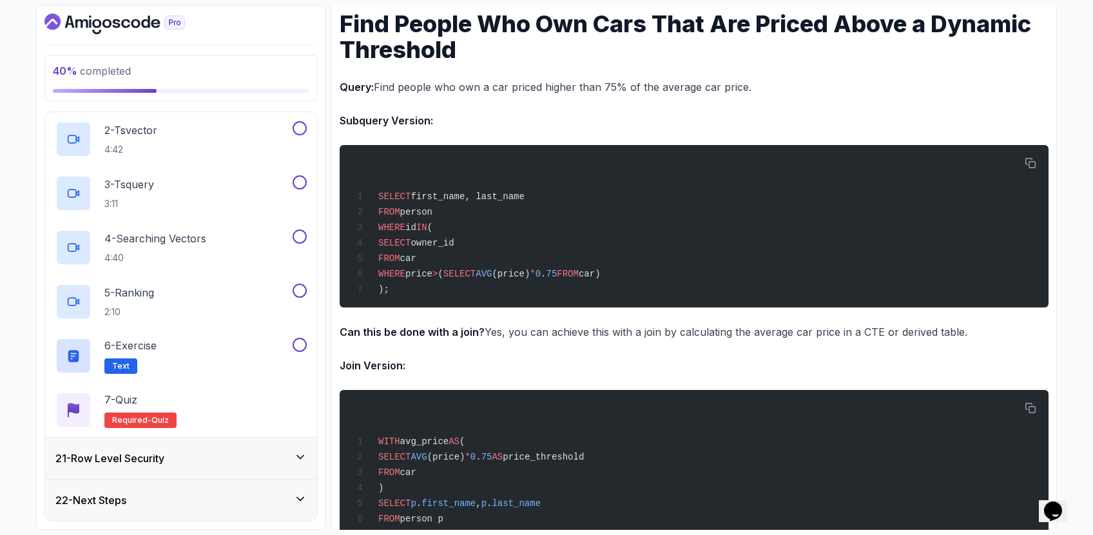
click at [180, 463] on div "21 - Row Level Security" at bounding box center [180, 457] width 251 height 15
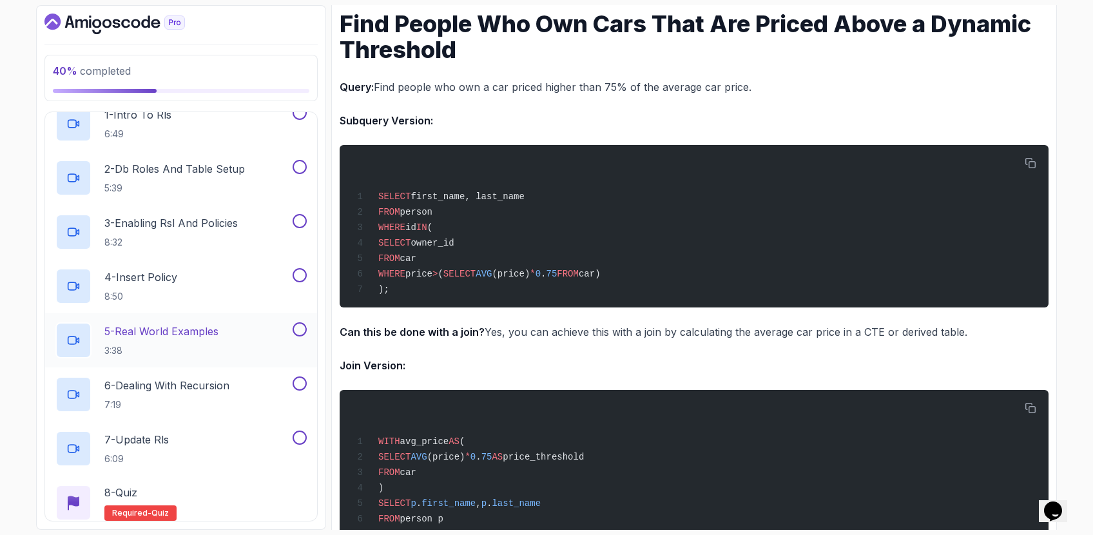
scroll to position [945, 0]
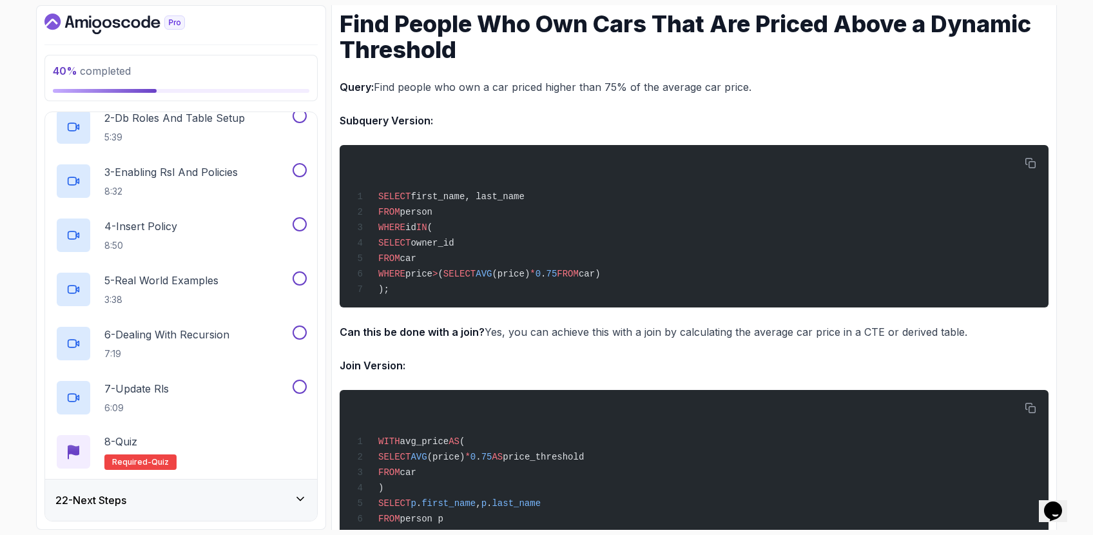
click at [177, 495] on div "22 - Next Steps" at bounding box center [180, 499] width 251 height 15
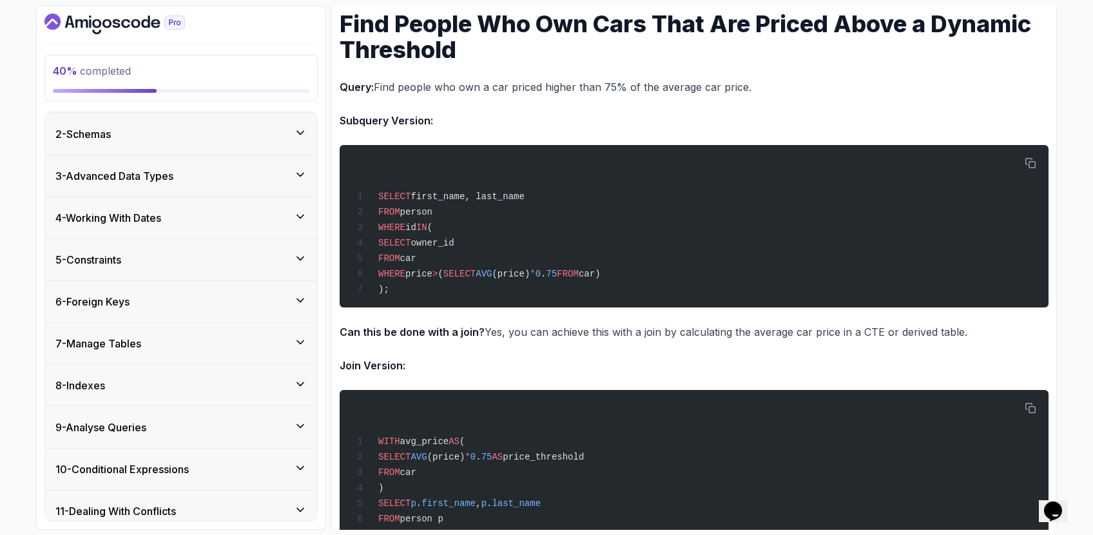
scroll to position [0, 0]
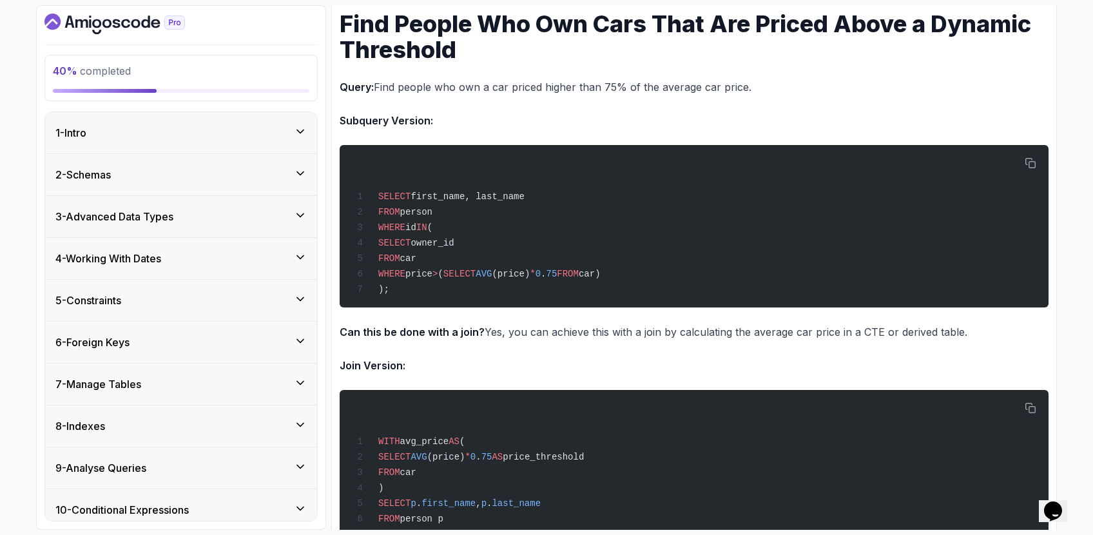
click at [194, 461] on div "9 - Analyse Queries" at bounding box center [180, 467] width 251 height 15
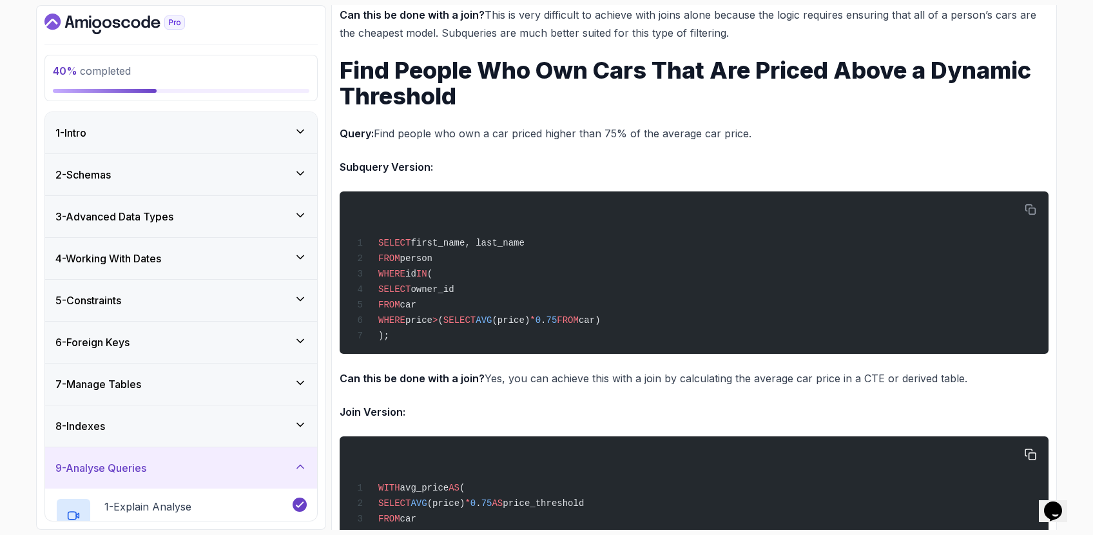
scroll to position [3820, 0]
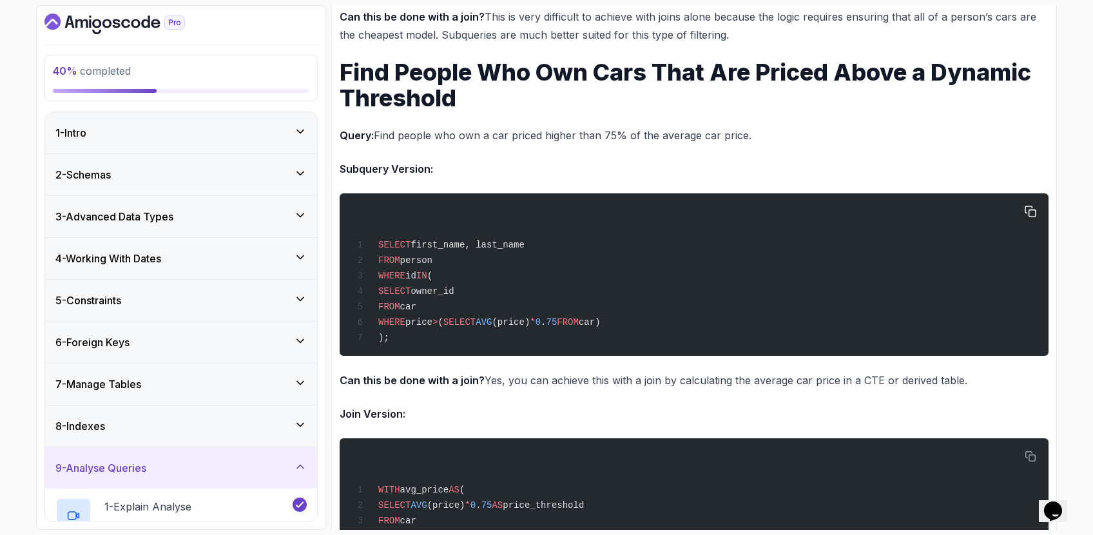
click at [432, 320] on span "price" at bounding box center [418, 322] width 27 height 10
drag, startPoint x: 381, startPoint y: 238, endPoint x: 418, endPoint y: 350, distance: 117.6
click at [418, 350] on pre "SELECT first_name, last_name FROM person WHERE id IN ( SELECT owner_id FROM car…" at bounding box center [694, 274] width 709 height 162
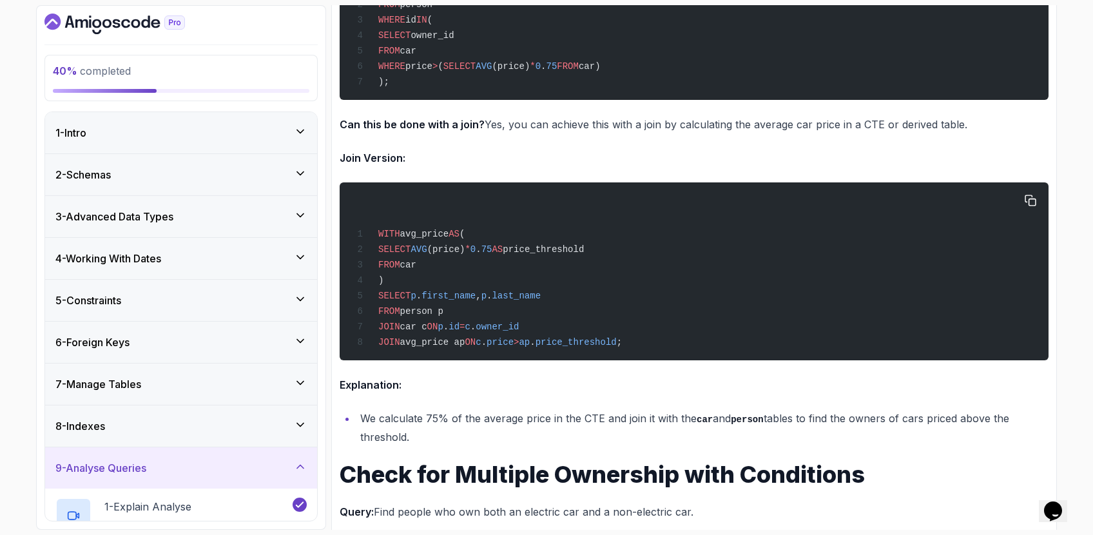
scroll to position [4077, 0]
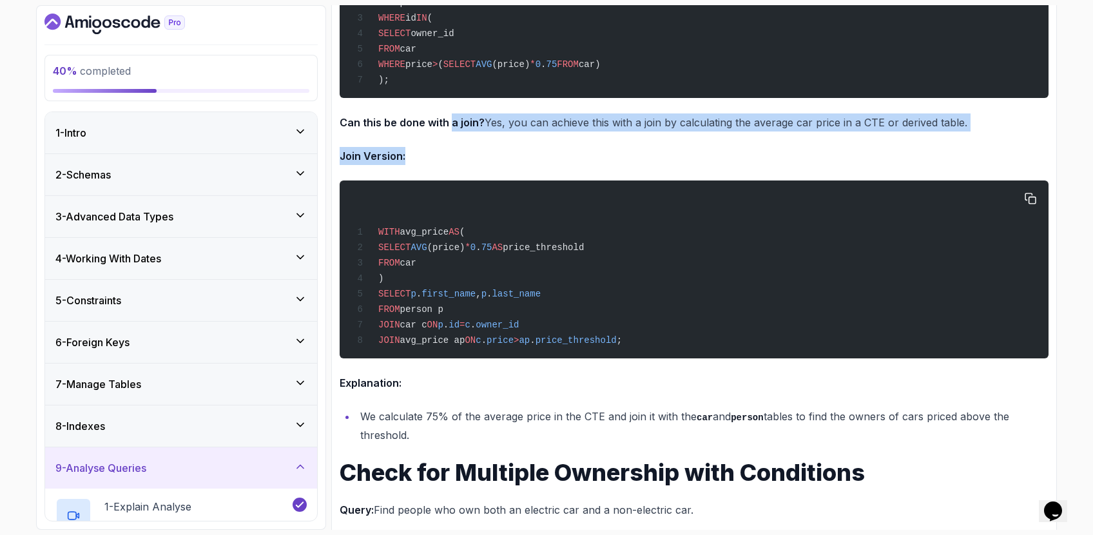
drag, startPoint x: 451, startPoint y: 112, endPoint x: 471, endPoint y: 191, distance: 81.1
click at [471, 191] on div "WITH avg_price AS ( SELECT AVG (price) * 0 . 75 AS price_threshold FROM car ) S…" at bounding box center [694, 269] width 688 height 162
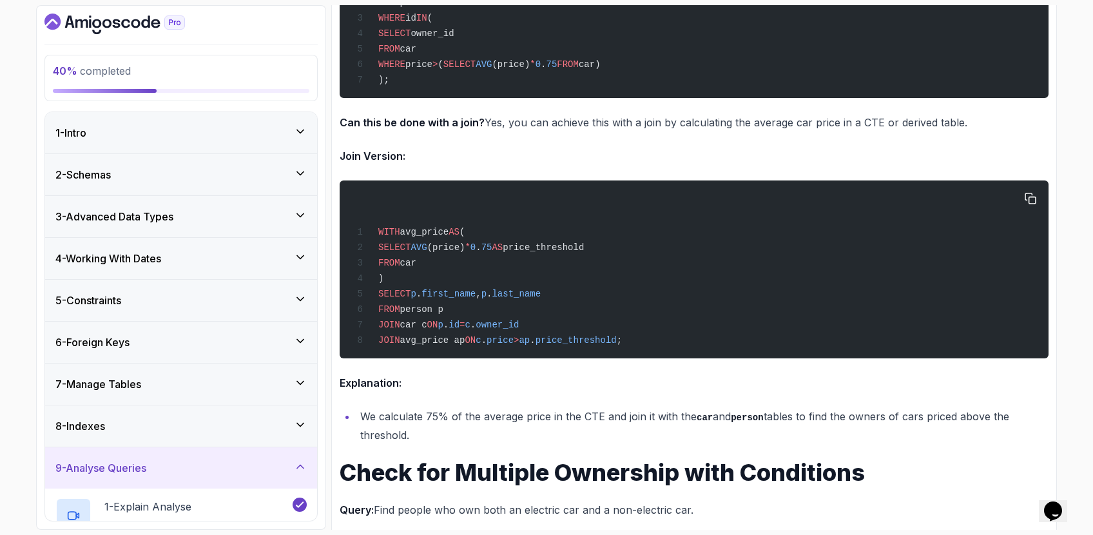
drag, startPoint x: 404, startPoint y: 244, endPoint x: 443, endPoint y: 300, distance: 67.6
click at [406, 260] on code "WITH avg_price AS ( SELECT AVG (price) * 0 . 75 AS price_threshold FROM car ) S…" at bounding box center [486, 286] width 269 height 119
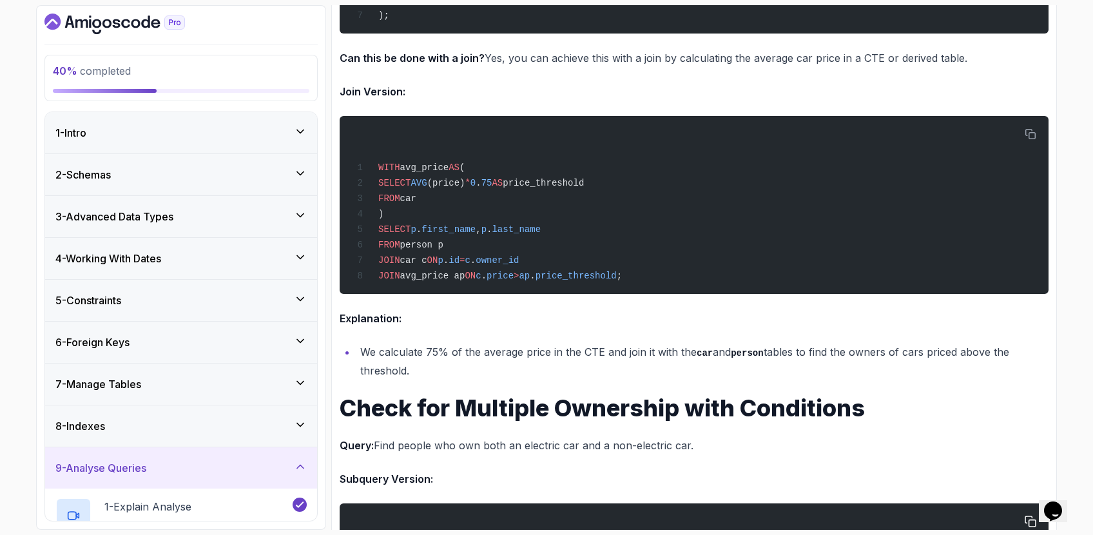
scroll to position [4178, 0]
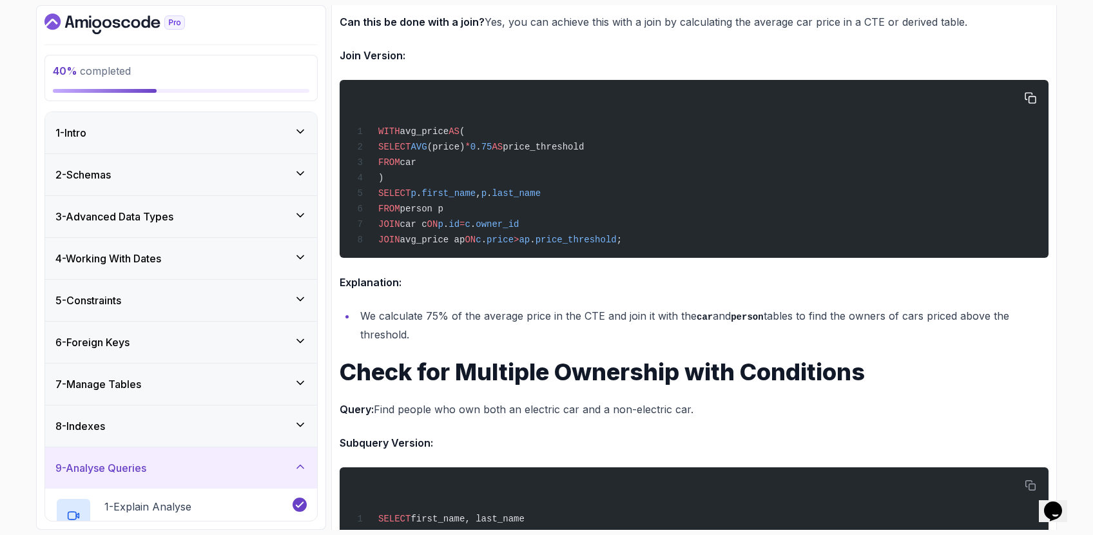
click at [449, 158] on div "WITH avg_price AS ( SELECT AVG (price) * 0 . 75 AS price_threshold FROM car ) S…" at bounding box center [694, 169] width 688 height 162
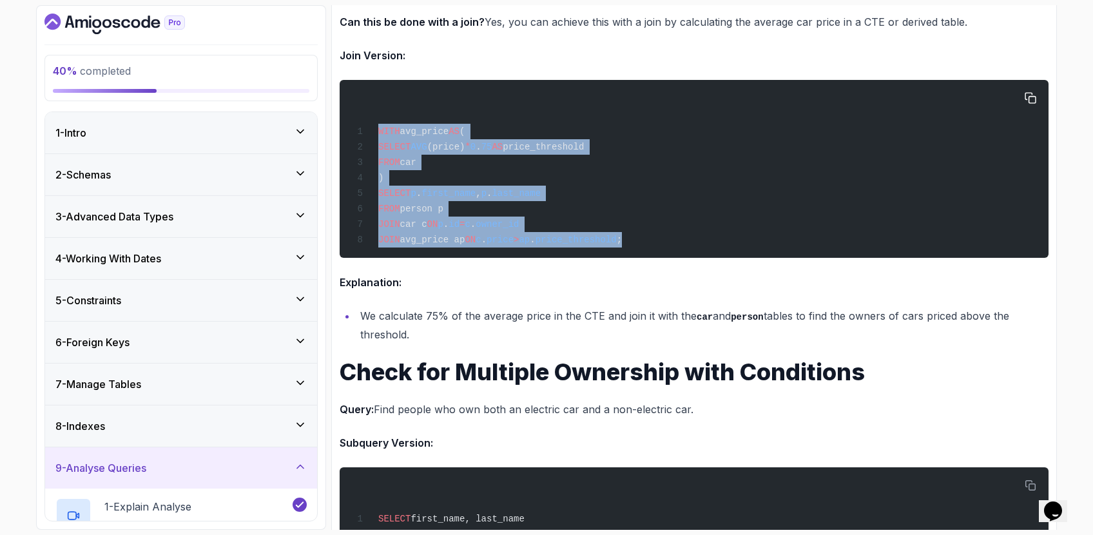
drag, startPoint x: 361, startPoint y: 122, endPoint x: 690, endPoint y: 249, distance: 352.0
click at [690, 249] on pre "WITH avg_price AS ( SELECT AVG (price) * 0 . 75 AS price_threshold FROM car ) S…" at bounding box center [694, 169] width 709 height 178
copy code "WITH avg_price AS ( SELECT AVG (price) * 0 . 75 AS price_threshold FROM car ) S…"
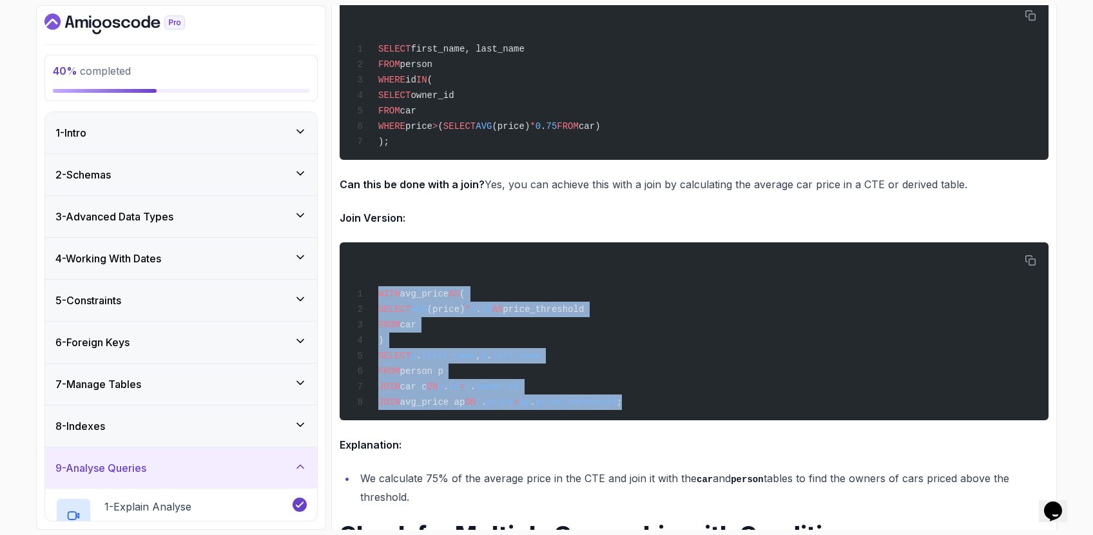
scroll to position [4007, 0]
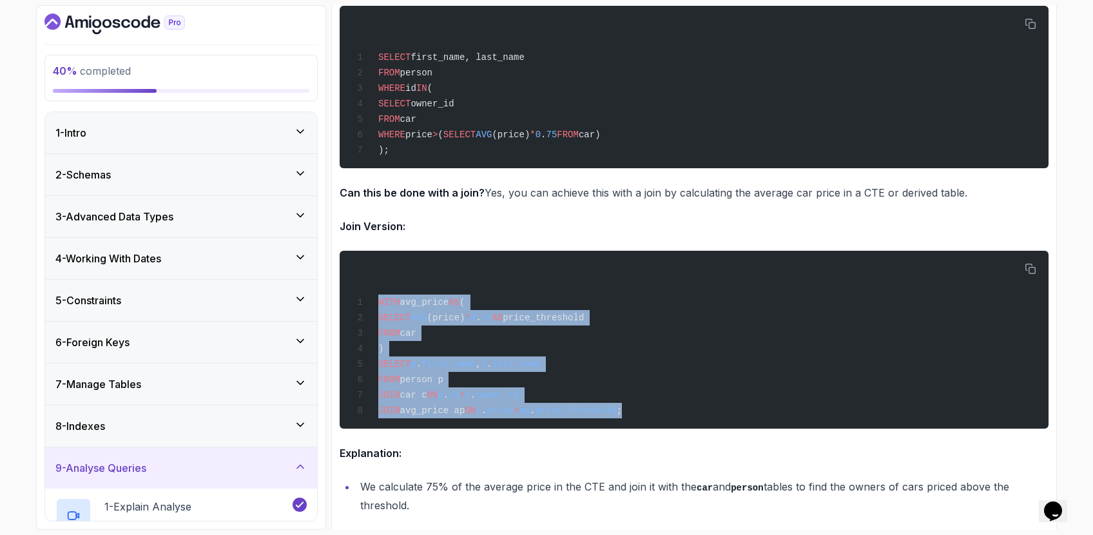
click at [564, 407] on span "price_threshold" at bounding box center [575, 410] width 81 height 10
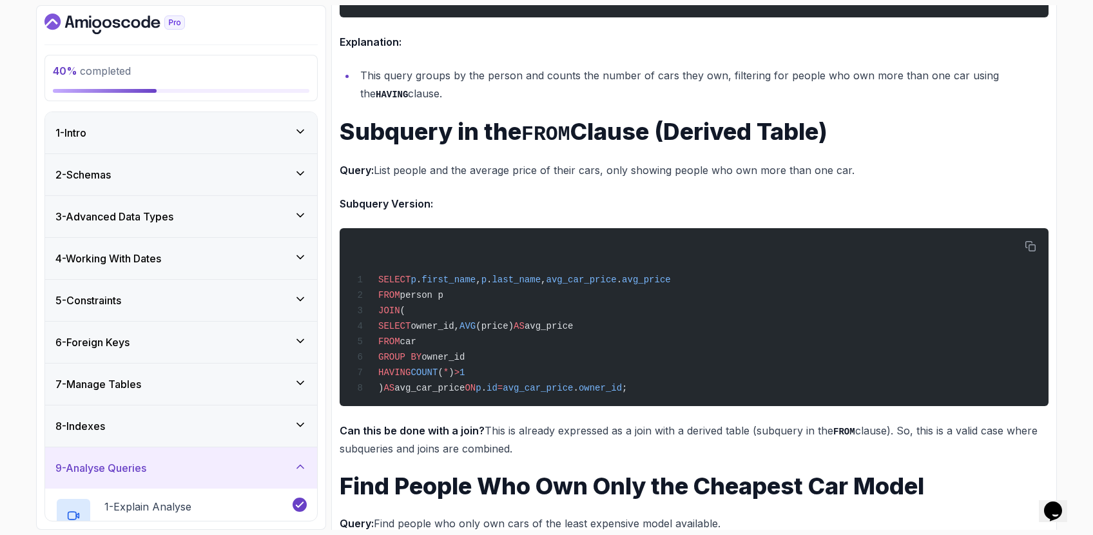
scroll to position [2978, 0]
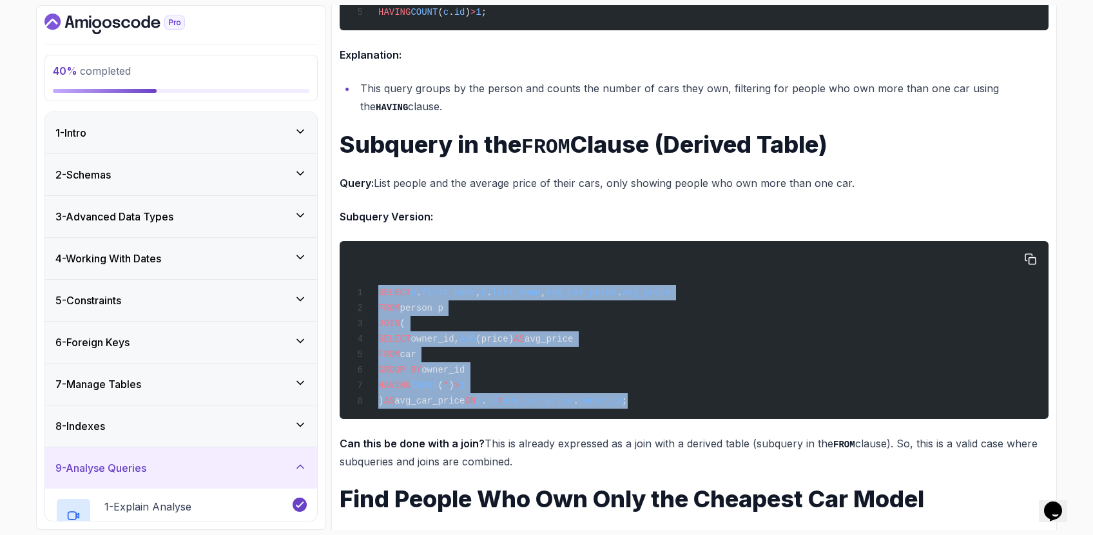
drag, startPoint x: 713, startPoint y: 390, endPoint x: 380, endPoint y: 265, distance: 356.0
click at [380, 265] on div "SELECT p . first_name , p . last_name , avg_car_price . avg_price FROM person p…" at bounding box center [694, 330] width 688 height 162
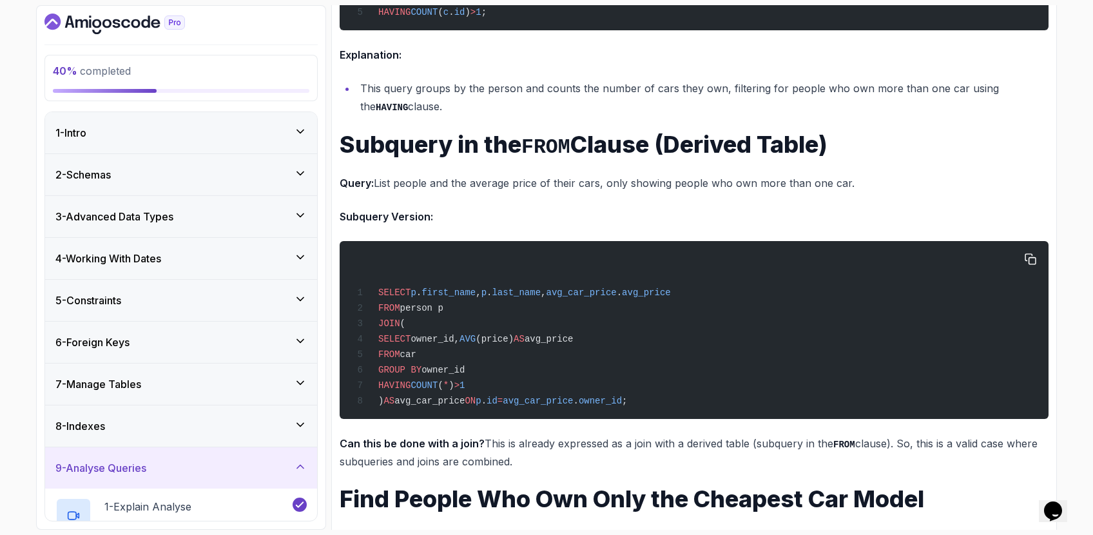
click at [381, 266] on div "SELECT p . first_name , p . last_name , avg_car_price . avg_price FROM person p…" at bounding box center [694, 330] width 688 height 162
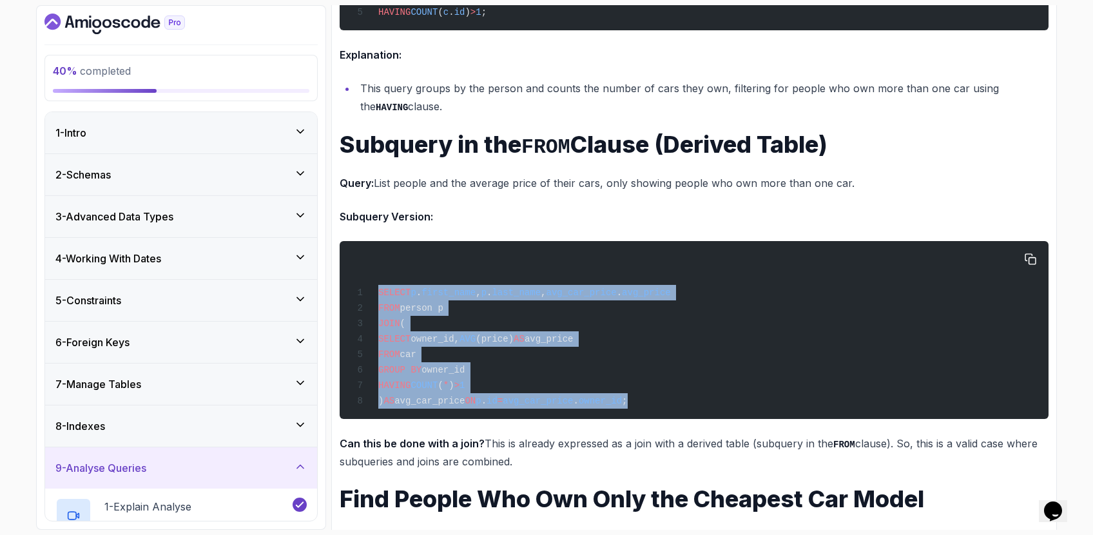
drag, startPoint x: 378, startPoint y: 274, endPoint x: 731, endPoint y: 394, distance: 373.5
click at [731, 394] on div "SELECT p . first_name , p . last_name , avg_car_price . avg_price FROM person p…" at bounding box center [694, 330] width 688 height 162
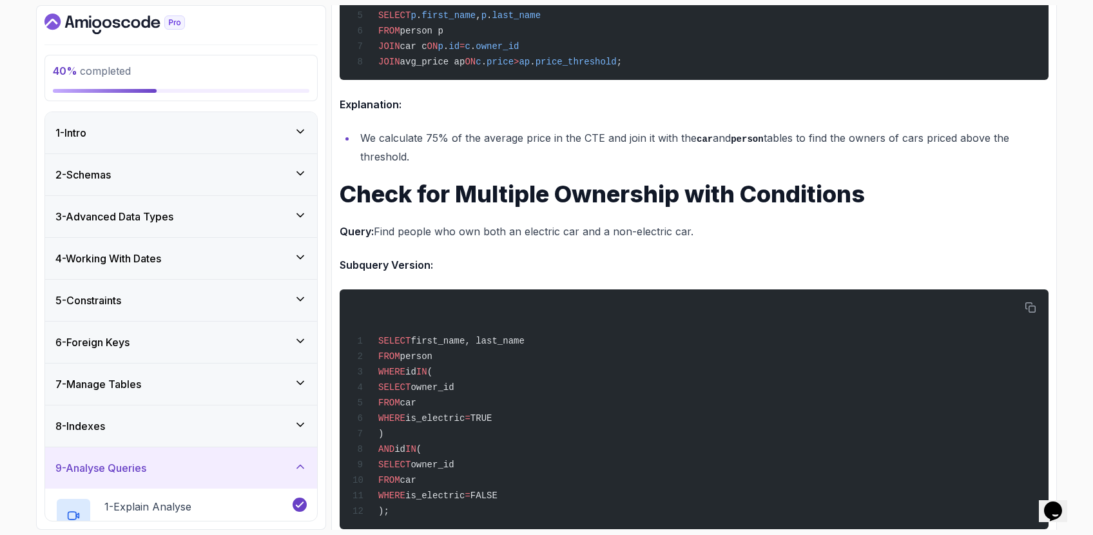
scroll to position [4380, 0]
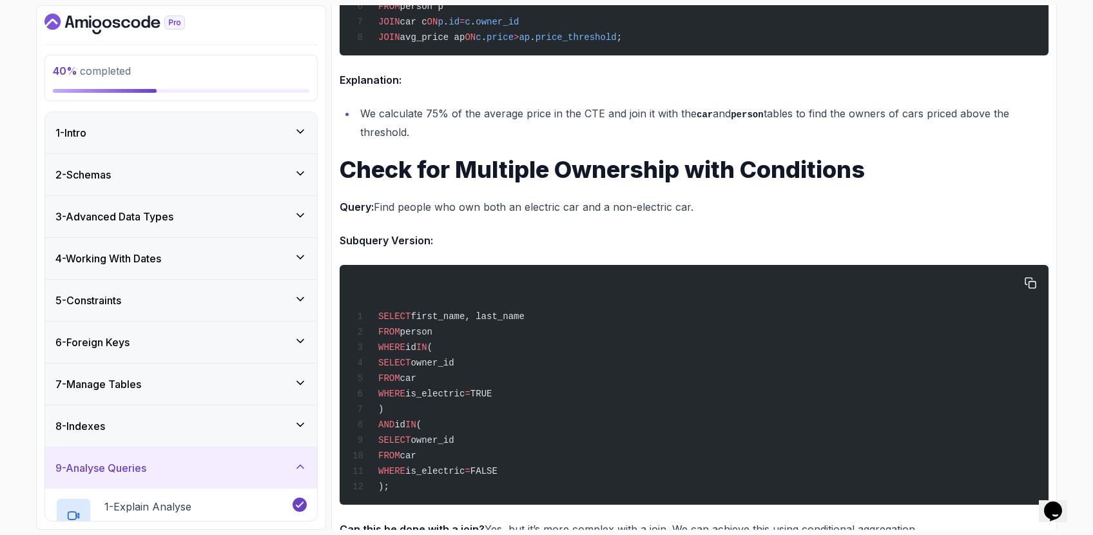
click at [513, 265] on pre "SELECT first_name, last_name FROM person WHERE id IN ( SELECT owner_id FROM car…" at bounding box center [694, 385] width 709 height 240
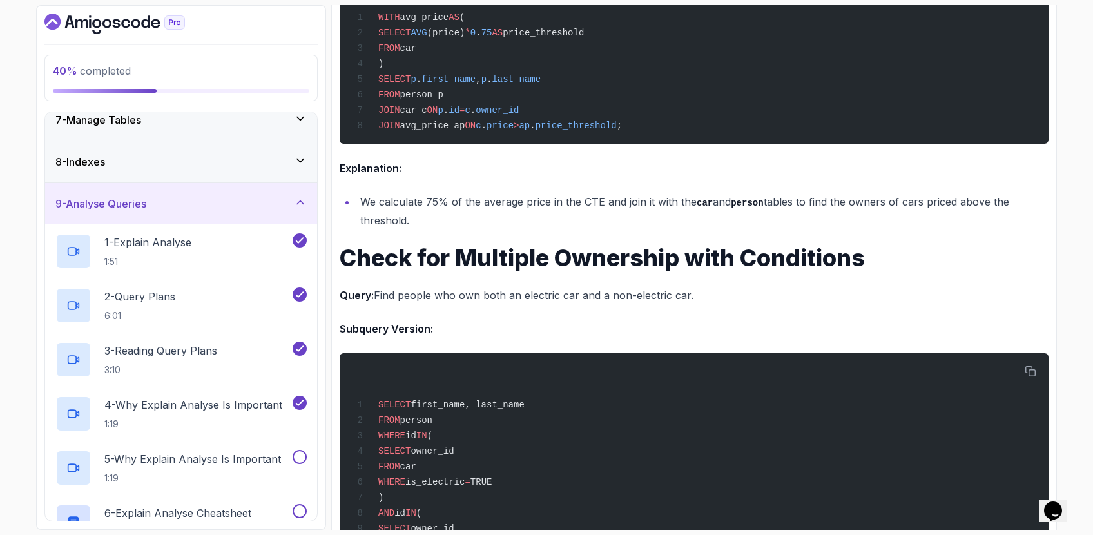
scroll to position [4293, 0]
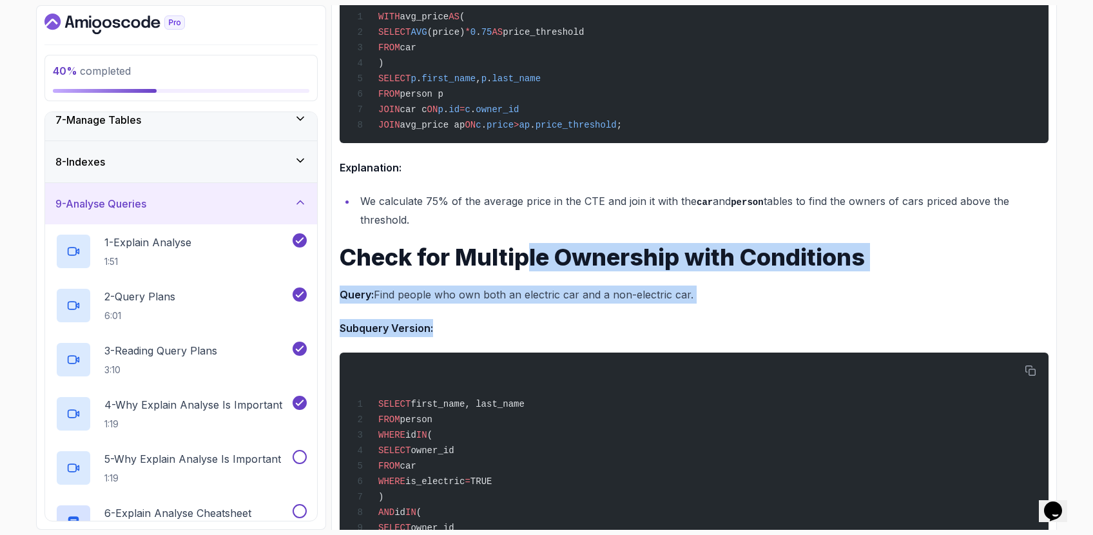
drag, startPoint x: 526, startPoint y: 254, endPoint x: 483, endPoint y: 347, distance: 102.9
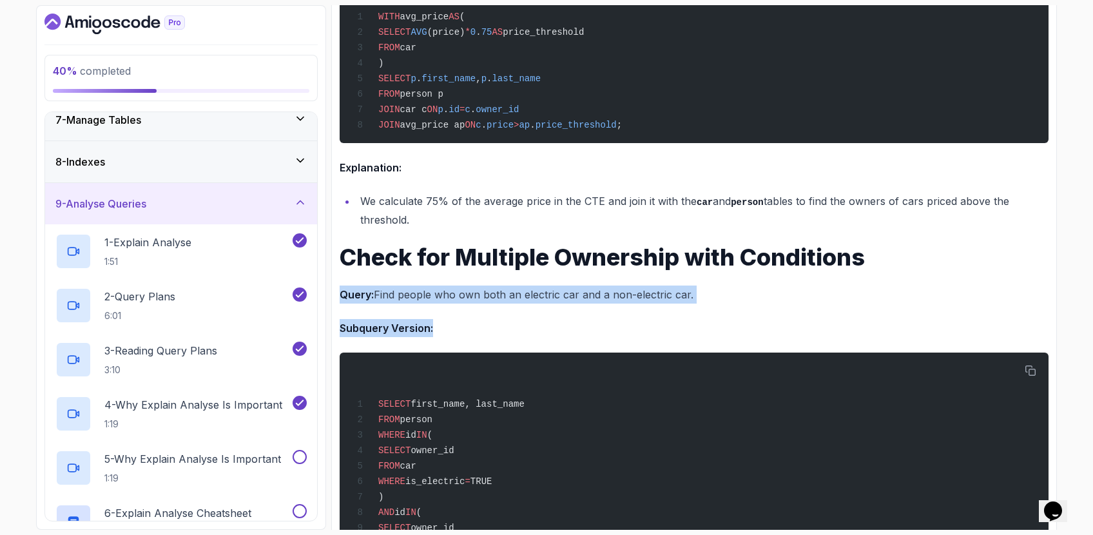
drag, startPoint x: 532, startPoint y: 280, endPoint x: 503, endPoint y: 331, distance: 58.8
click at [503, 331] on p "Subquery Version:" at bounding box center [694, 328] width 709 height 18
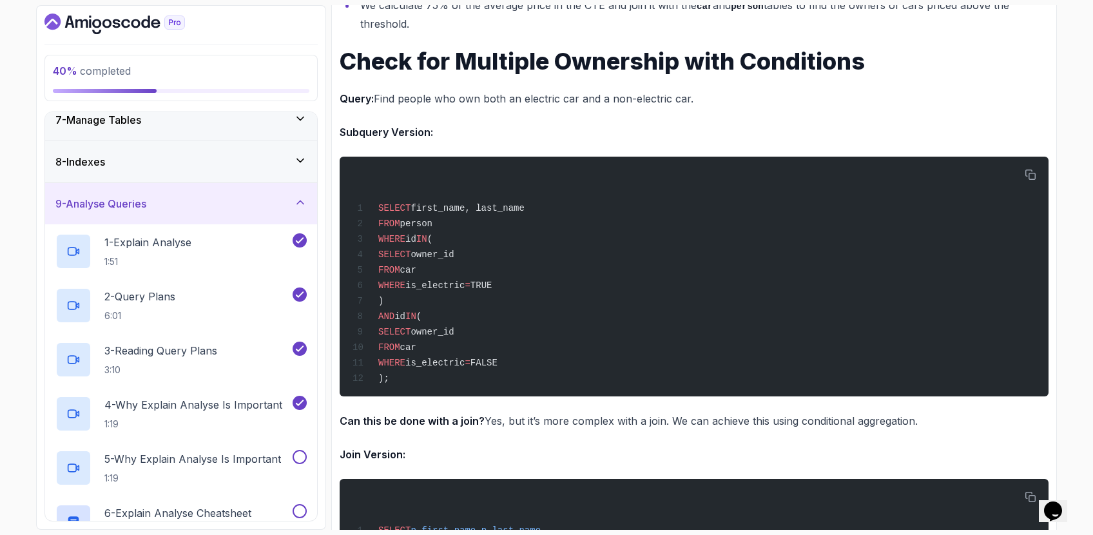
scroll to position [4486, 0]
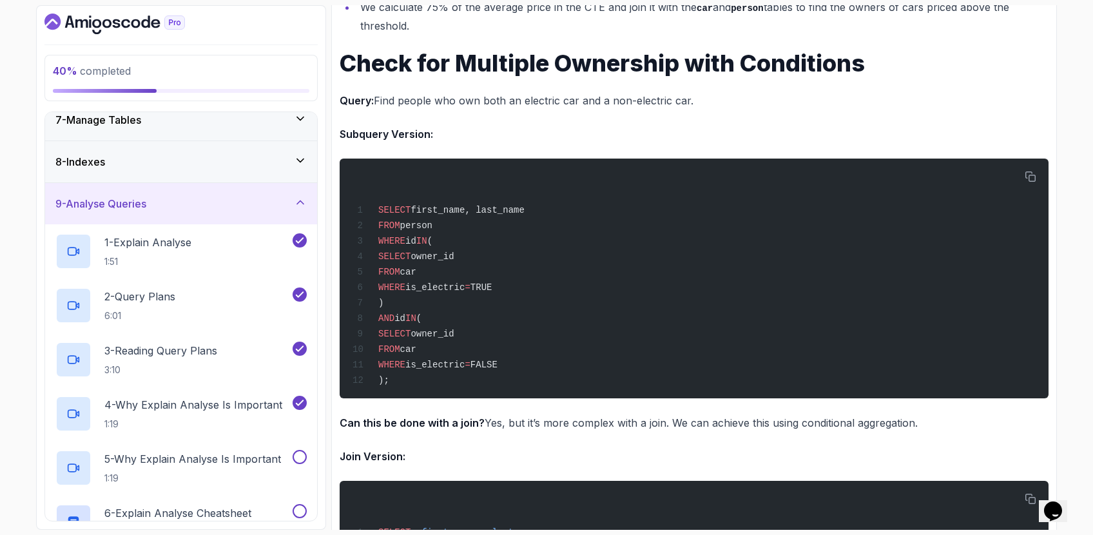
drag, startPoint x: 580, startPoint y: 46, endPoint x: 698, endPoint y: 91, distance: 126.2
click at [698, 91] on p "Query: Find people who own both an electric car and a non-electric car." at bounding box center [694, 100] width 709 height 18
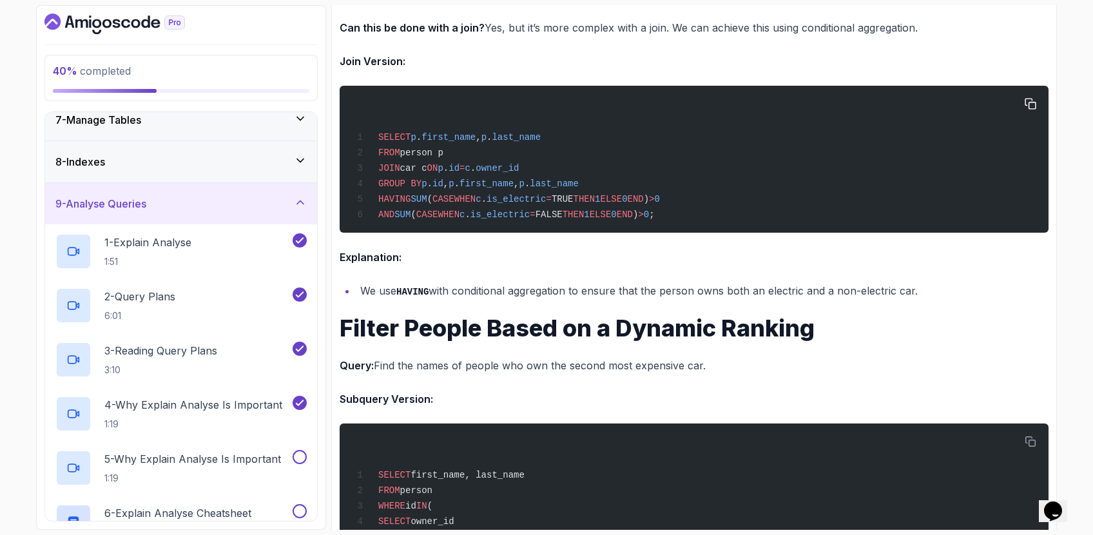
scroll to position [4973, 0]
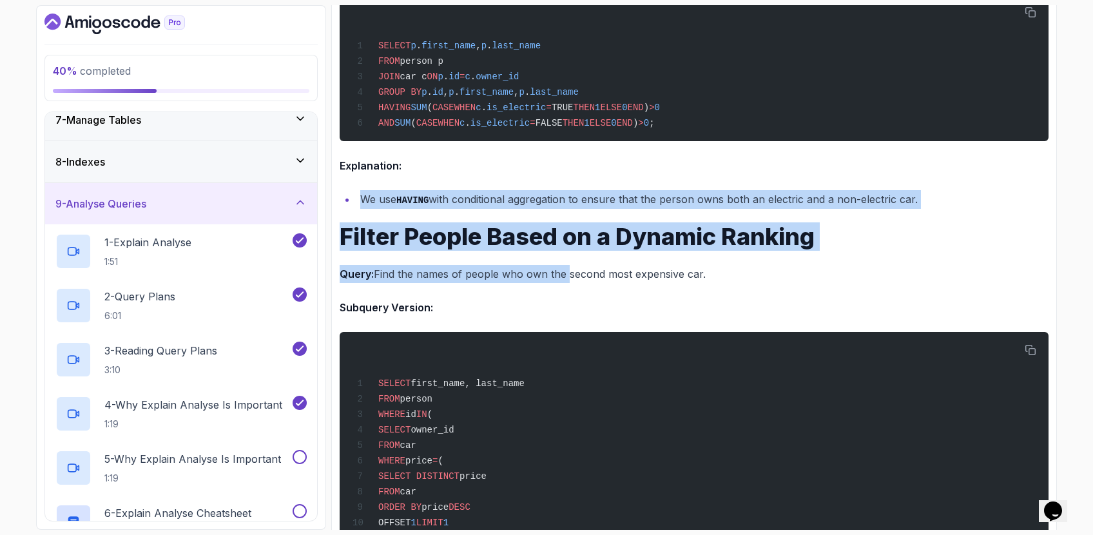
drag, startPoint x: 525, startPoint y: 166, endPoint x: 564, endPoint y: 269, distance: 110.3
click at [564, 269] on p "Query: Find the names of people who own the second most expensive car." at bounding box center [694, 274] width 709 height 18
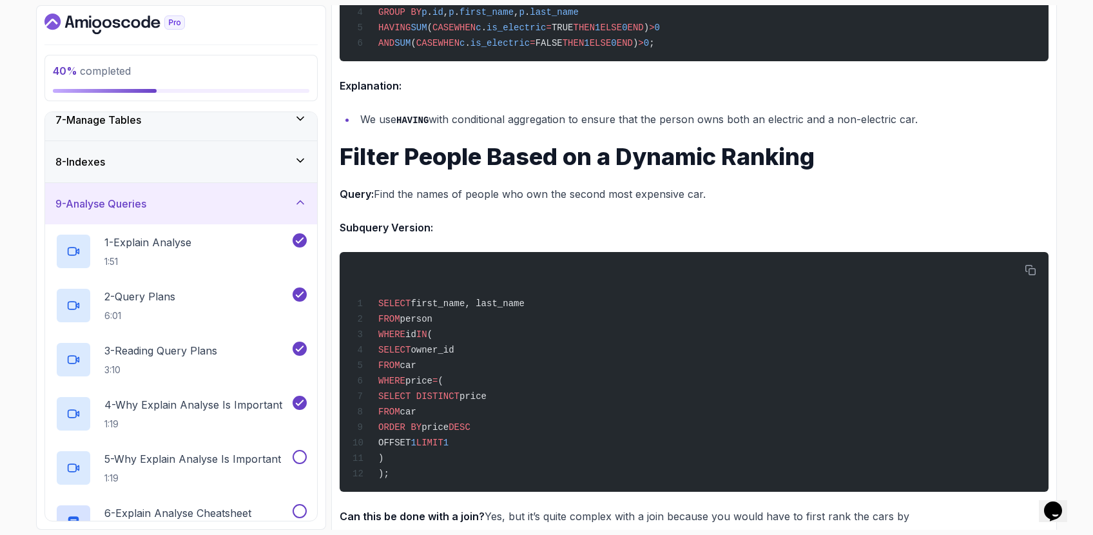
scroll to position [5072, 0]
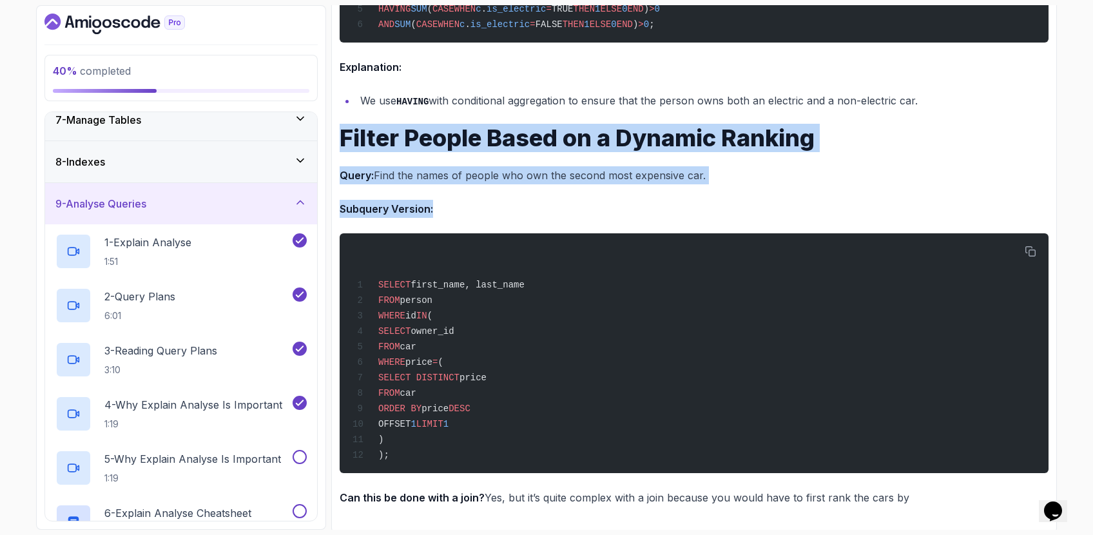
drag, startPoint x: 340, startPoint y: 126, endPoint x: 479, endPoint y: 206, distance: 160.2
click at [479, 206] on p "Subquery Version:" at bounding box center [694, 209] width 709 height 18
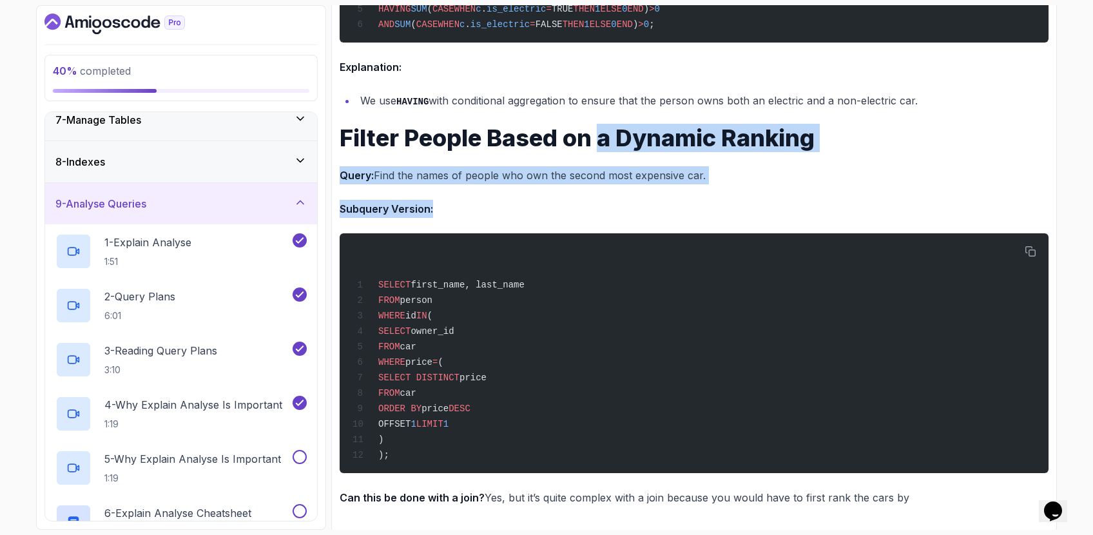
drag, startPoint x: 479, startPoint y: 206, endPoint x: 599, endPoint y: 143, distance: 135.2
click at [599, 143] on h1 "Filter People Based on a Dynamic Ranking" at bounding box center [694, 138] width 709 height 26
drag, startPoint x: 599, startPoint y: 143, endPoint x: 729, endPoint y: 175, distance: 133.5
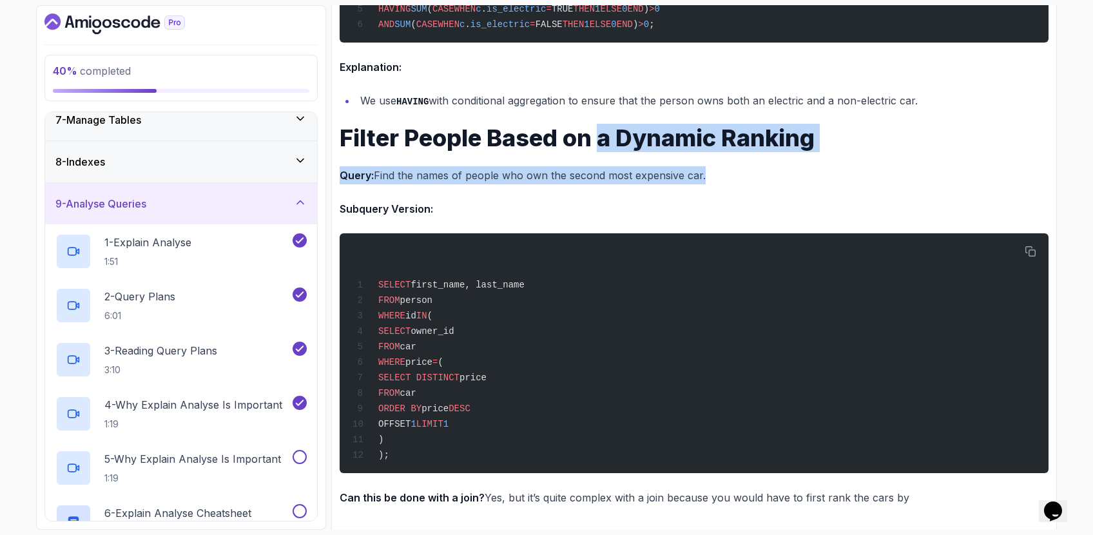
click at [729, 175] on p "Query: Find the names of people who own the second most expensive car." at bounding box center [694, 175] width 709 height 18
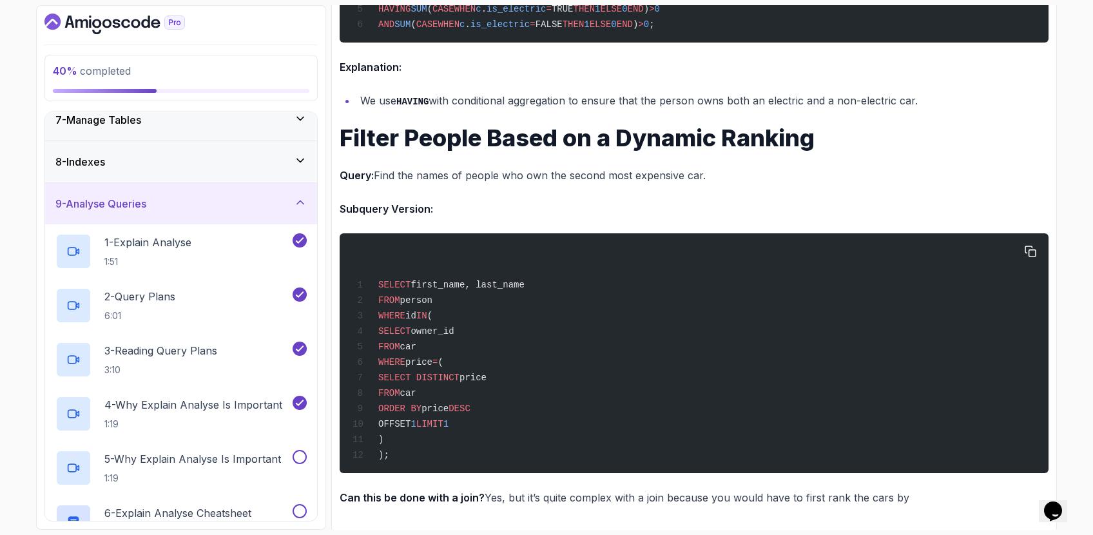
click at [410, 332] on span "SELECT" at bounding box center [394, 331] width 32 height 10
drag, startPoint x: 972, startPoint y: 495, endPoint x: 963, endPoint y: 499, distance: 10.1
click at [970, 495] on p "Can this be done with a join? Yes, but it’s quite complex with a join because y…" at bounding box center [694, 497] width 709 height 18
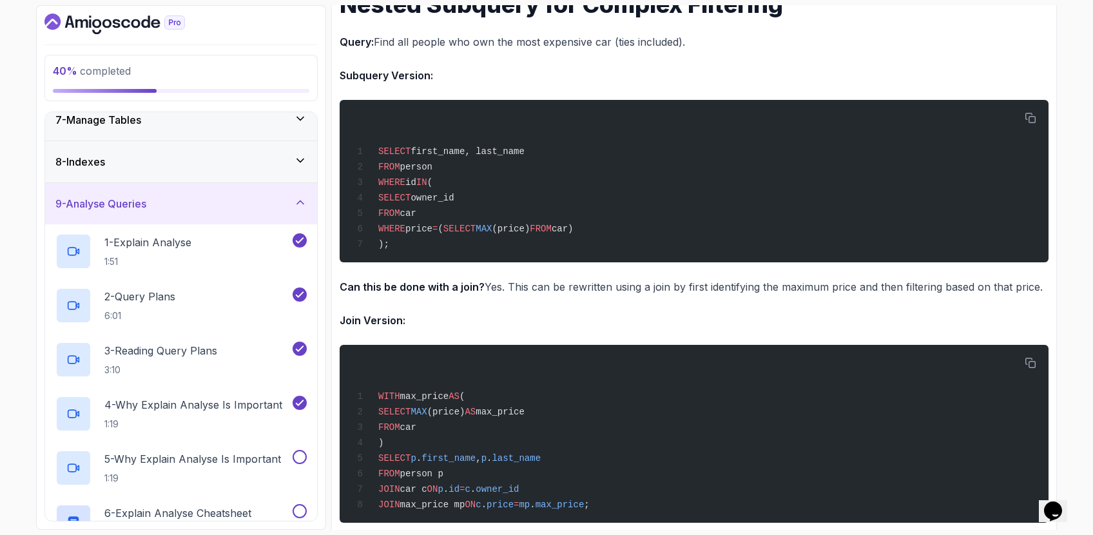
scroll to position [0, 0]
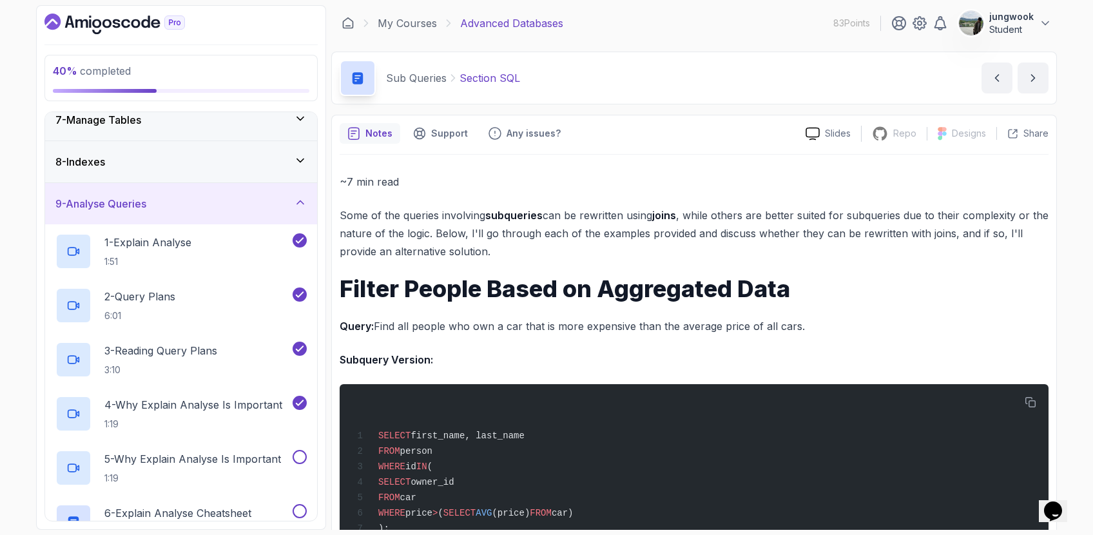
drag, startPoint x: 963, startPoint y: 499, endPoint x: 332, endPoint y: 209, distance: 694.5
copy div "Some of the queries involving subqueries can be rewritten using joins , while o…"
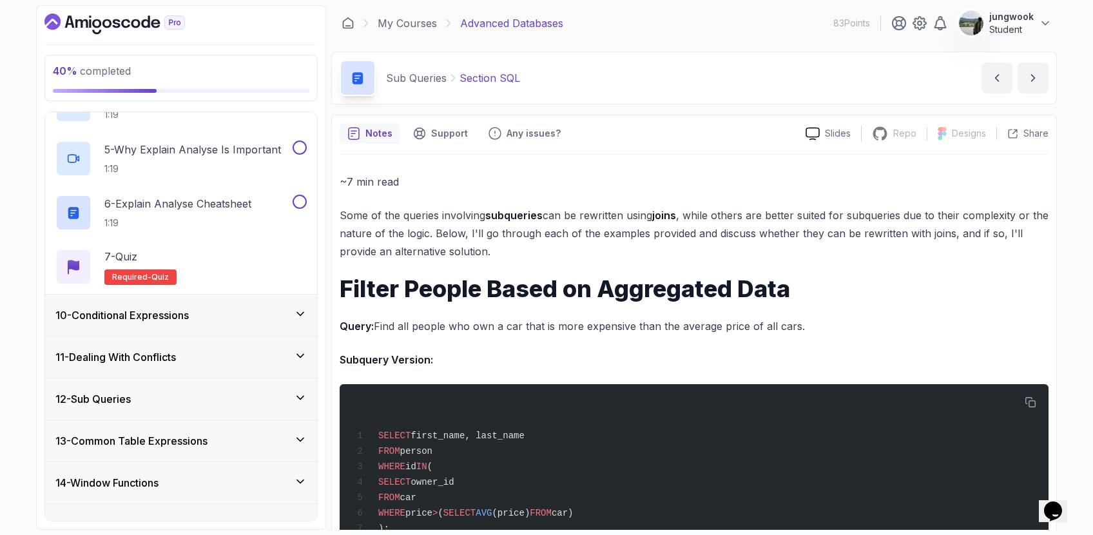
scroll to position [731, 0]
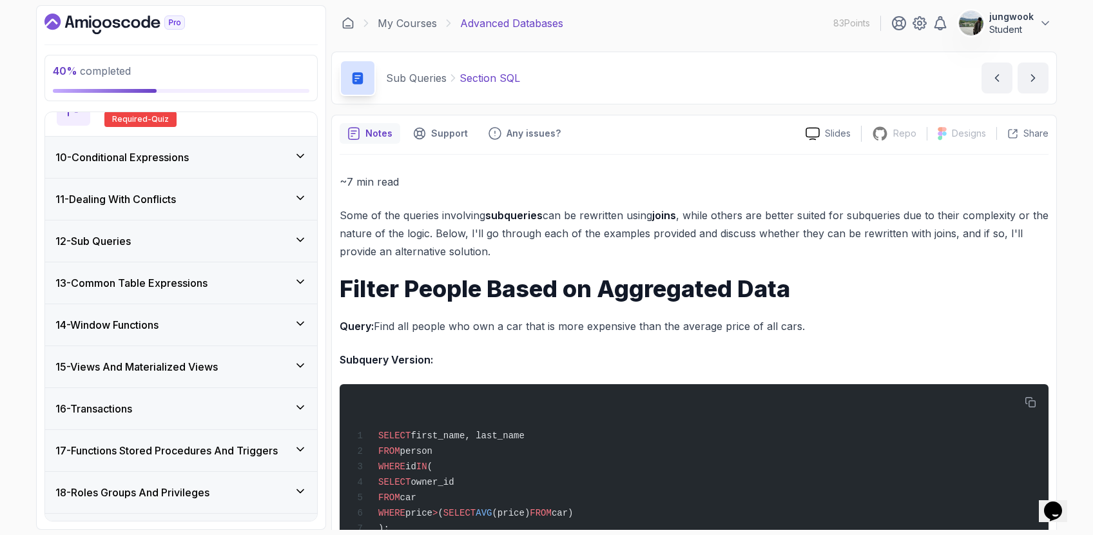
click at [275, 144] on div "10 - Conditional Expressions" at bounding box center [181, 157] width 272 height 41
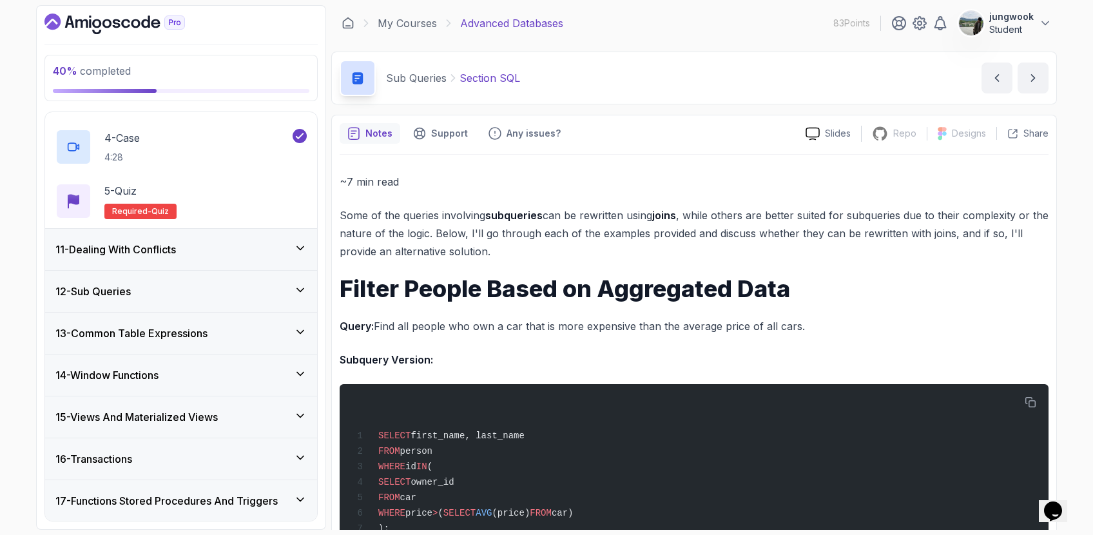
click at [229, 264] on div "11 - Dealing With Conflicts" at bounding box center [181, 249] width 272 height 41
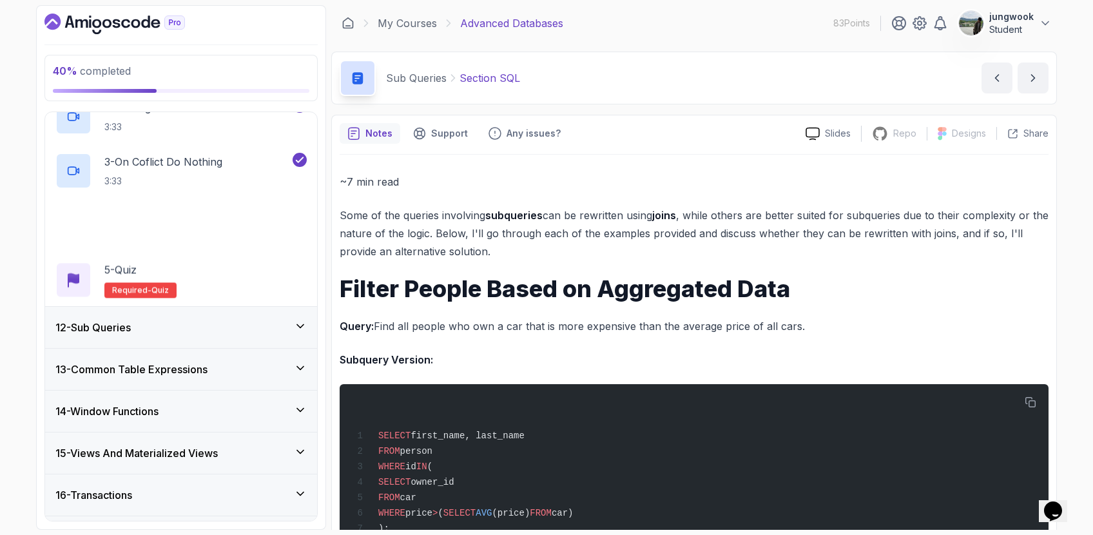
scroll to position [515, 0]
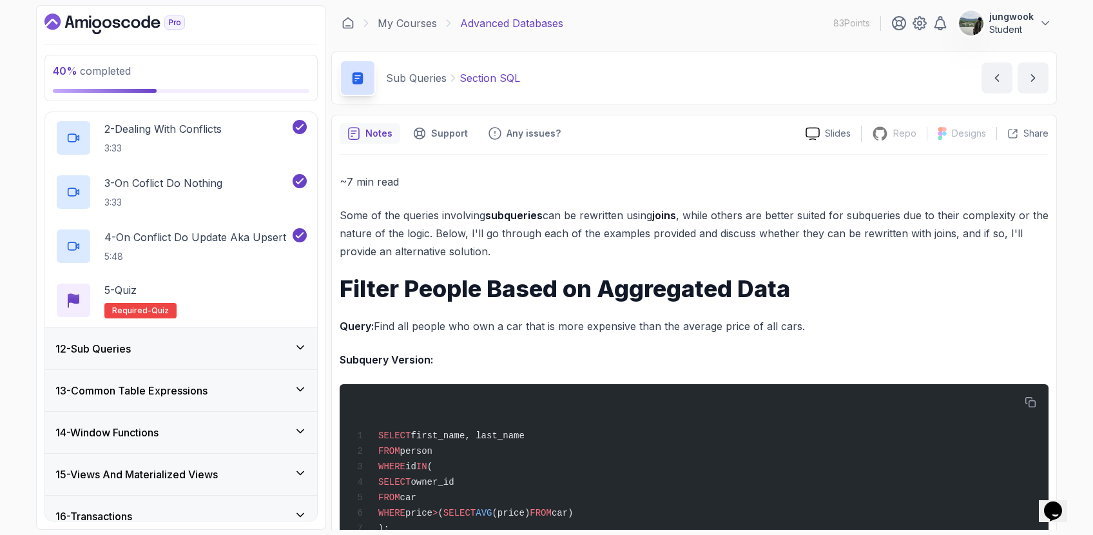
click at [231, 351] on div "12 - Sub Queries" at bounding box center [180, 348] width 251 height 15
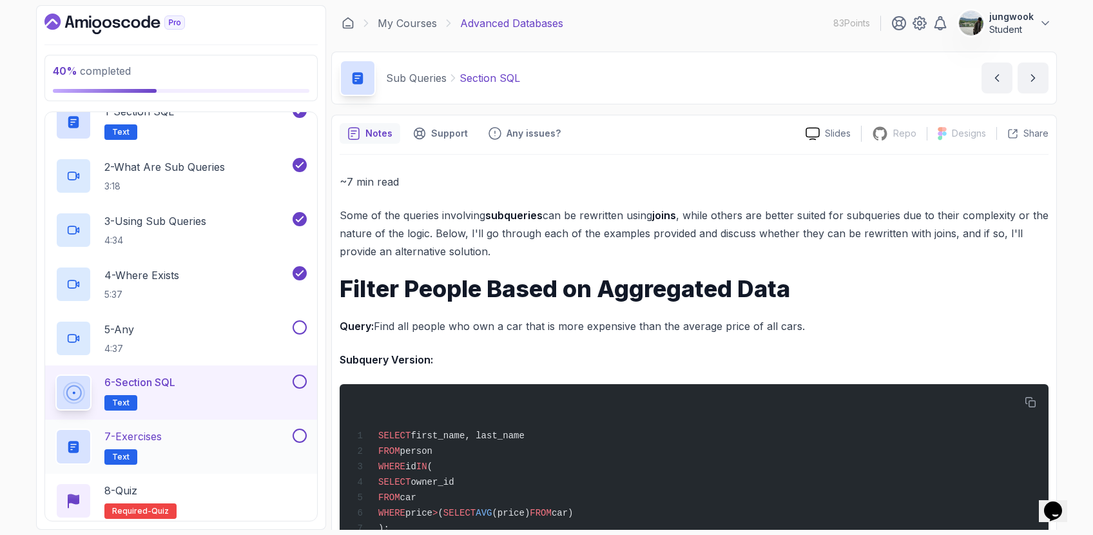
scroll to position [523, 0]
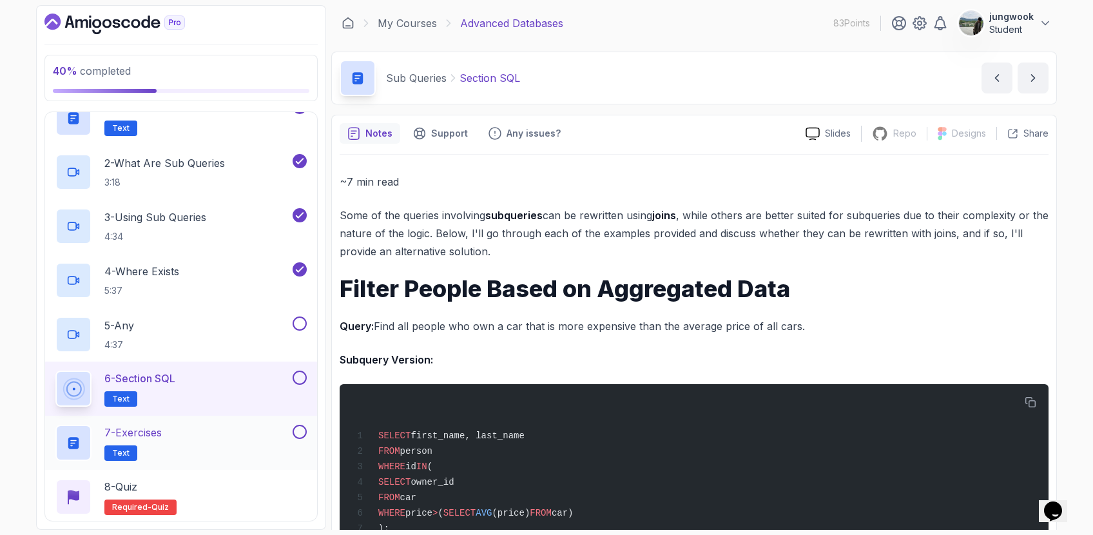
click at [220, 434] on div "7 - Exercises Text" at bounding box center [172, 443] width 235 height 36
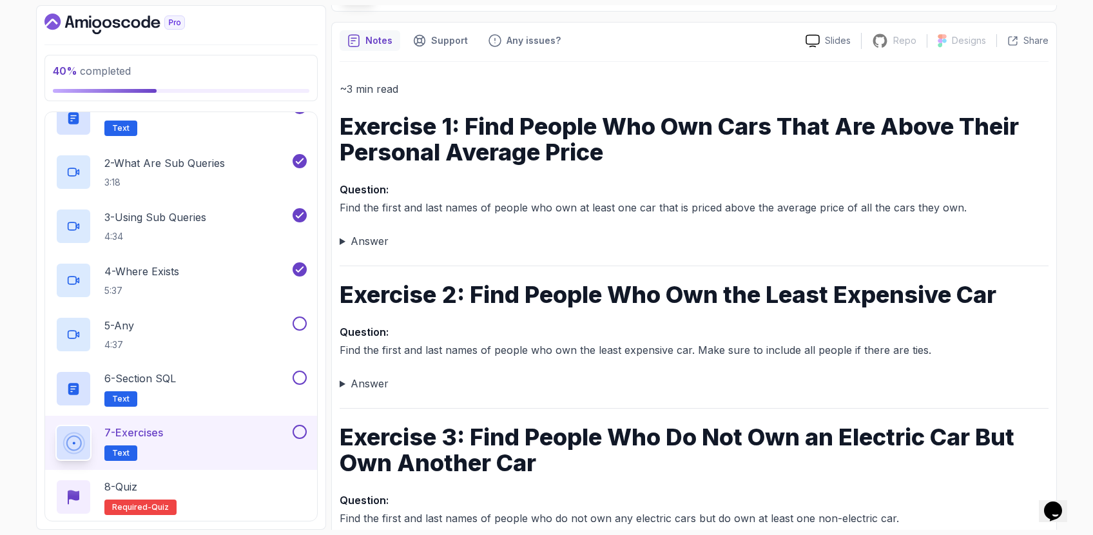
scroll to position [89, 0]
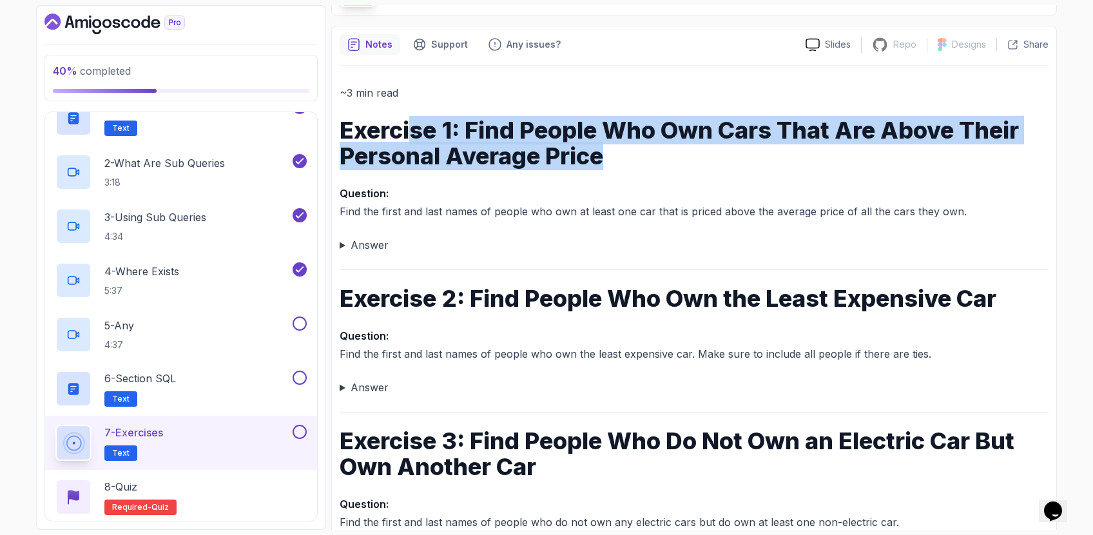
drag, startPoint x: 411, startPoint y: 137, endPoint x: 655, endPoint y: 183, distance: 247.9
click at [655, 183] on div "~3 min read Exercise 1: Find People Who Own Cars That Are Above Their Personal …" at bounding box center [694, 492] width 709 height 817
click at [655, 184] on p "Question: Find the first and last names of people who own at least one car that…" at bounding box center [694, 202] width 709 height 36
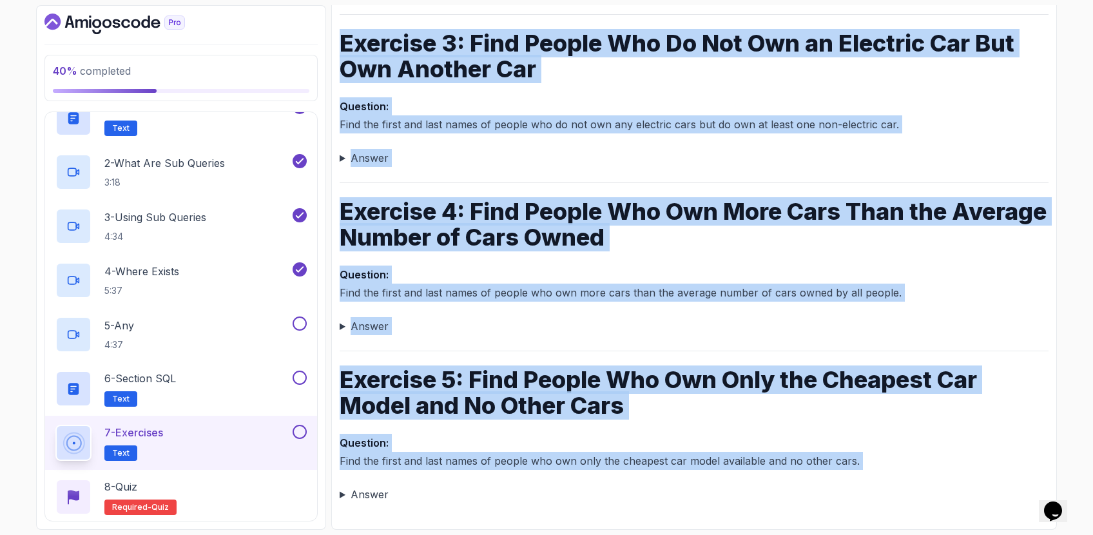
scroll to position [0, 0]
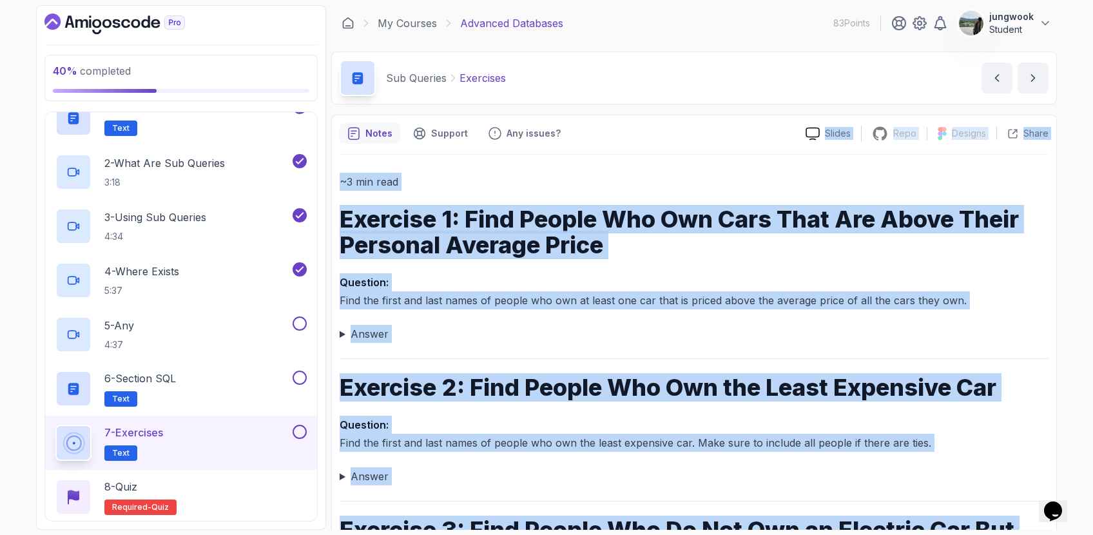
drag, startPoint x: 829, startPoint y: 472, endPoint x: 573, endPoint y: 143, distance: 416.4
